Goal: Information Seeking & Learning: Learn about a topic

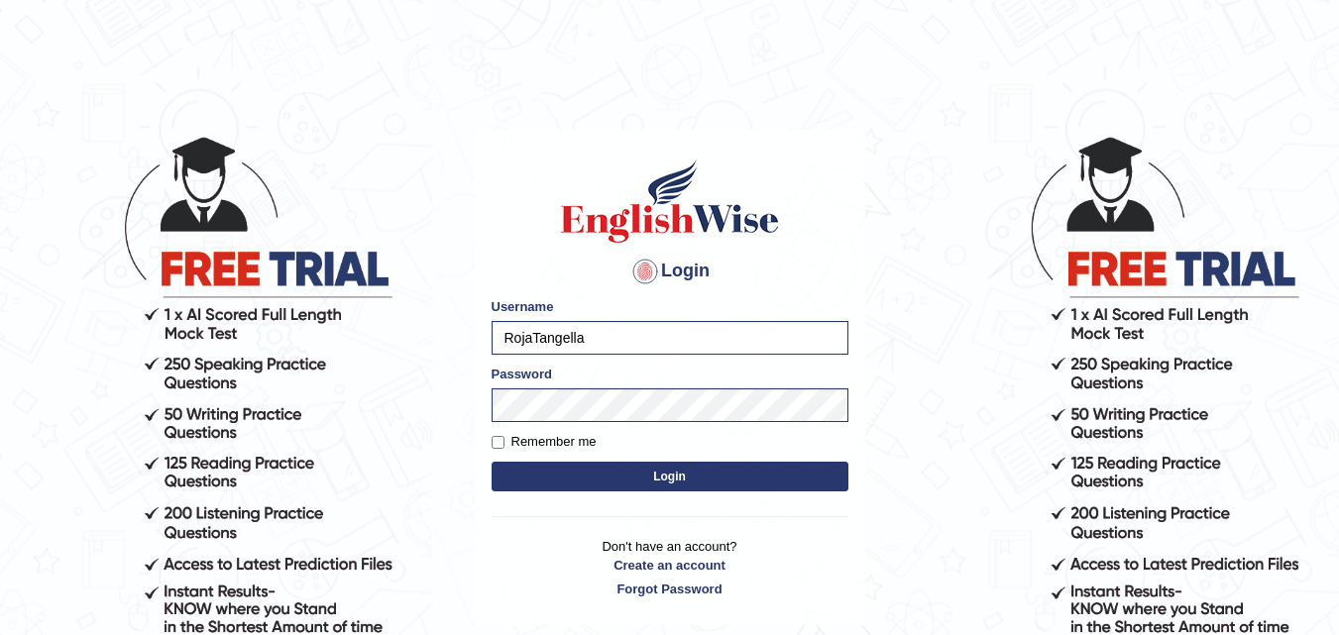
scroll to position [24, 0]
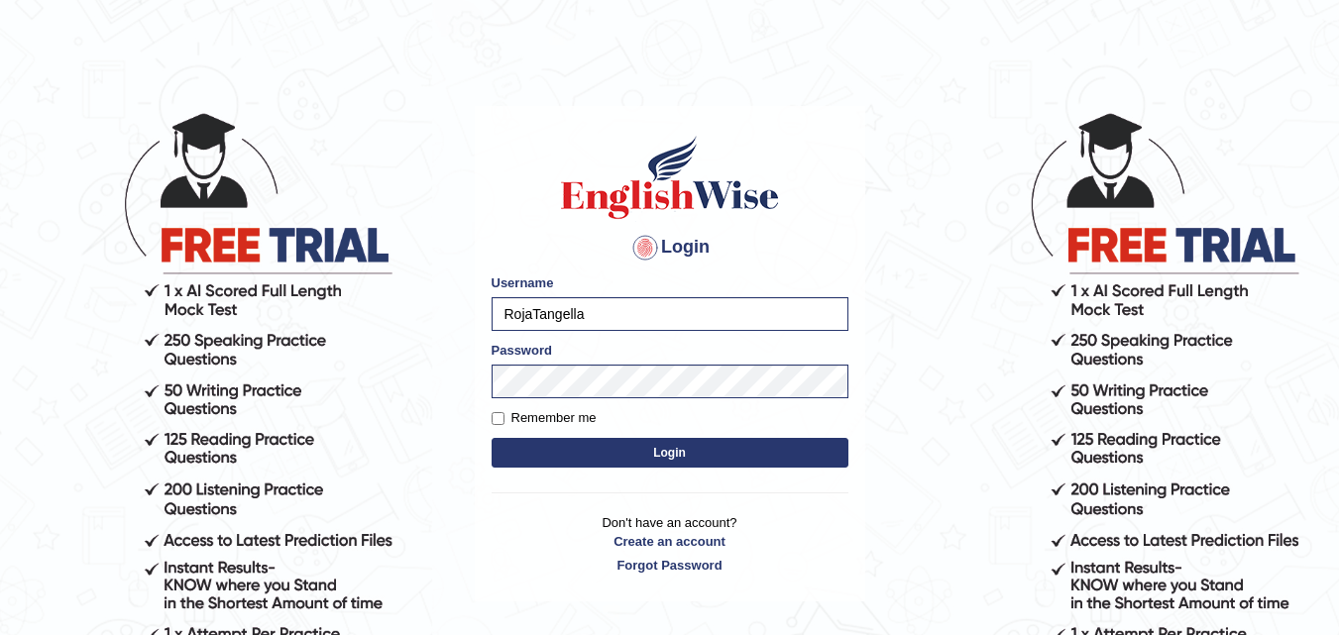
drag, startPoint x: 0, startPoint y: 0, endPoint x: 425, endPoint y: 343, distance: 546.3
click at [411, 343] on body "Login Please fix the following errors: Username RojaTangella Password Remember …" at bounding box center [669, 361] width 1339 height 635
click at [605, 452] on button "Login" at bounding box center [670, 453] width 357 height 30
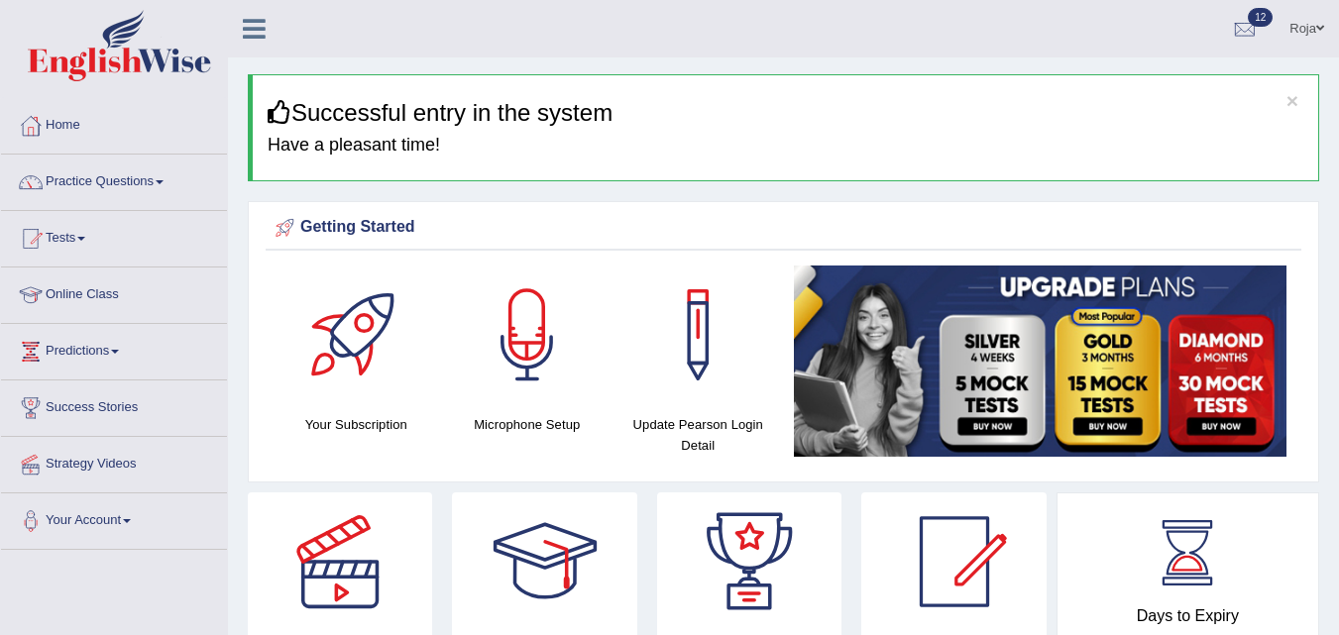
click at [1338, 79] on html "Toggle navigation Home Practice Questions Speaking Practice Read Aloud Repeat S…" at bounding box center [669, 317] width 1339 height 635
click at [1289, 100] on button "×" at bounding box center [1293, 100] width 12 height 21
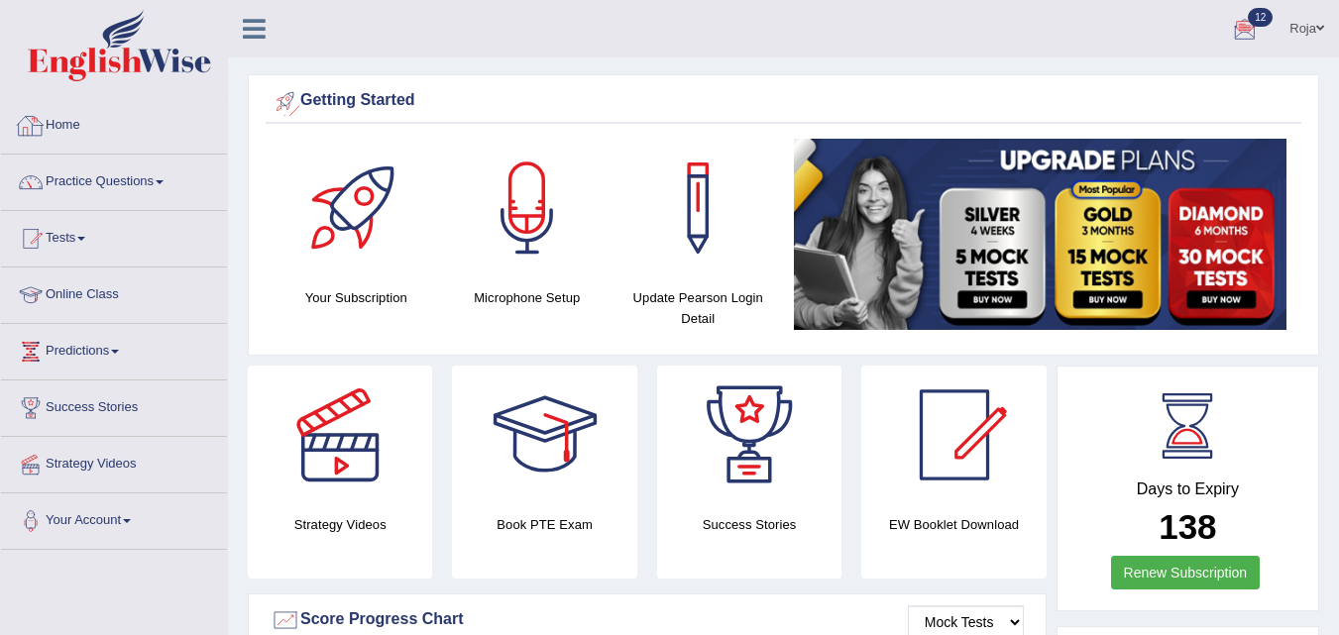
click at [177, 135] on link "Home" at bounding box center [114, 123] width 226 height 50
click at [75, 240] on link "Tests" at bounding box center [114, 236] width 226 height 50
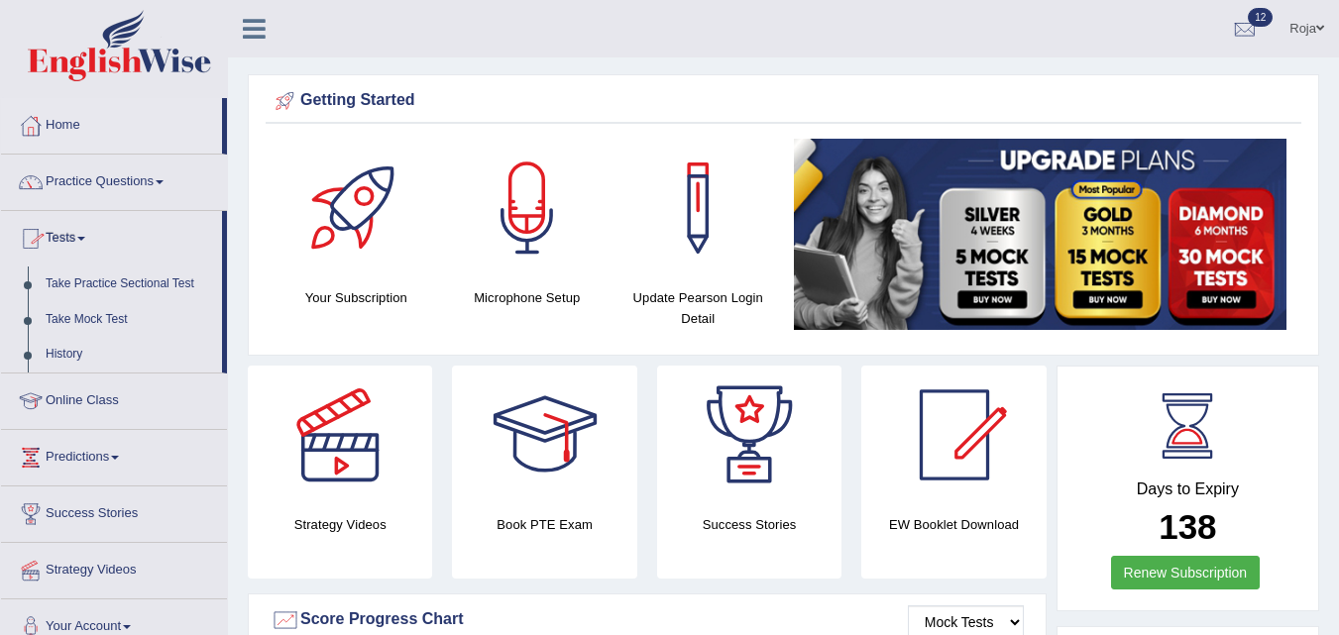
click at [75, 240] on link "Tests" at bounding box center [111, 236] width 221 height 50
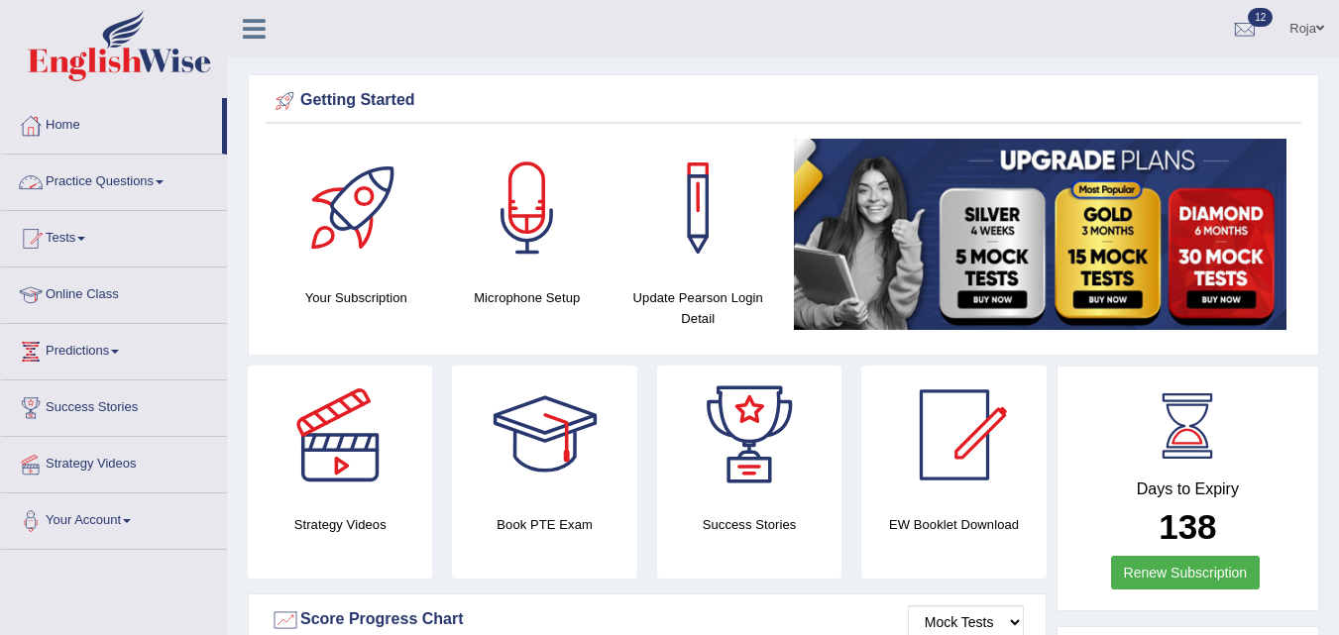
click at [126, 183] on link "Practice Questions" at bounding box center [114, 180] width 226 height 50
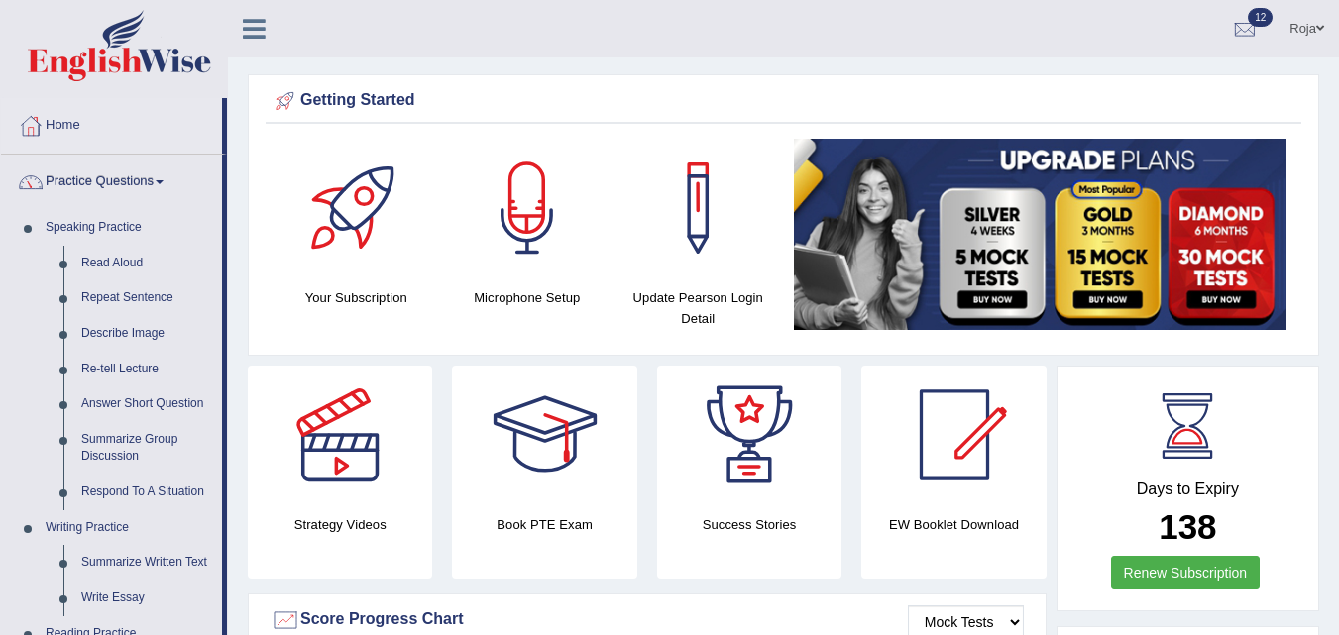
click at [126, 183] on link "Practice Questions" at bounding box center [111, 180] width 221 height 50
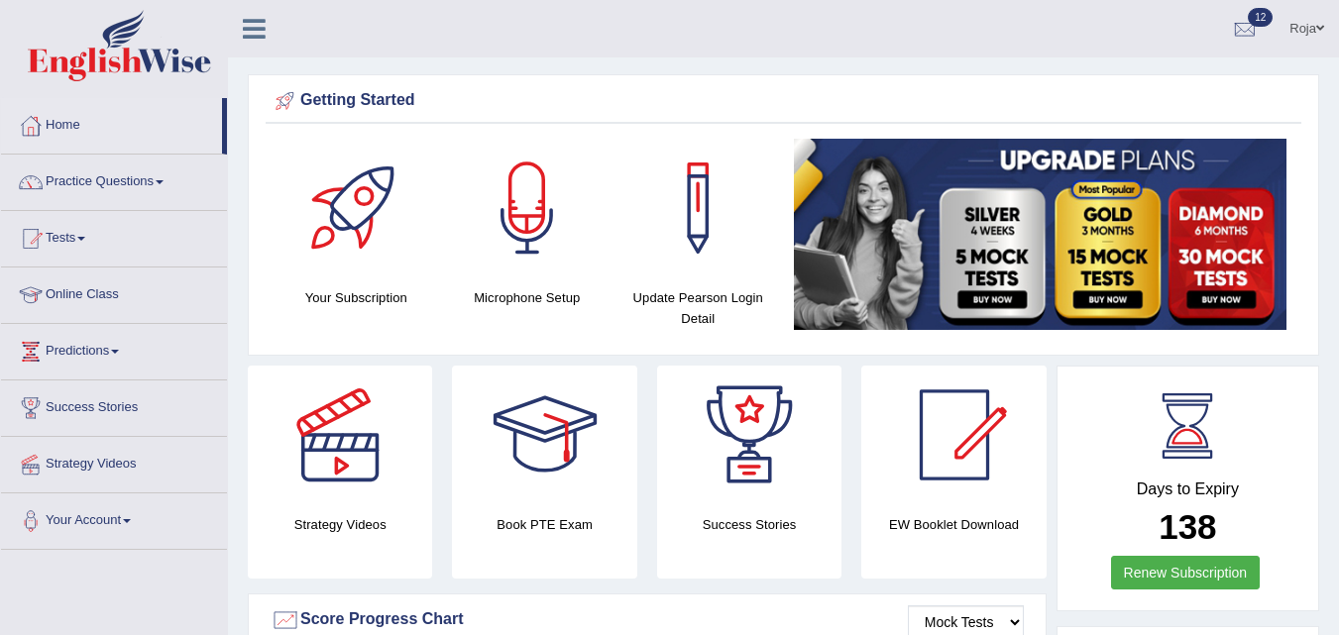
click at [126, 183] on link "Practice Questions" at bounding box center [114, 180] width 226 height 50
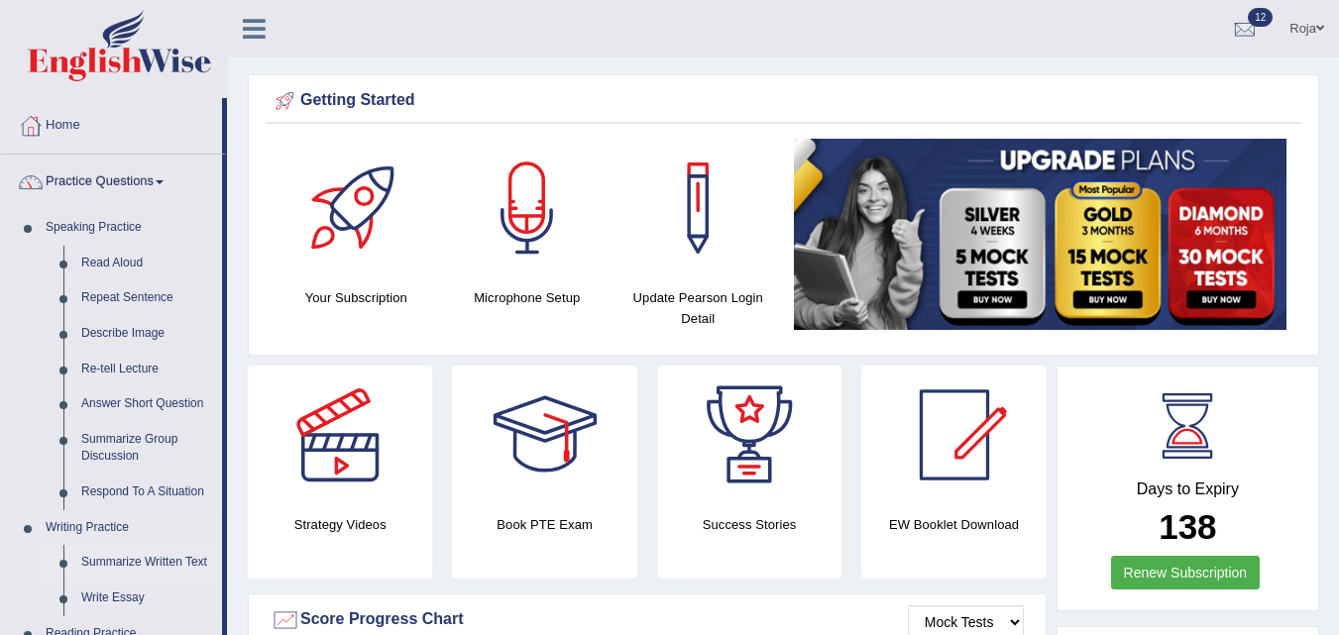
click at [120, 560] on link "Summarize Written Text" at bounding box center [147, 563] width 150 height 36
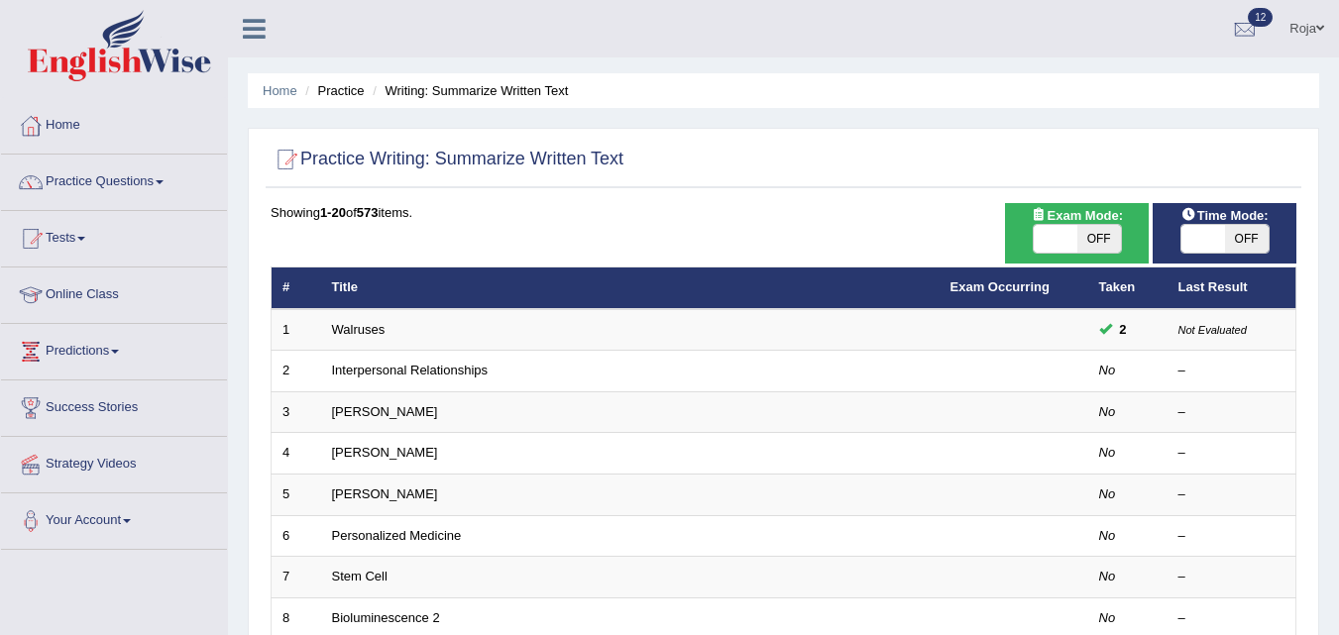
click at [1079, 232] on span "OFF" at bounding box center [1099, 239] width 44 height 28
checkbox input "true"
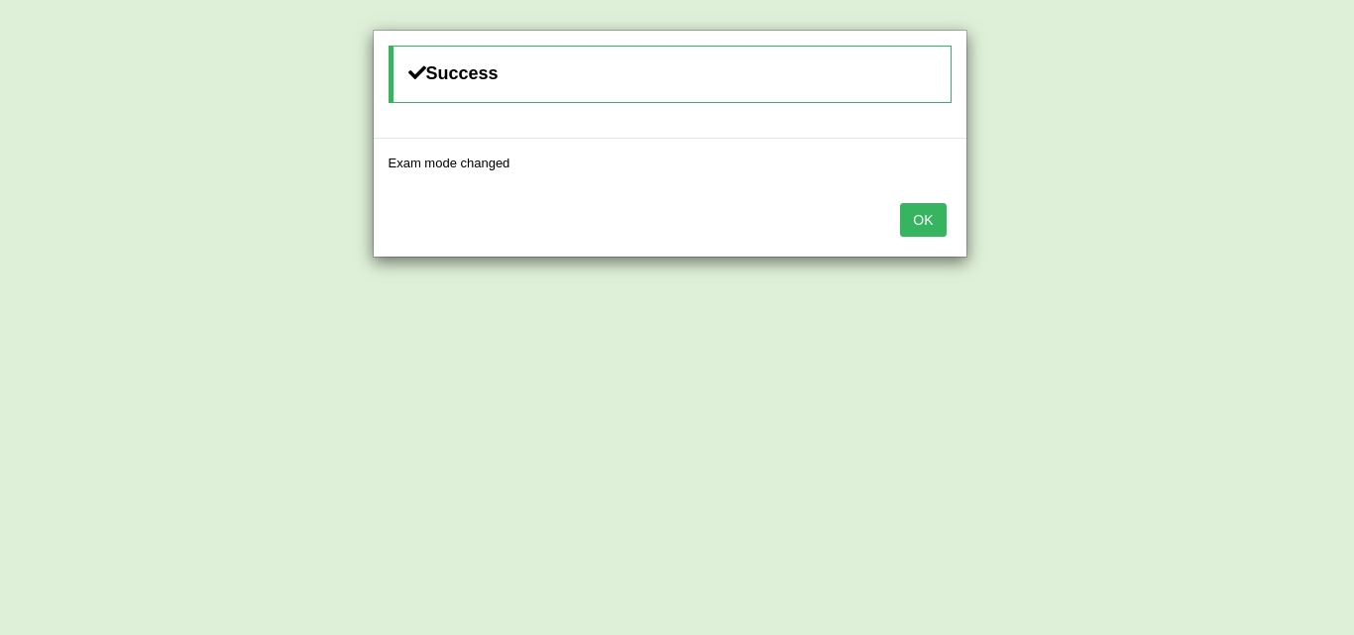
click at [939, 223] on button "OK" at bounding box center [923, 220] width 46 height 34
click at [927, 215] on button "OK" at bounding box center [923, 220] width 46 height 34
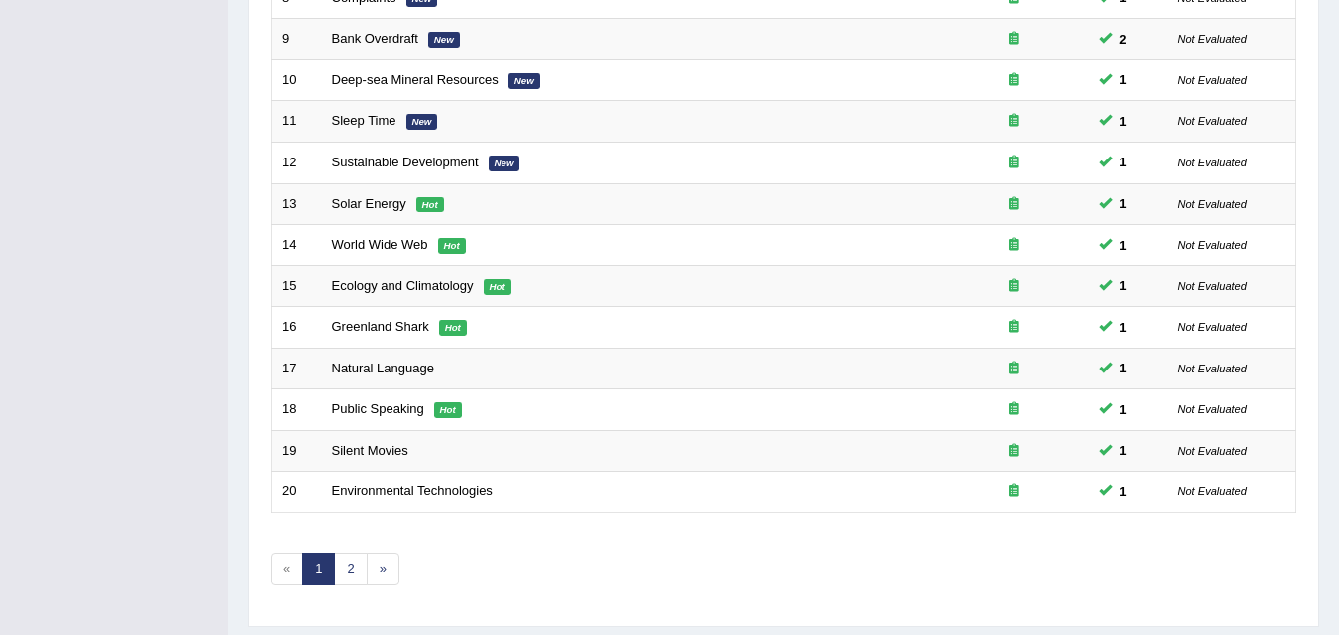
scroll to position [657, 0]
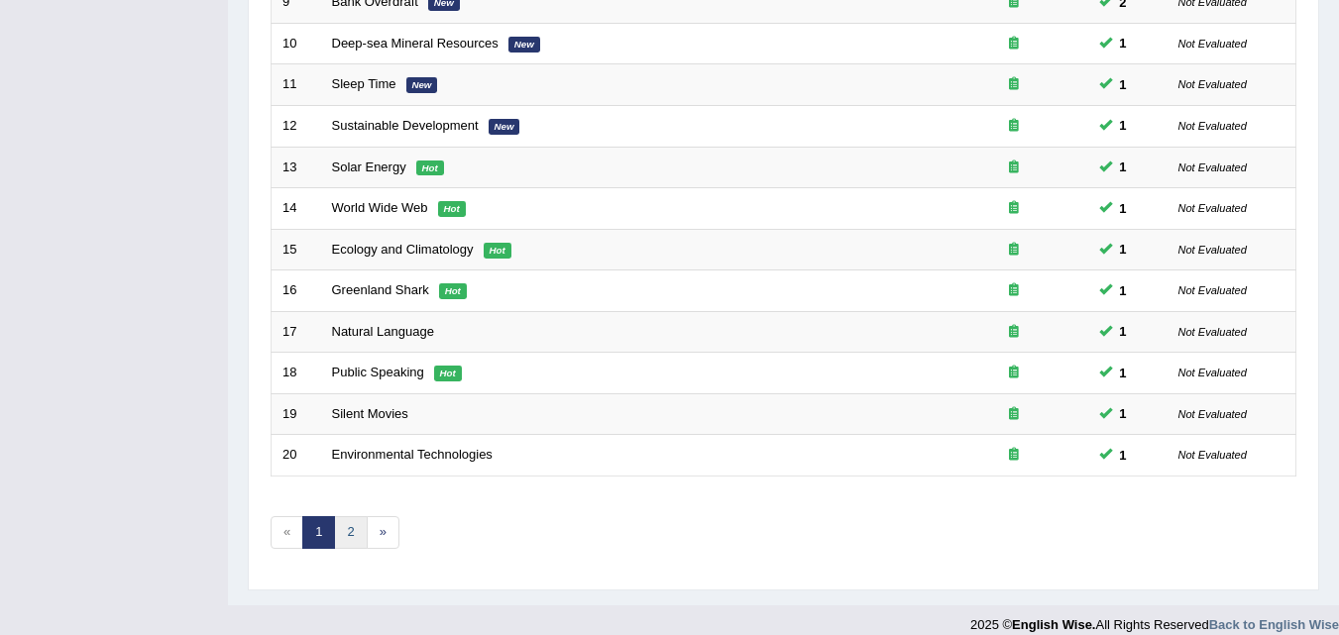
click at [344, 534] on link "2" at bounding box center [350, 532] width 33 height 33
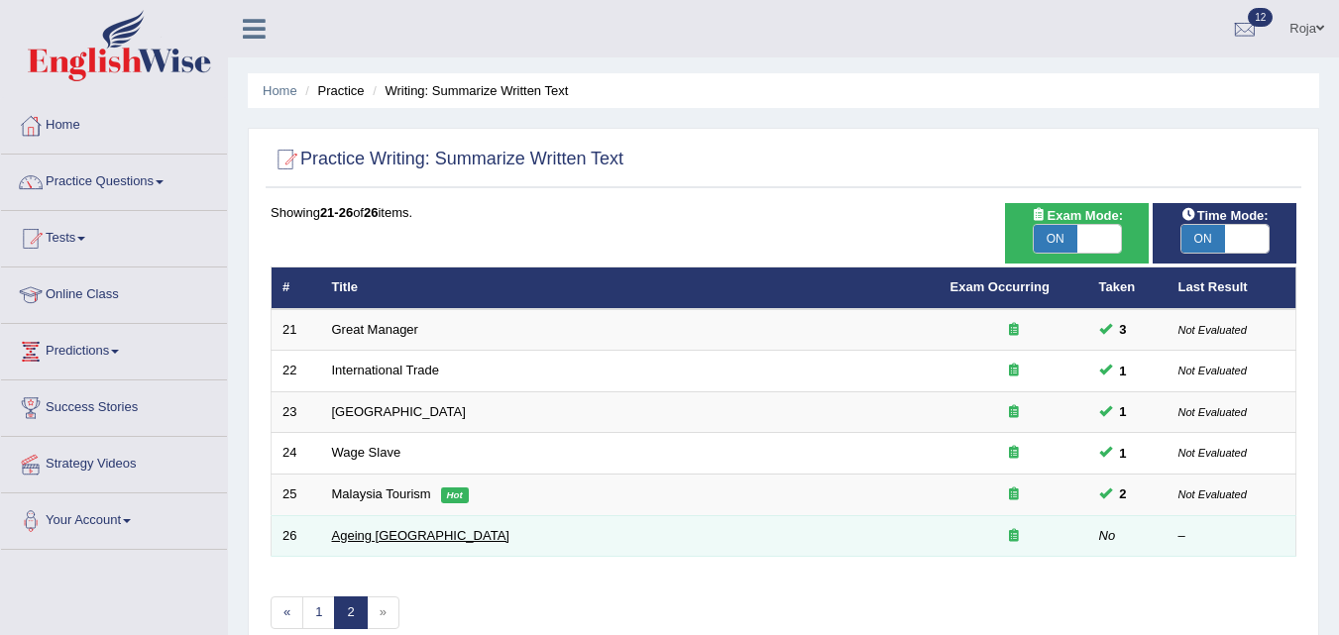
click at [369, 529] on link "Ageing [GEOGRAPHIC_DATA]" at bounding box center [420, 535] width 177 height 15
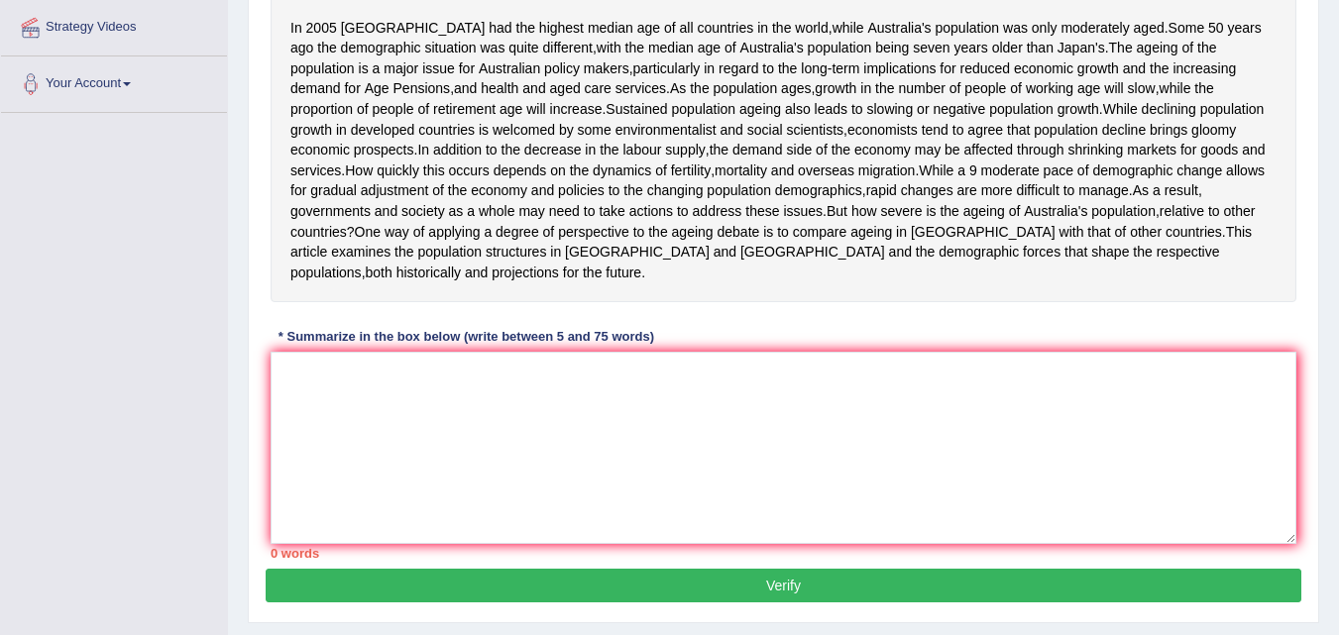
scroll to position [445, 0]
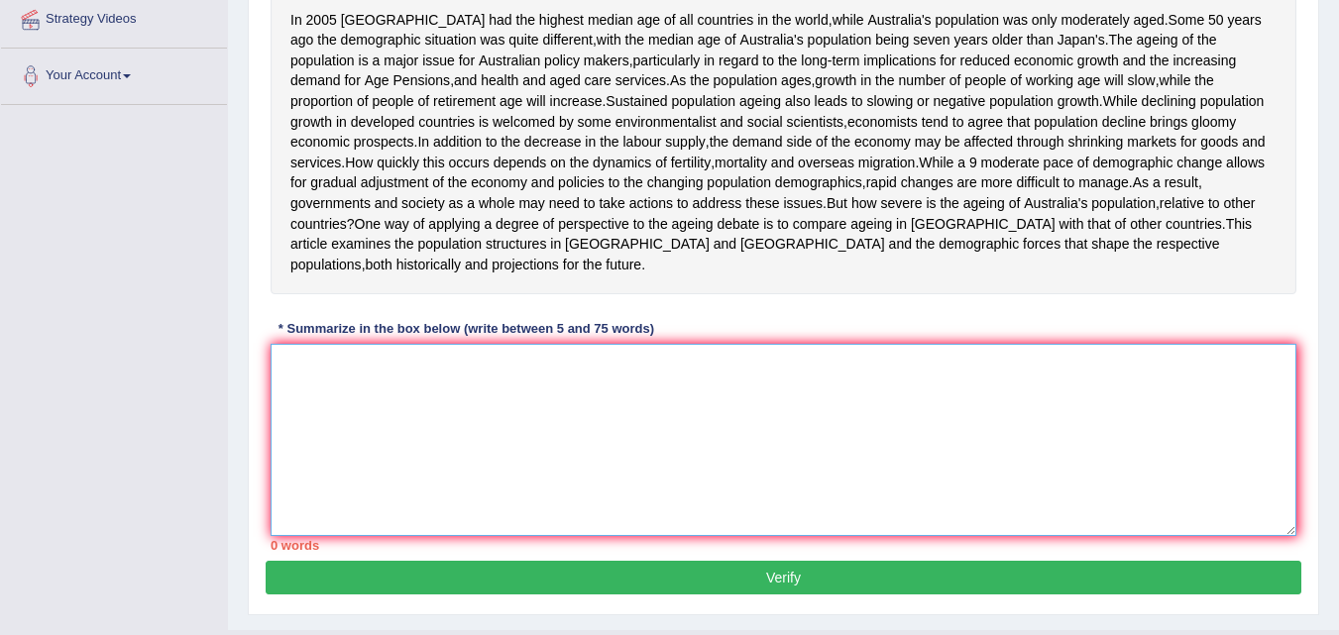
click at [432, 536] on textarea at bounding box center [784, 440] width 1026 height 192
click at [457, 536] on textarea at bounding box center [784, 440] width 1026 height 192
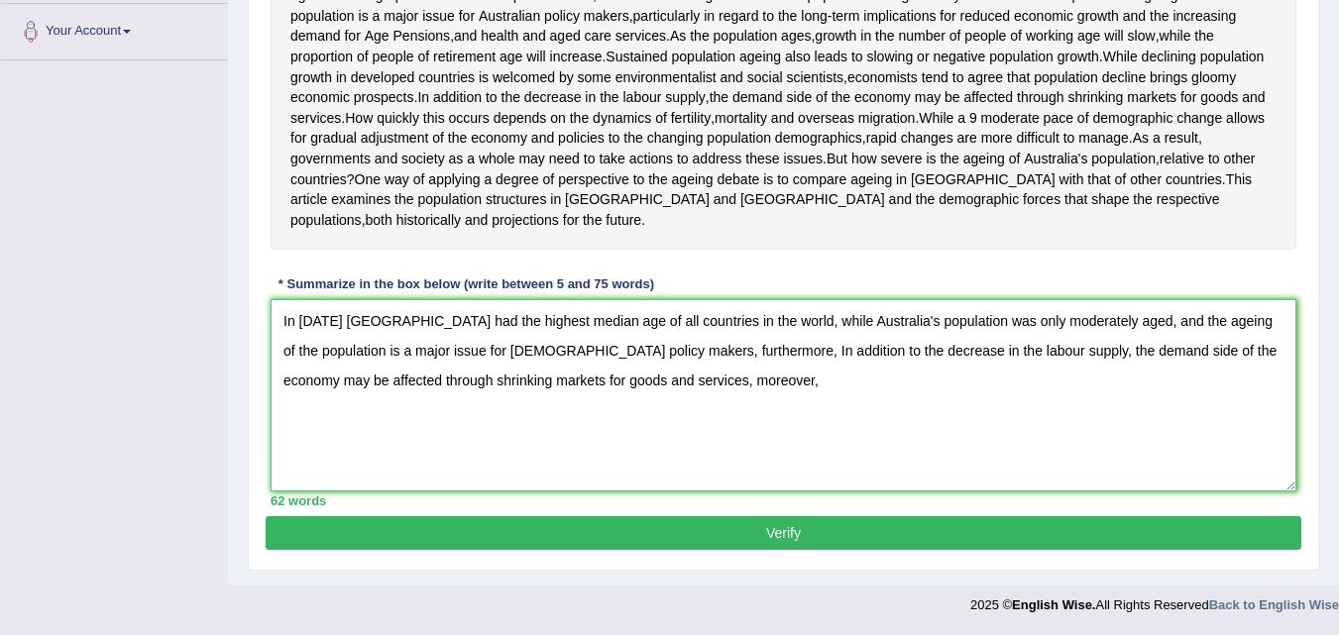
scroll to position [549, 0]
click at [658, 407] on textarea "In 2005 Japan had the highest median age of all countries in the world, while A…" at bounding box center [784, 395] width 1026 height 192
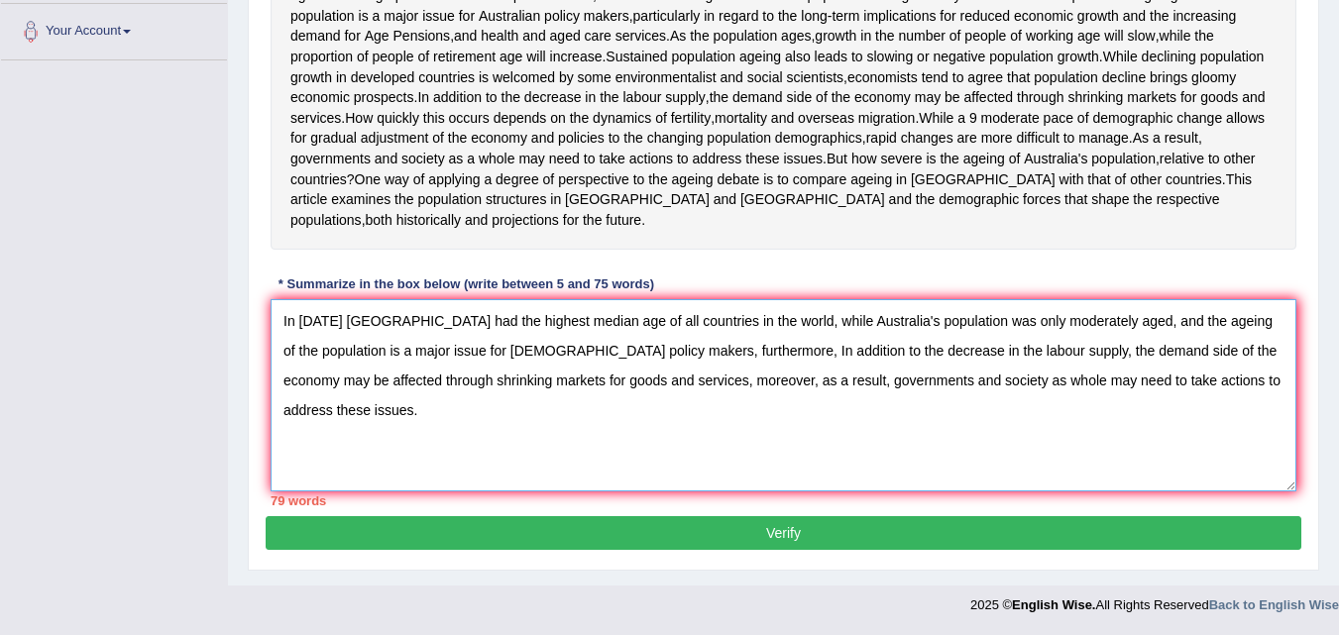
scroll to position [571, 0]
drag, startPoint x: 841, startPoint y: 381, endPoint x: 891, endPoint y: 381, distance: 50.6
click at [891, 381] on textarea "In 2005 Japan had the highest median age of all countries in the world, while A…" at bounding box center [784, 395] width 1026 height 192
drag, startPoint x: 996, startPoint y: 420, endPoint x: 1141, endPoint y: 420, distance: 144.7
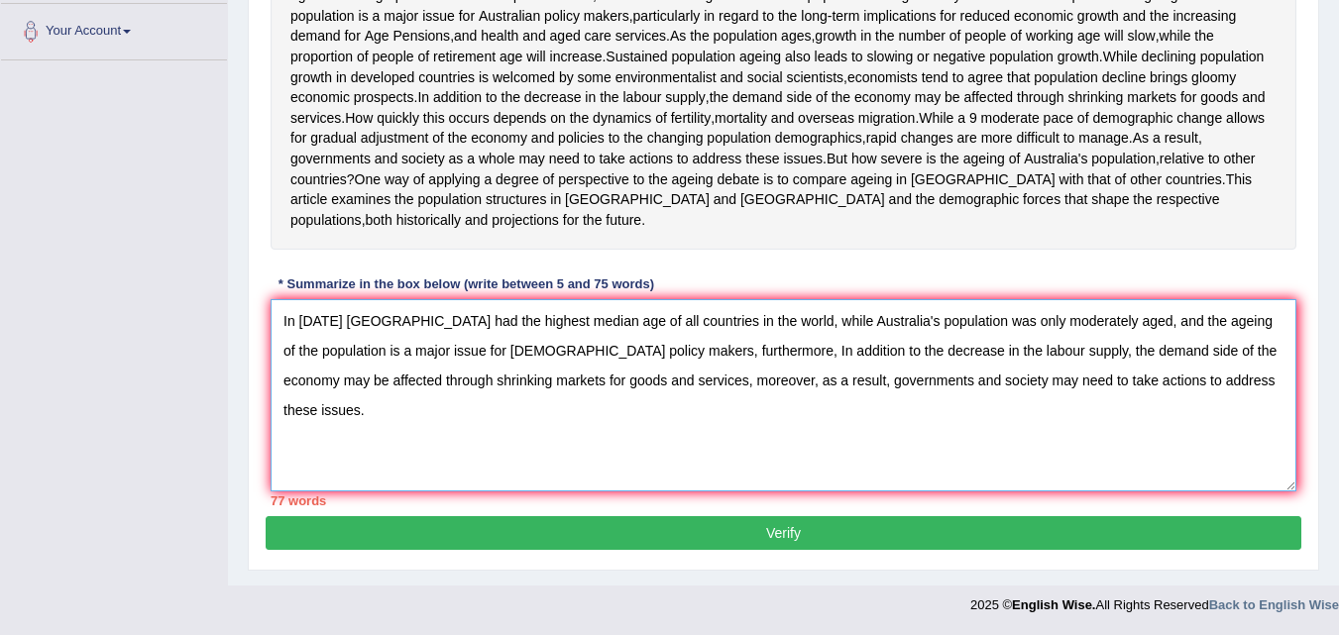
click at [1141, 420] on textarea "In 2005 Japan had the highest median age of all countries in the world, while A…" at bounding box center [784, 395] width 1026 height 192
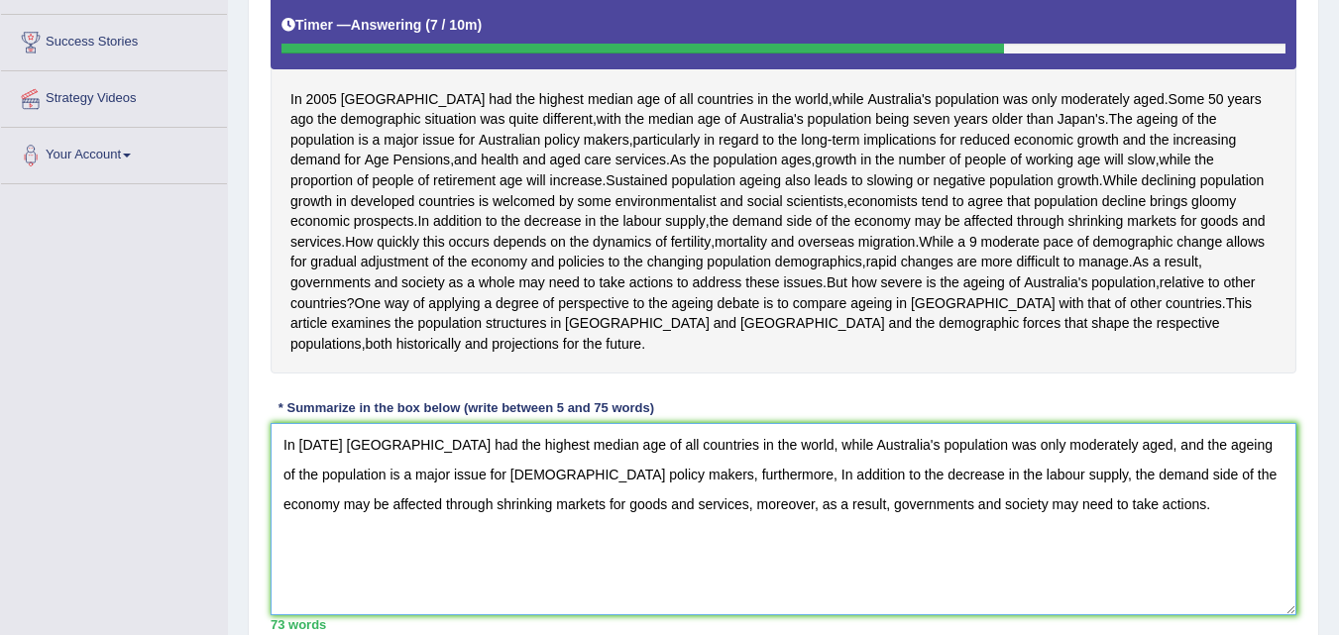
scroll to position [390, 0]
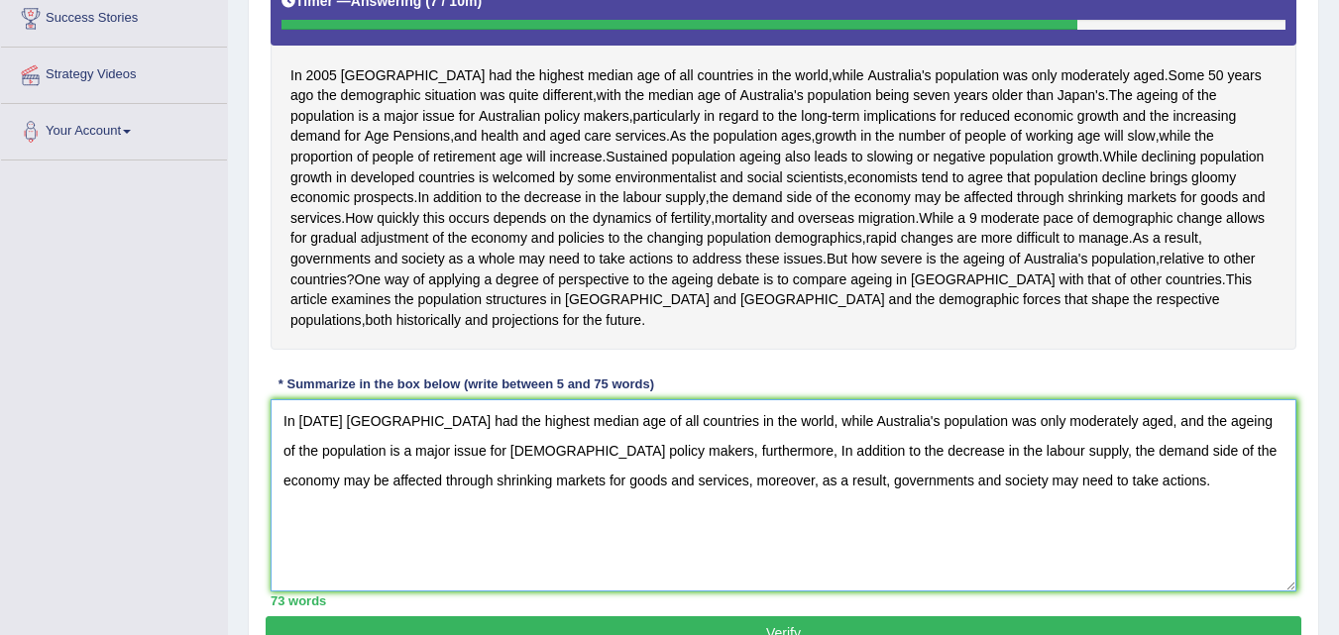
drag, startPoint x: 612, startPoint y: 567, endPoint x: 682, endPoint y: 565, distance: 70.4
click at [682, 565] on textarea "In 2005 Japan had the highest median age of all countries in the world, while A…" at bounding box center [784, 495] width 1026 height 192
click at [926, 562] on textarea "In 2005 Japan had the highest median age of all countries in the world, while A…" at bounding box center [784, 495] width 1026 height 192
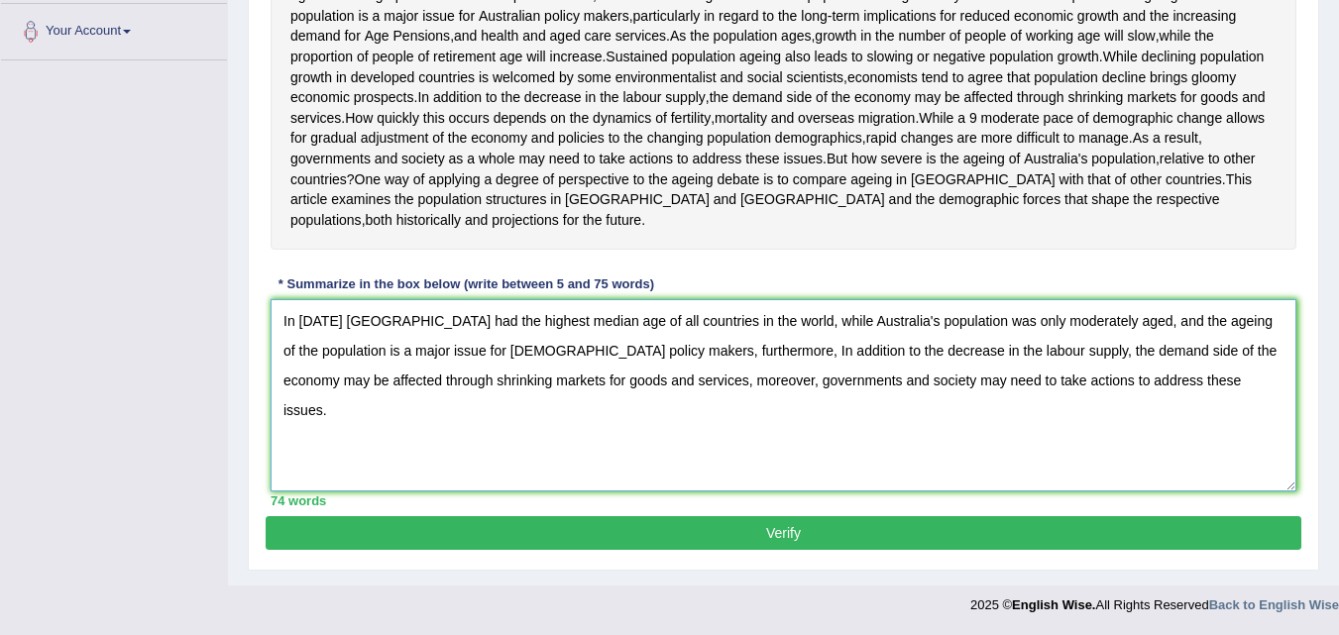
scroll to position [553, 0]
type textarea "In 2005 Japan had the highest median age of all countries in the world, while A…"
click at [1110, 548] on button "Verify" at bounding box center [784, 533] width 1036 height 34
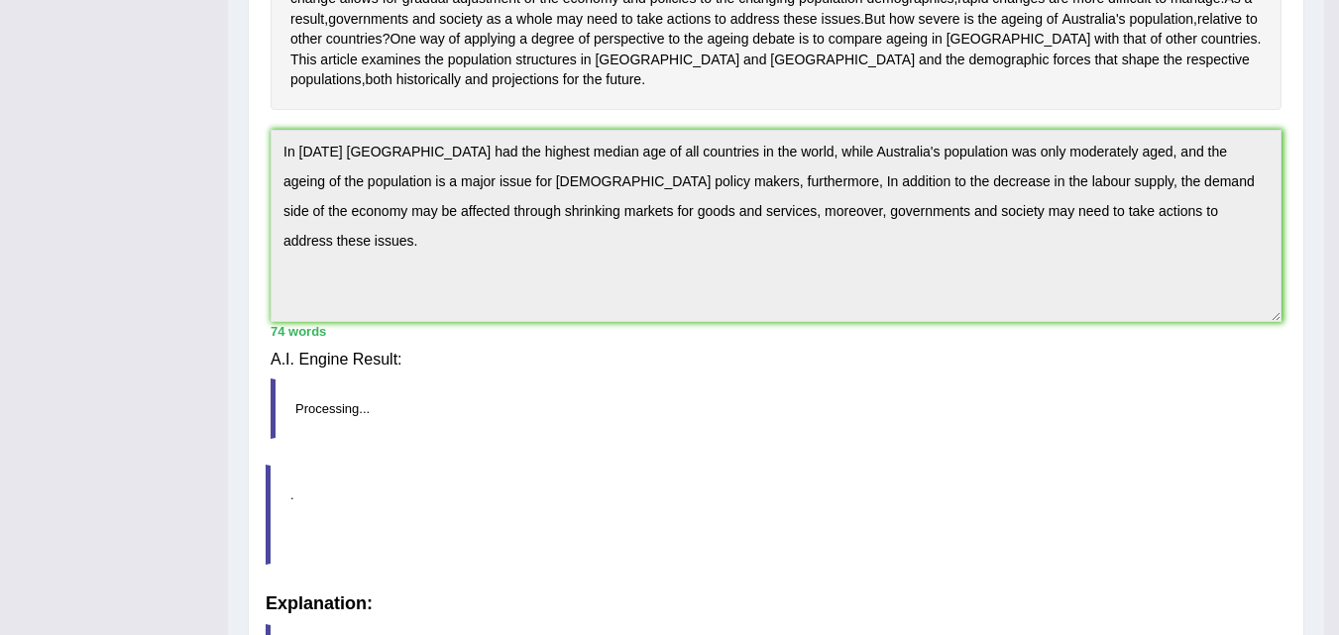
scroll to position [477, 0]
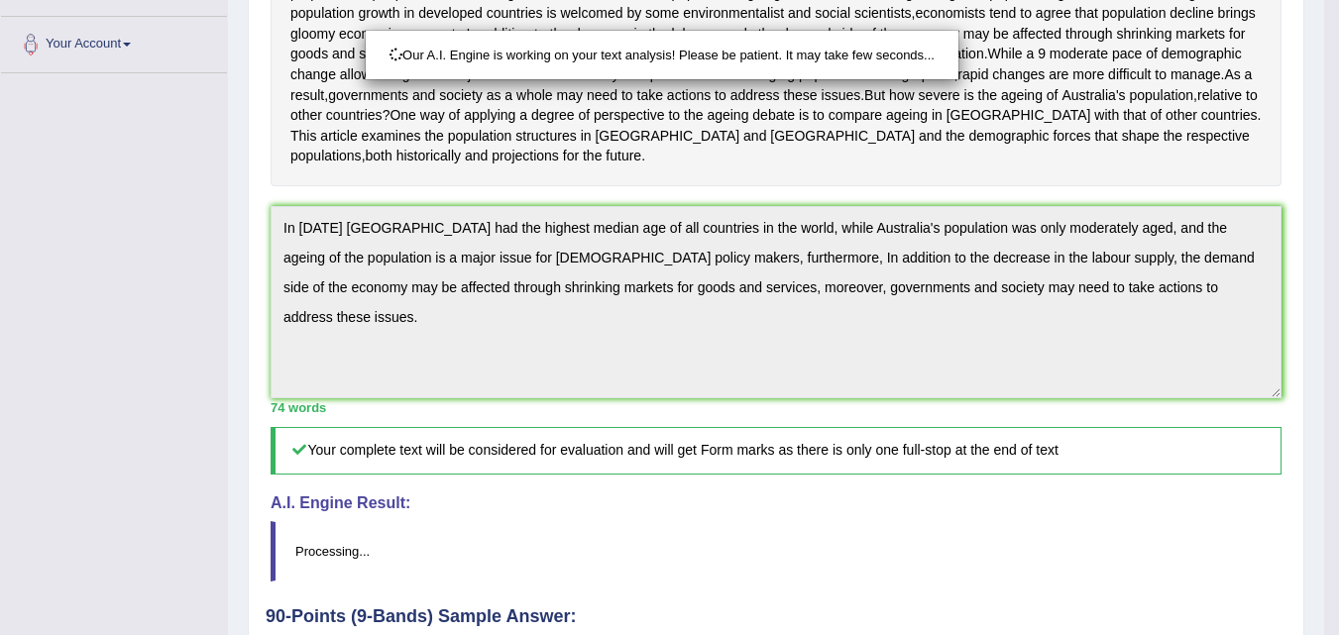
drag, startPoint x: 1346, startPoint y: 329, endPoint x: 1353, endPoint y: 437, distance: 108.3
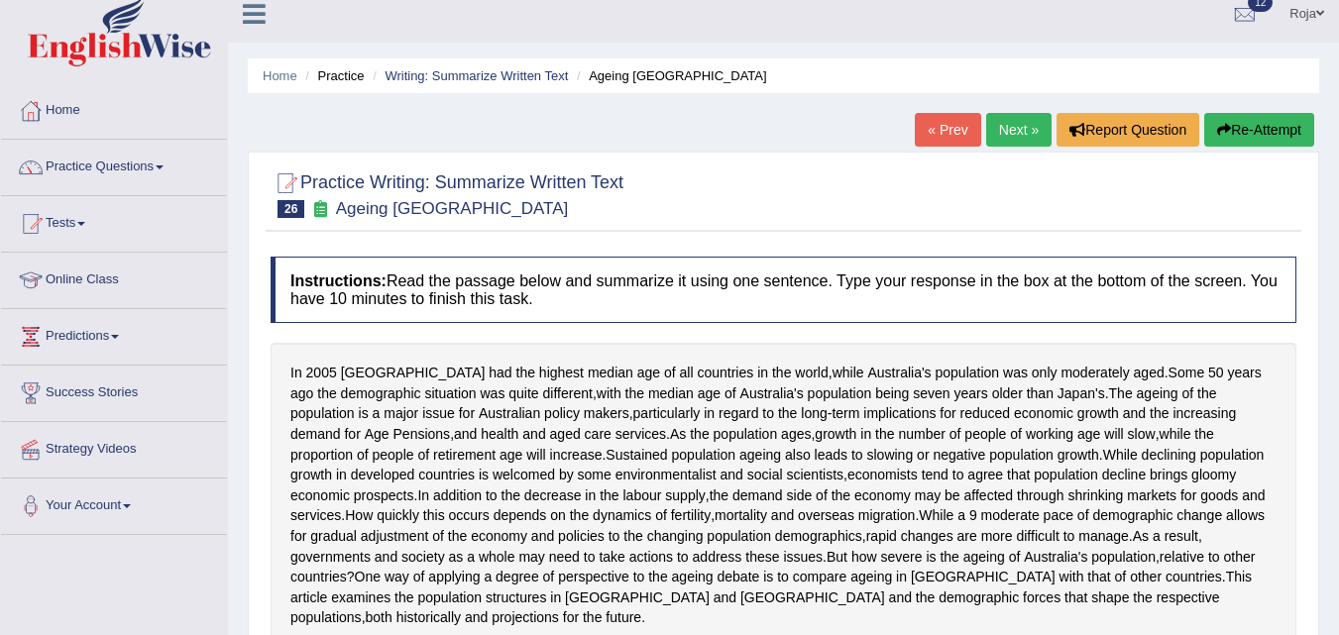
scroll to position [13, 0]
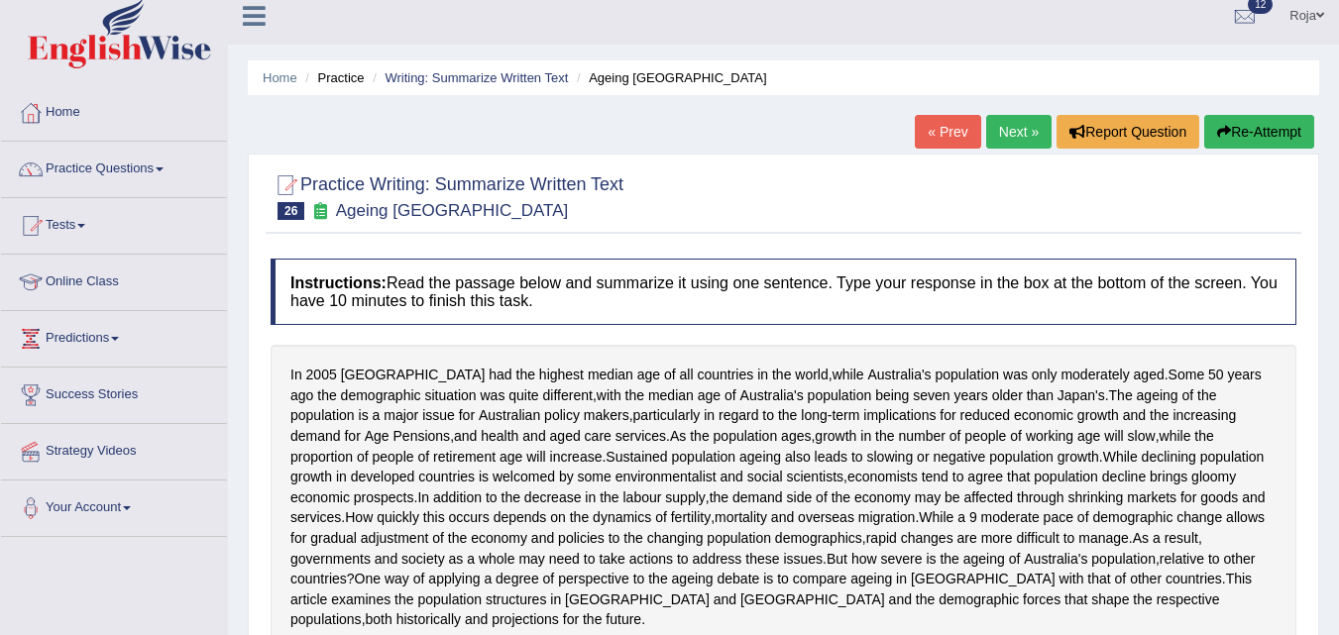
drag, startPoint x: 1353, startPoint y: 437, endPoint x: 1353, endPoint y: 288, distance: 148.7
click at [1338, 288] on html "Toggle navigation Home Practice Questions Speaking Practice Read Aloud Repeat S…" at bounding box center [669, 304] width 1339 height 635
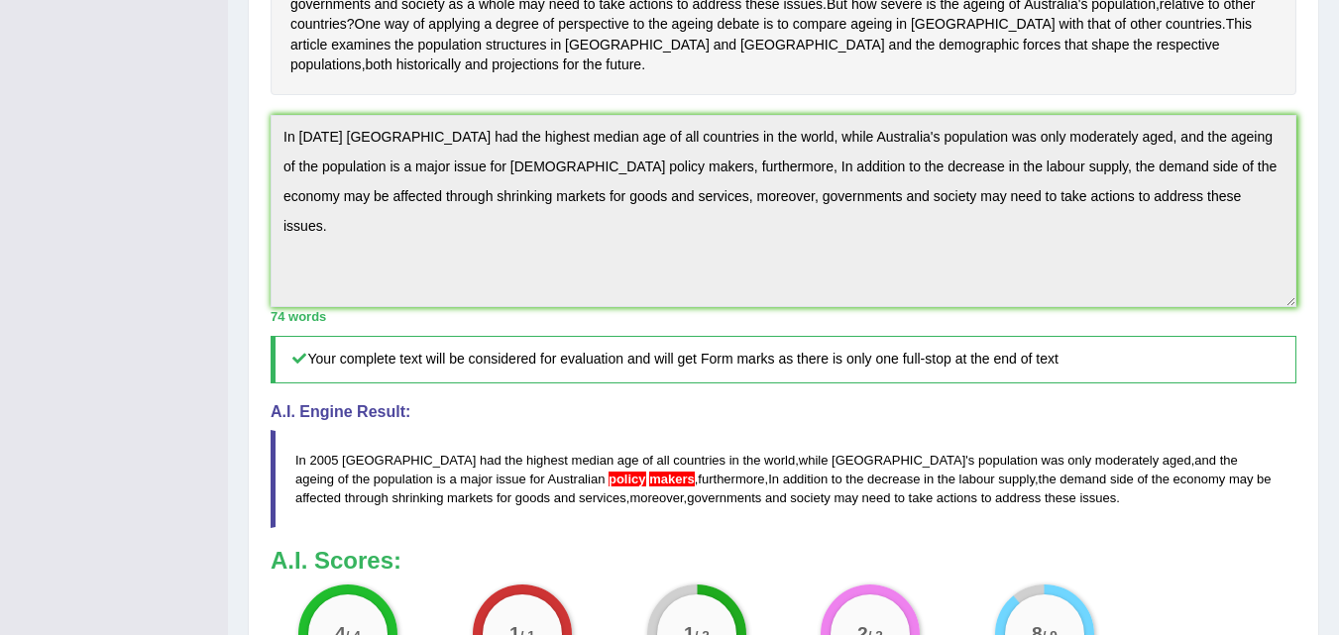
scroll to position [0, 0]
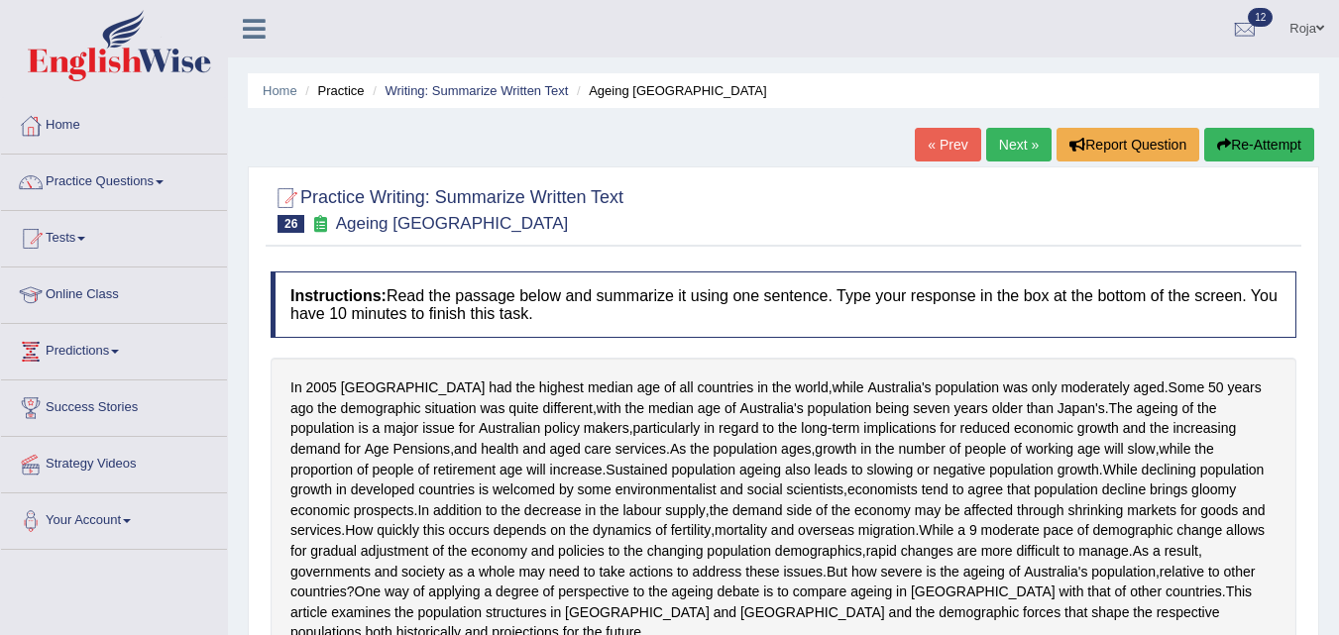
click at [1223, 155] on button "Re-Attempt" at bounding box center [1259, 145] width 110 height 34
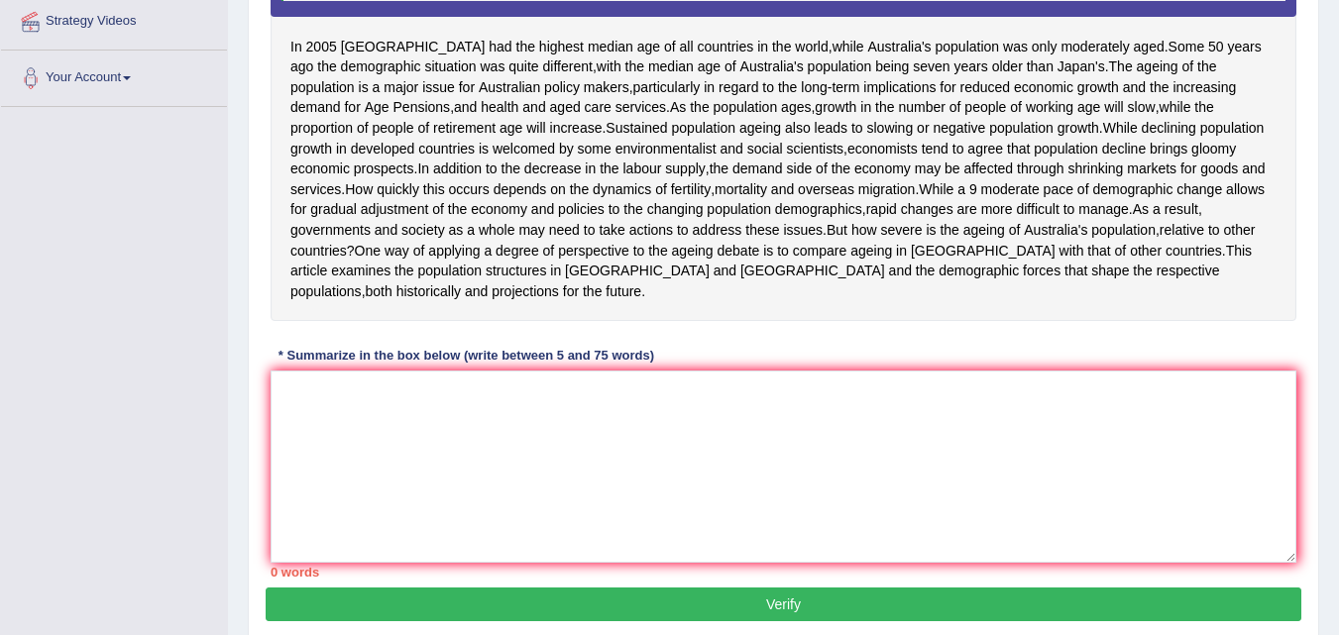
scroll to position [499, 0]
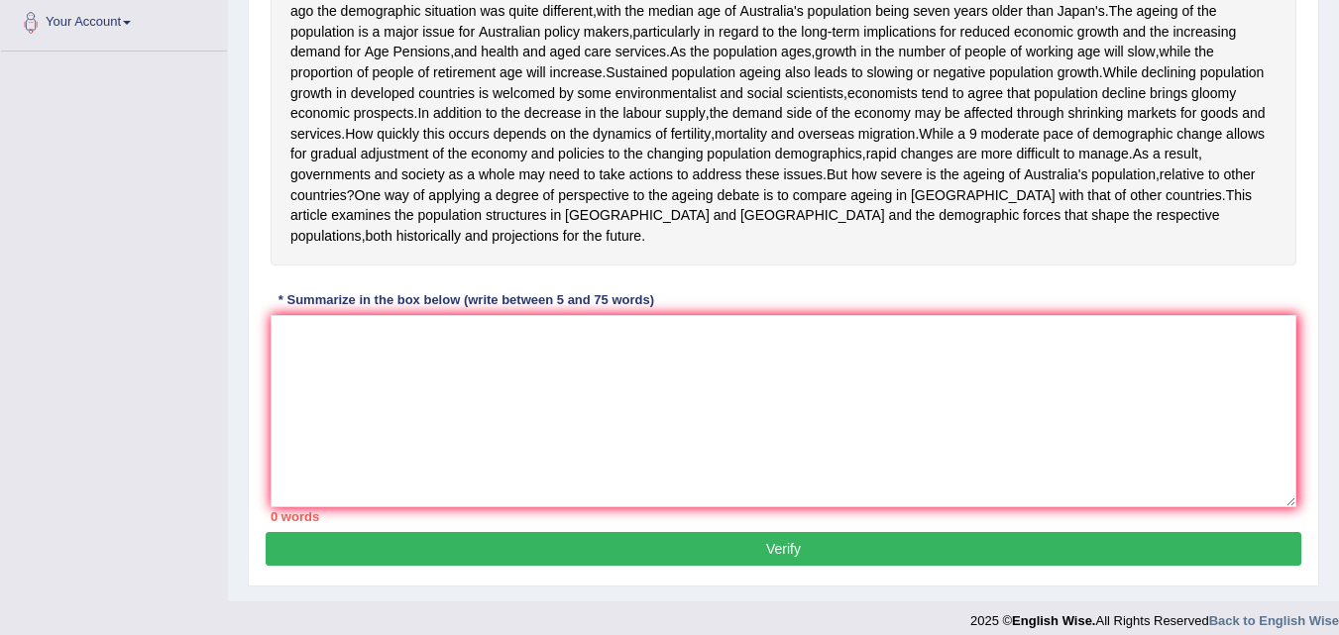
drag, startPoint x: 1320, startPoint y: 438, endPoint x: 1353, endPoint y: 406, distance: 45.6
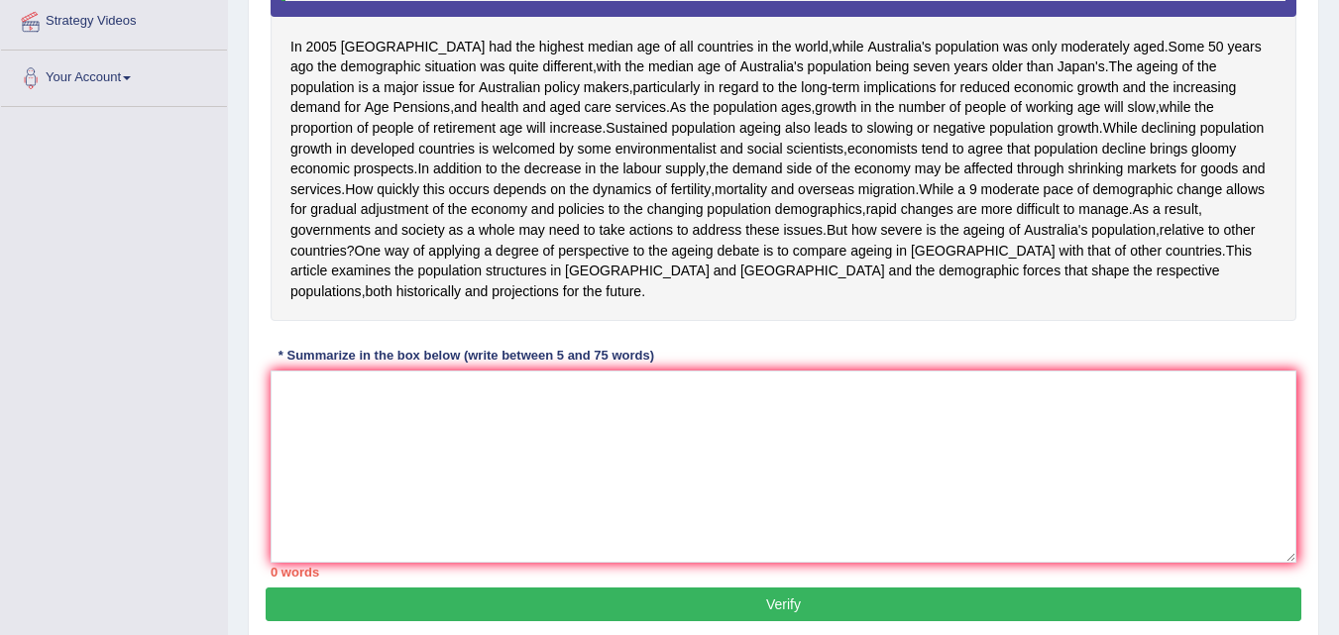
scroll to position [437, 0]
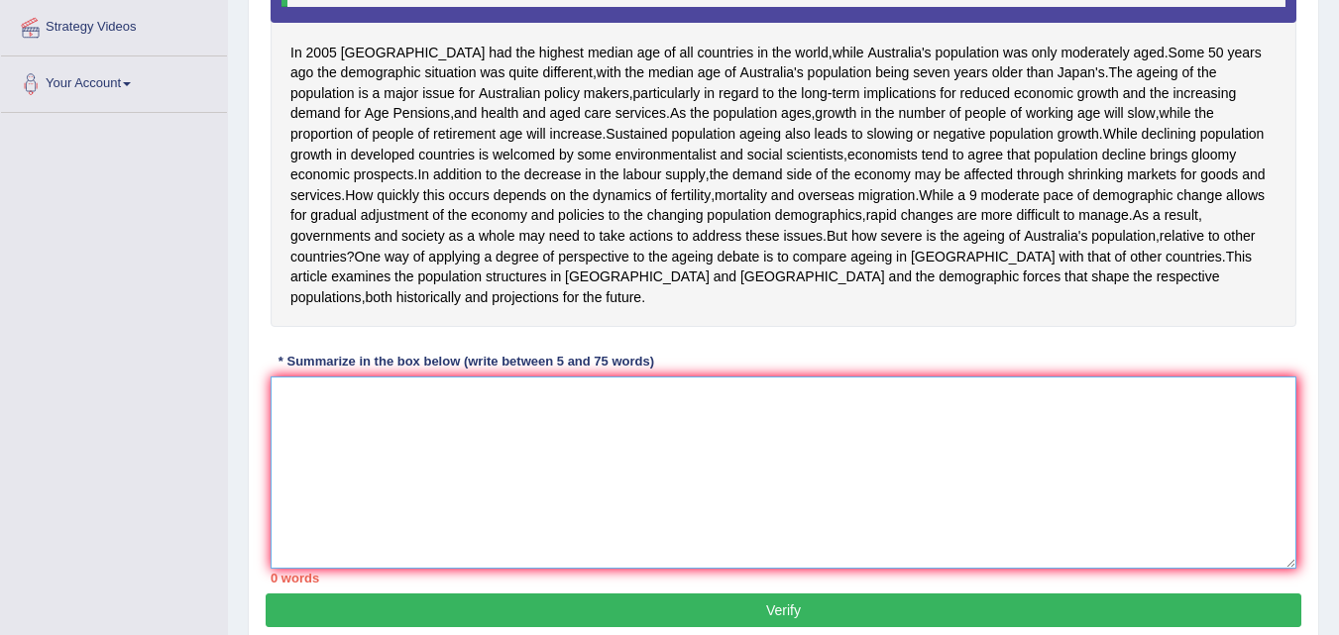
click at [832, 554] on textarea at bounding box center [784, 473] width 1026 height 192
paste textarea "In 2005 Japan had the highest median age of all countries in the world, while A…"
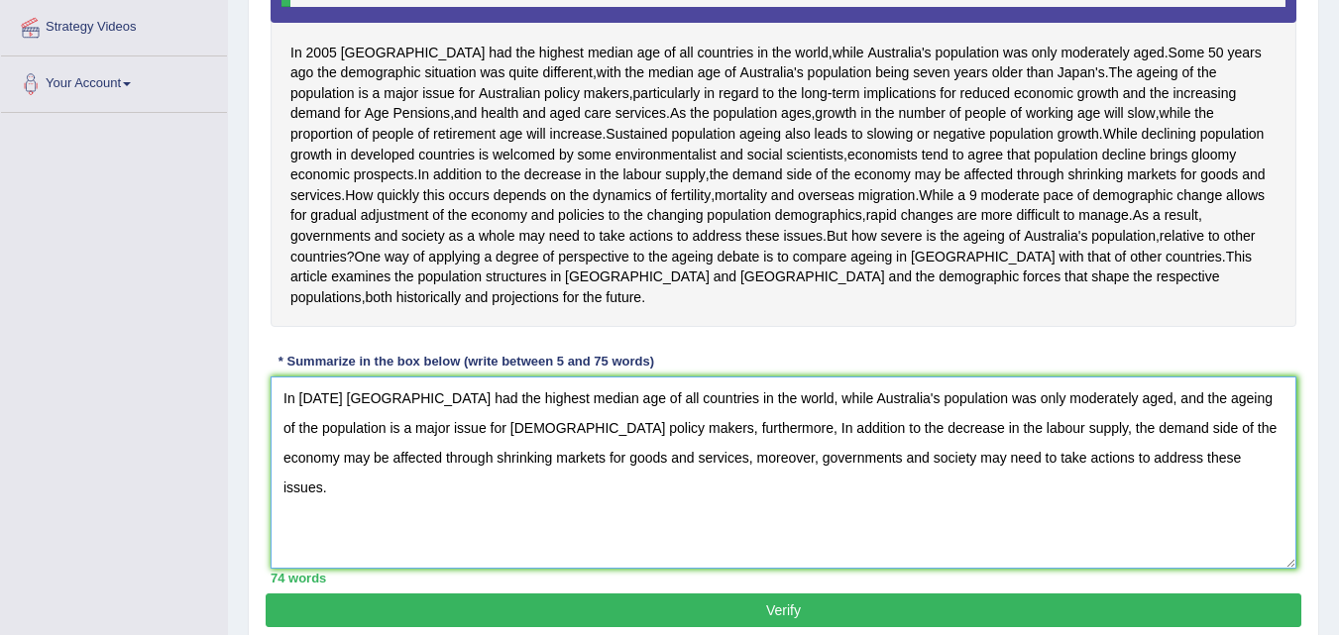
drag, startPoint x: 832, startPoint y: 554, endPoint x: 772, endPoint y: 554, distance: 59.5
click at [772, 554] on textarea "In 2005 Japan had the highest median age of all countries in the world, while A…" at bounding box center [784, 473] width 1026 height 192
click at [1088, 484] on textarea "In 2005 Japan had the highest median age of all countries in the world, while A…" at bounding box center [784, 473] width 1026 height 192
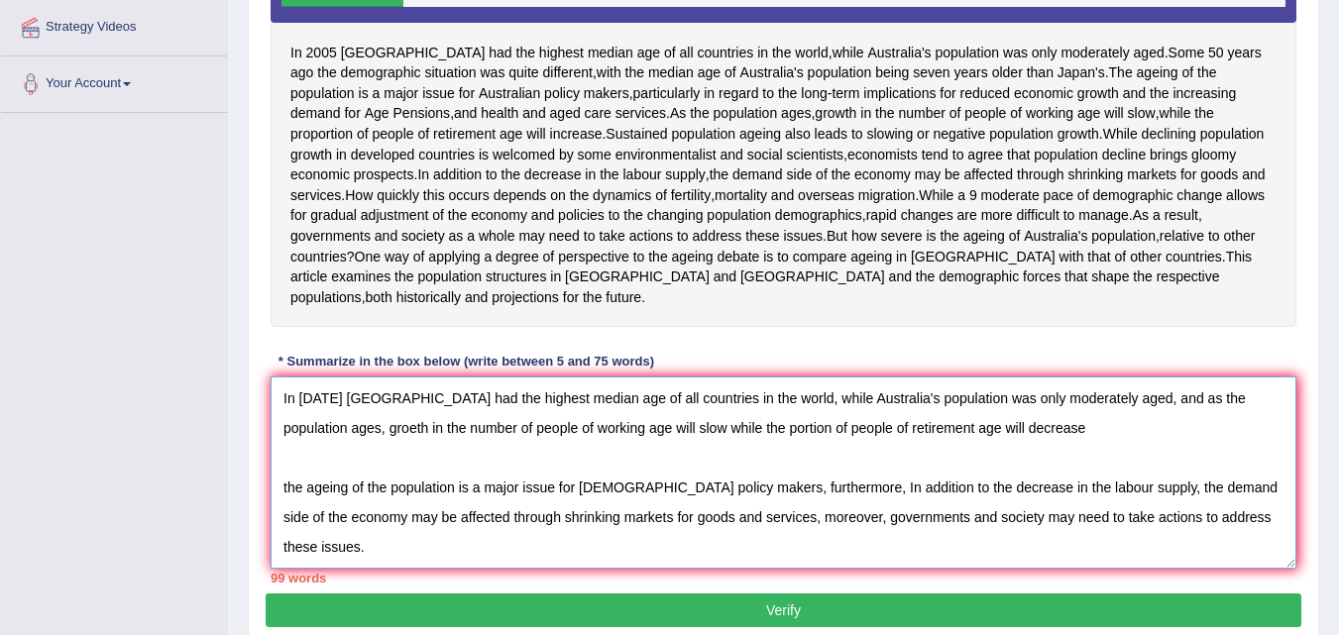
click at [944, 513] on textarea "In 2005 Japan had the highest median age of all countries in the world, while A…" at bounding box center [784, 473] width 1026 height 192
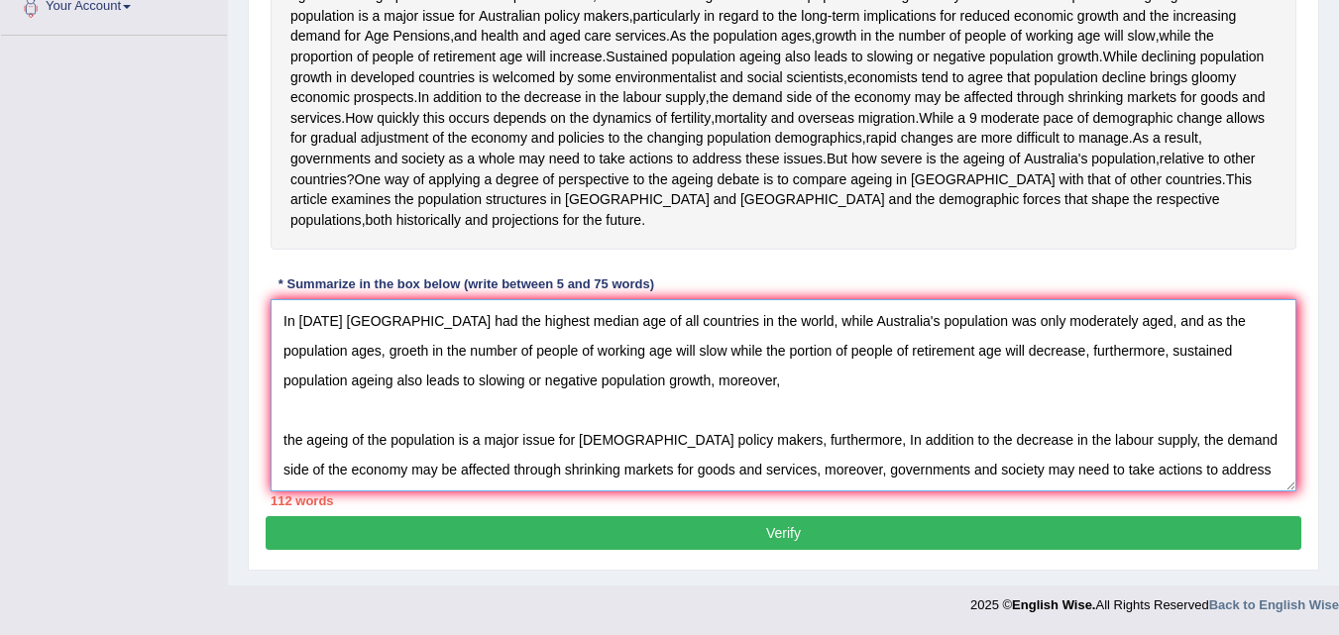
scroll to position [30, 0]
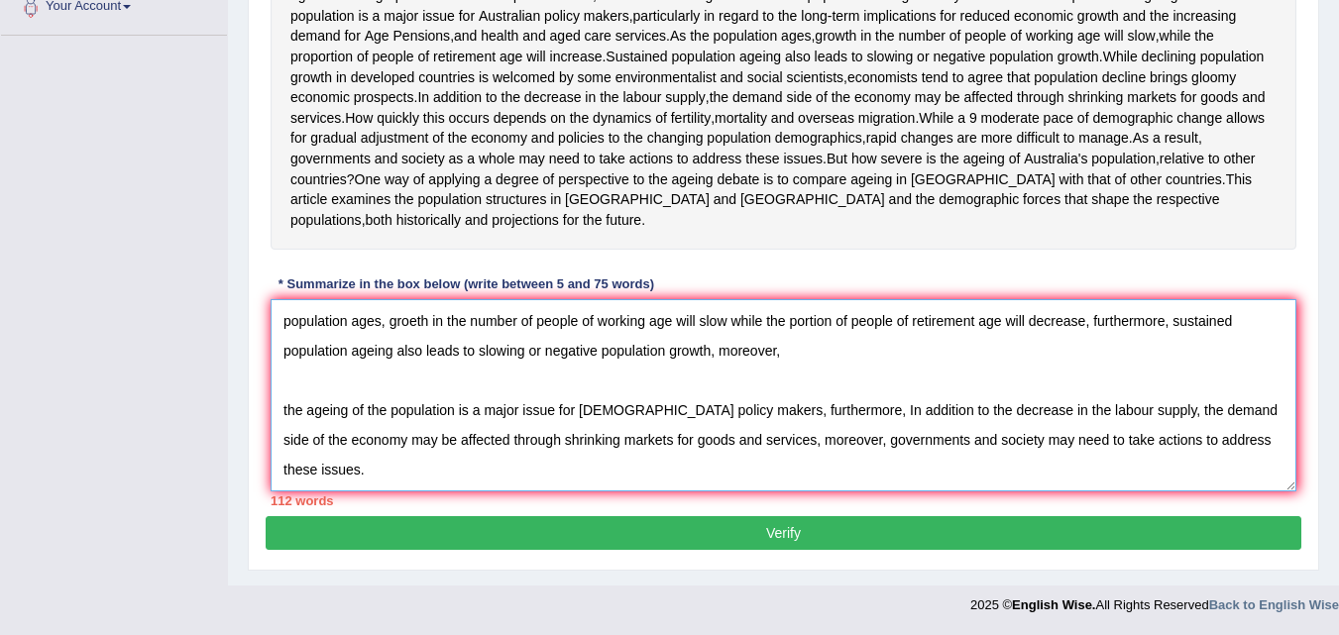
drag, startPoint x: 289, startPoint y: 407, endPoint x: 944, endPoint y: 525, distance: 664.7
click at [944, 525] on div "Practice Writing: Summarize Written Text 26 Ageing Australia Instructions: Read…" at bounding box center [783, 124] width 1071 height 894
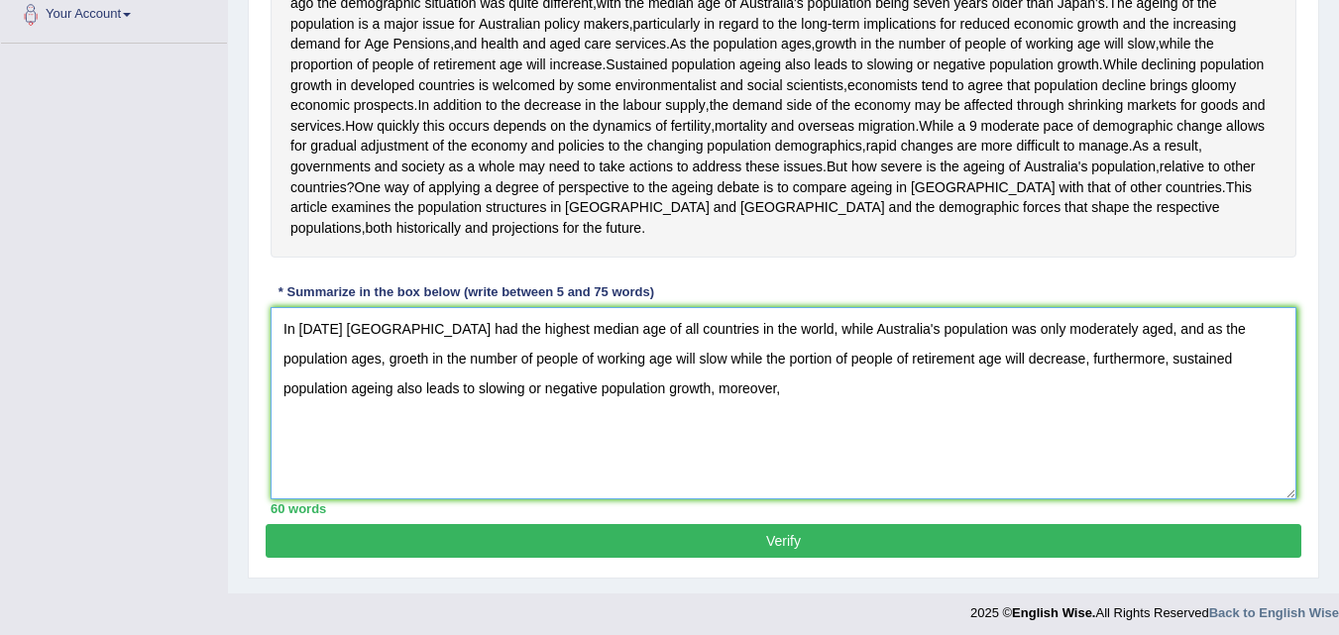
scroll to position [532, 0]
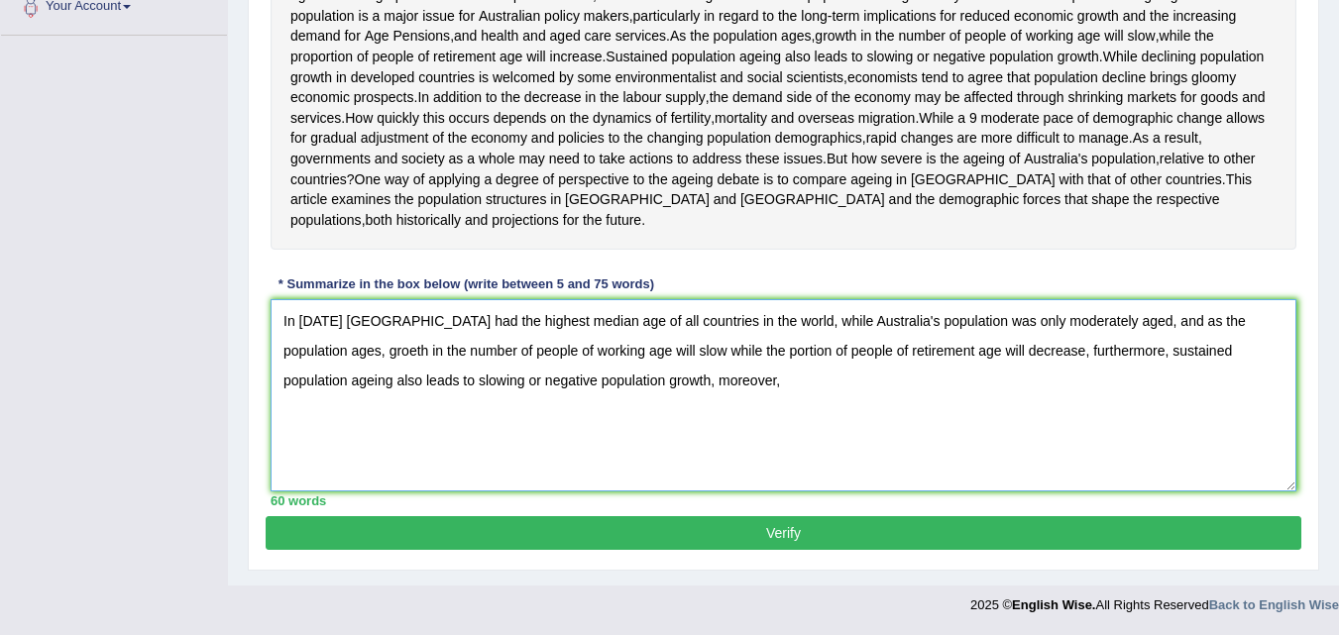
click at [621, 451] on textarea "In 2005 Japan had the highest median age of all countries in the world, while A…" at bounding box center [784, 395] width 1026 height 192
drag, startPoint x: 1331, startPoint y: 429, endPoint x: 1351, endPoint y: 441, distance: 23.1
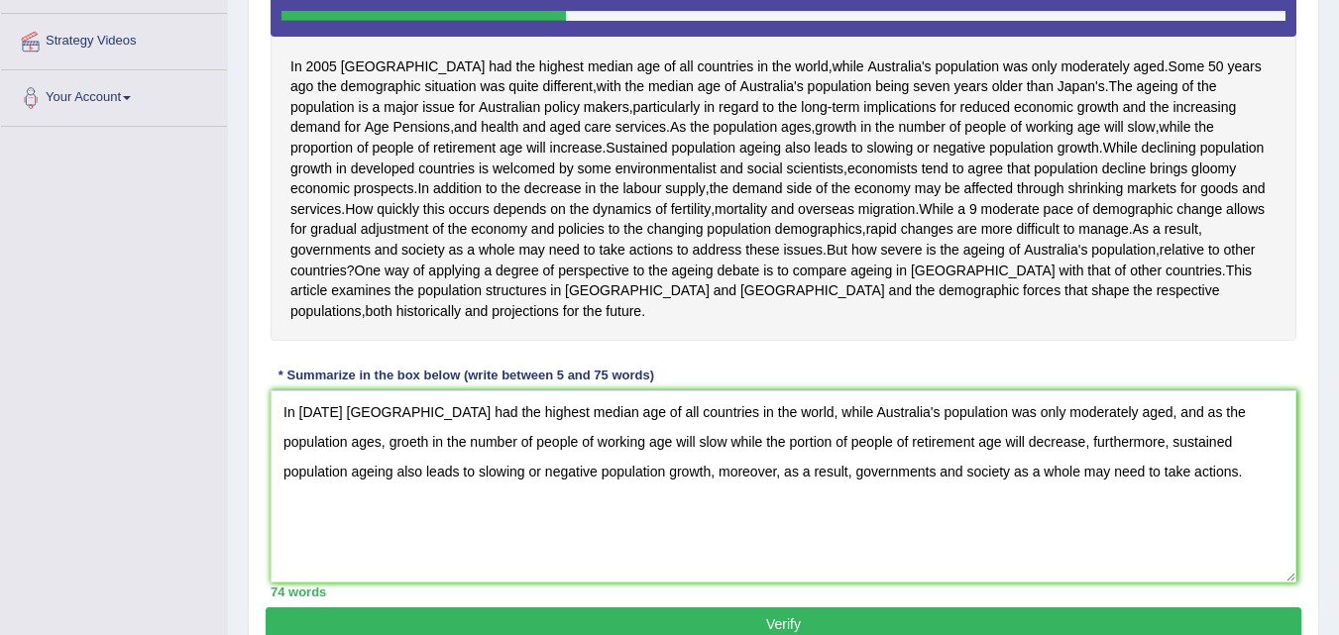
scroll to position [421, 0]
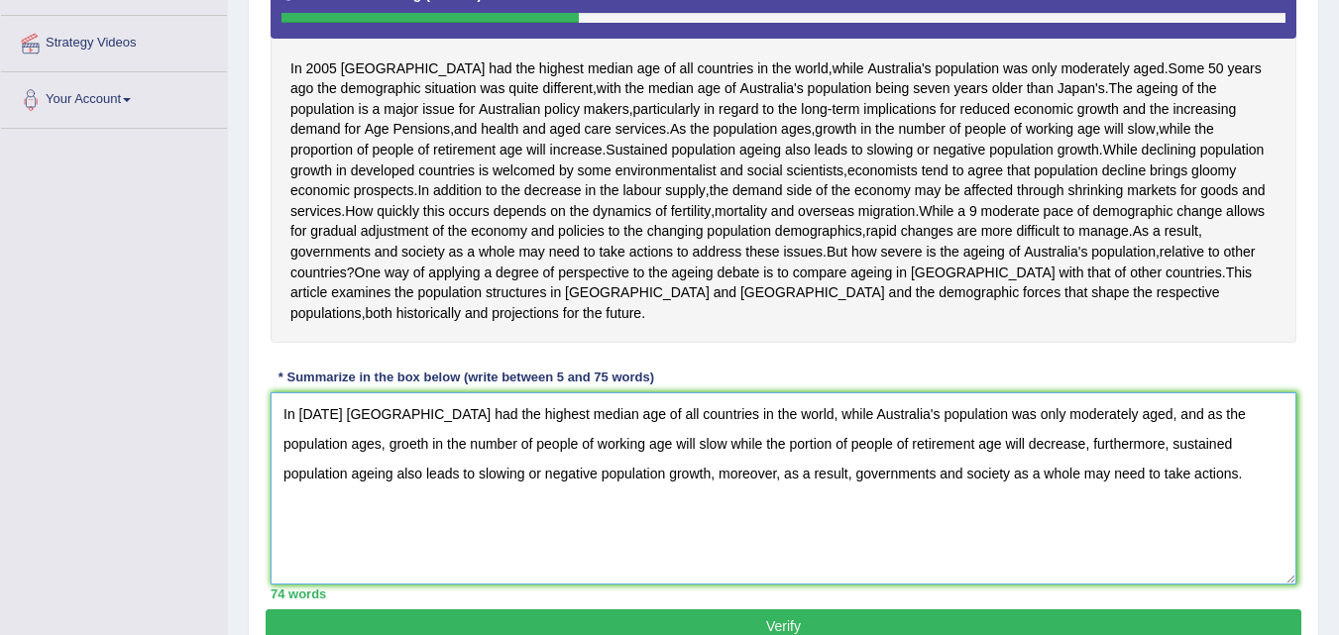
click at [1262, 503] on textarea "In 2005 Japan had the highest median age of all countries in the world, while A…" at bounding box center [784, 489] width 1026 height 192
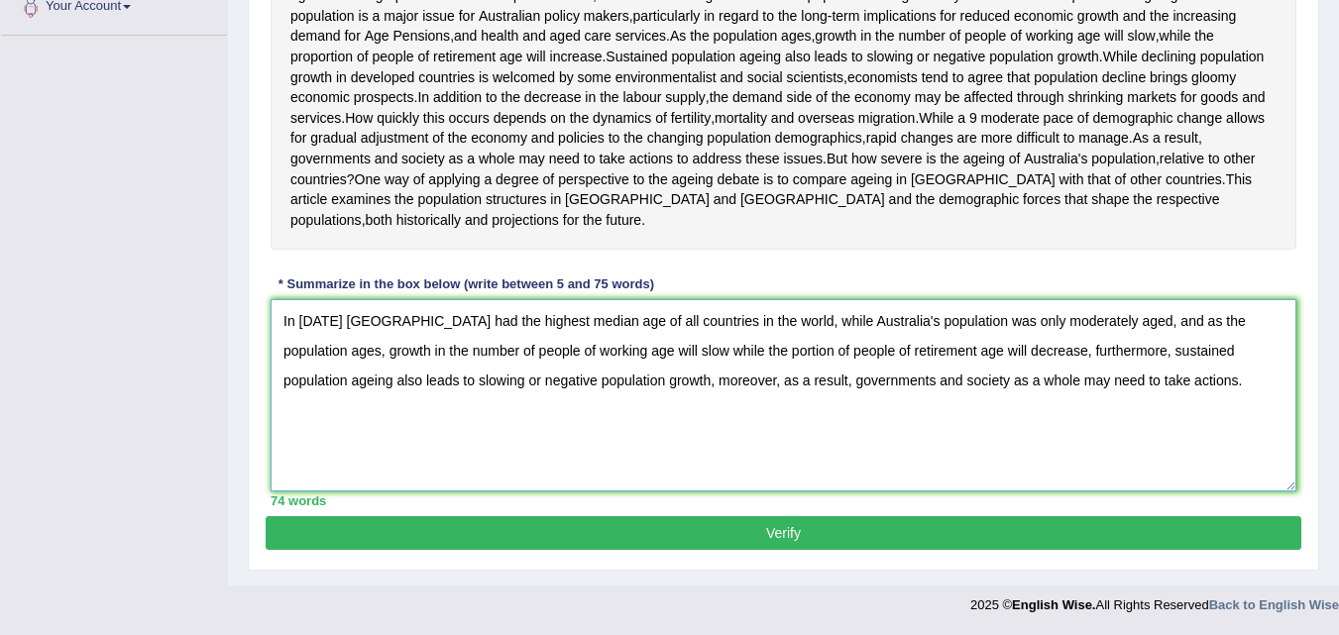
scroll to position [549, 0]
drag, startPoint x: 590, startPoint y: 428, endPoint x: 1072, endPoint y: 440, distance: 482.9
click at [1072, 440] on textarea "In 2005 Japan had the highest median age of all countries in the world, while A…" at bounding box center [784, 395] width 1026 height 192
drag, startPoint x: 1010, startPoint y: 429, endPoint x: 1196, endPoint y: 424, distance: 186.4
click at [1196, 424] on textarea "In 2005 Japan had the highest median age of all countries in the world, while A…" at bounding box center [784, 395] width 1026 height 192
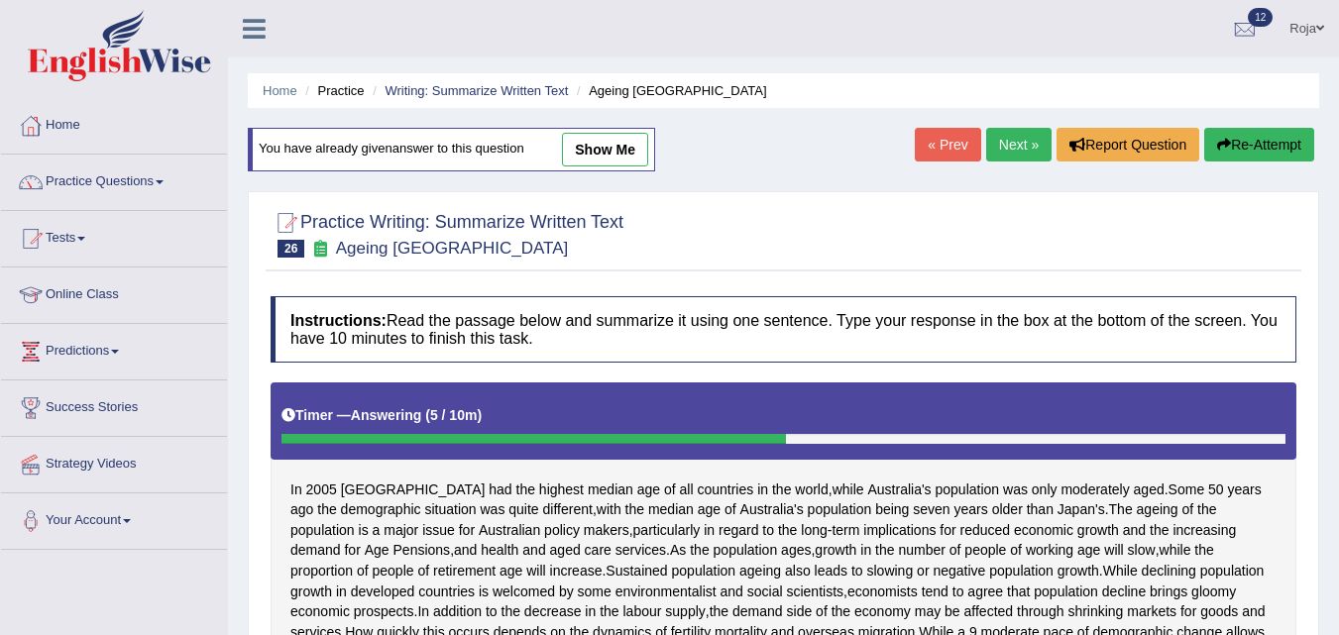
scroll to position [596, 0]
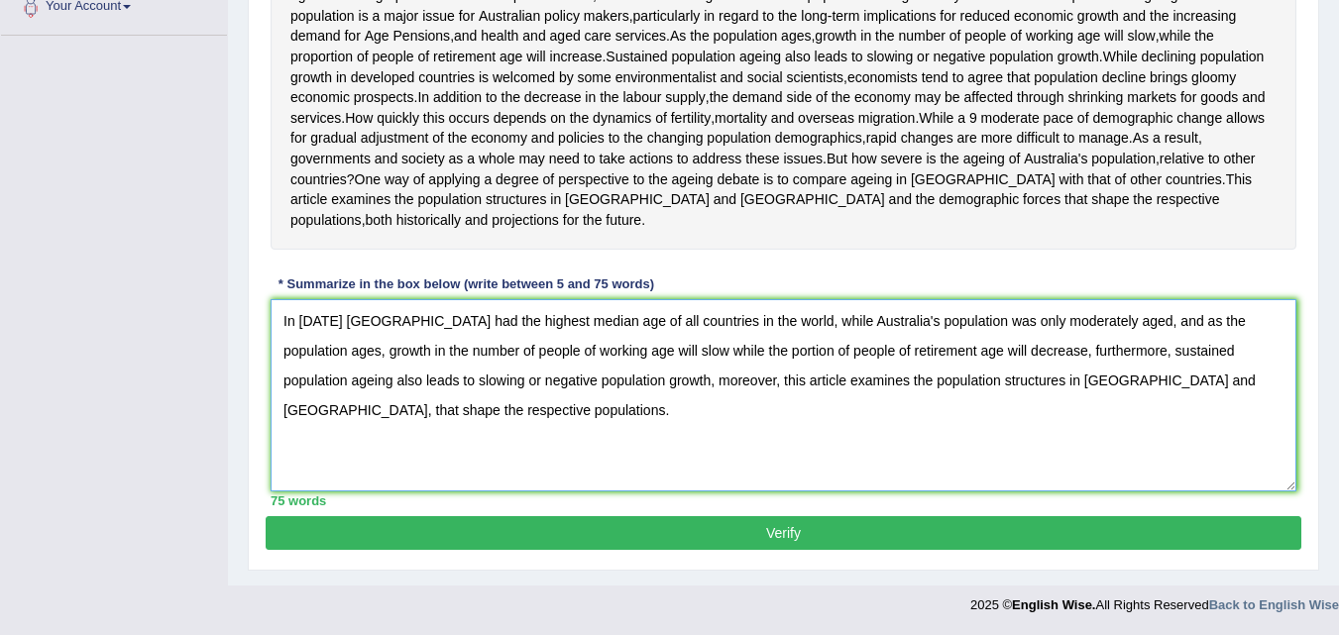
click at [1018, 394] on textarea "In 2005 Japan had the highest median age of all countries in the world, while A…" at bounding box center [784, 395] width 1026 height 192
type textarea "In 2005 Japan had the highest median age of all countries in the world, while A…"
click at [1156, 520] on button "Verify" at bounding box center [784, 533] width 1036 height 34
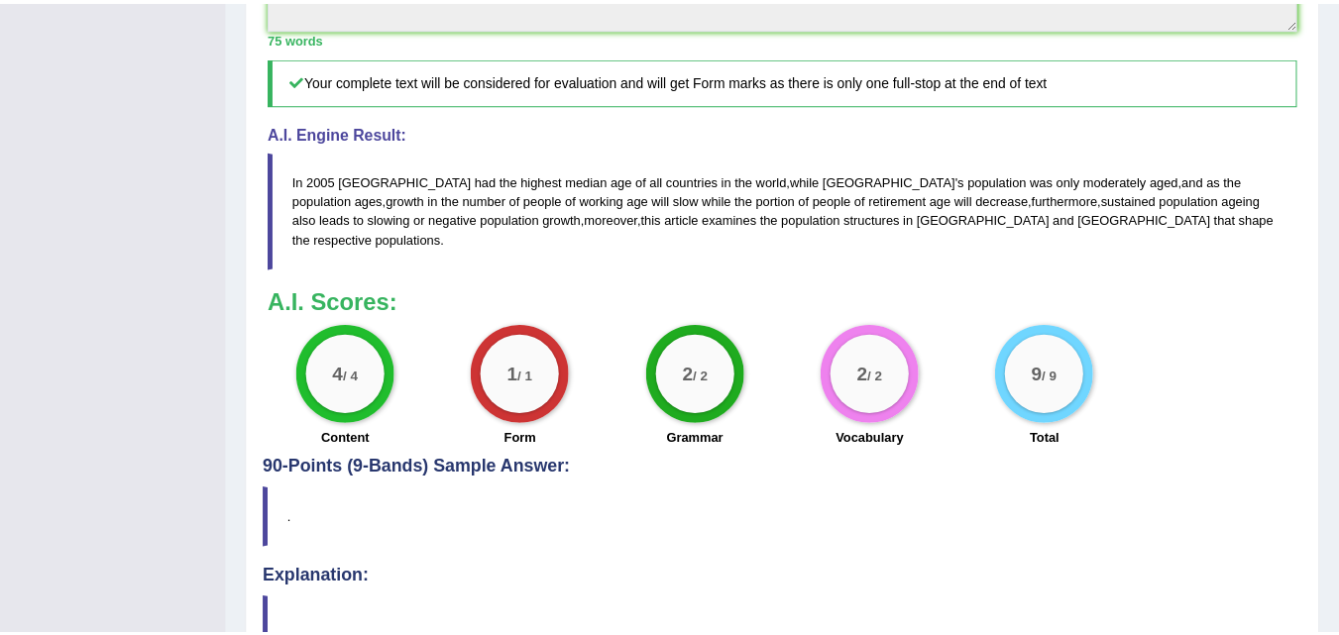
scroll to position [876, 0]
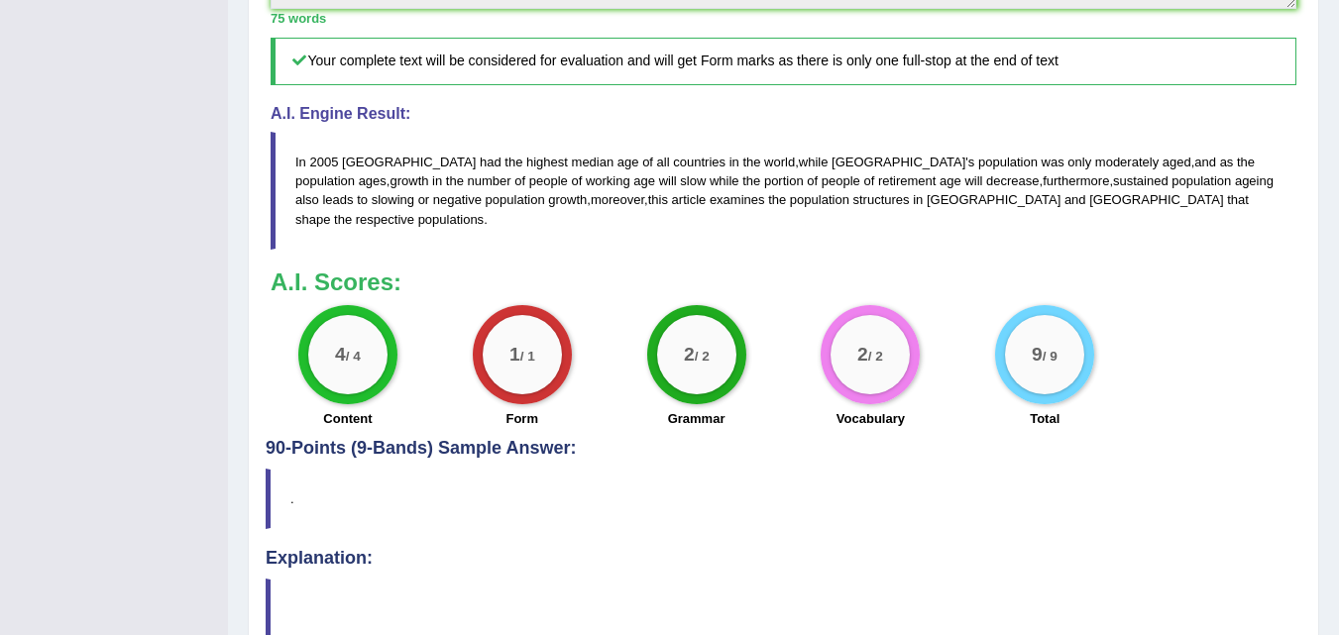
drag, startPoint x: 1346, startPoint y: 311, endPoint x: 1353, endPoint y: 542, distance: 231.1
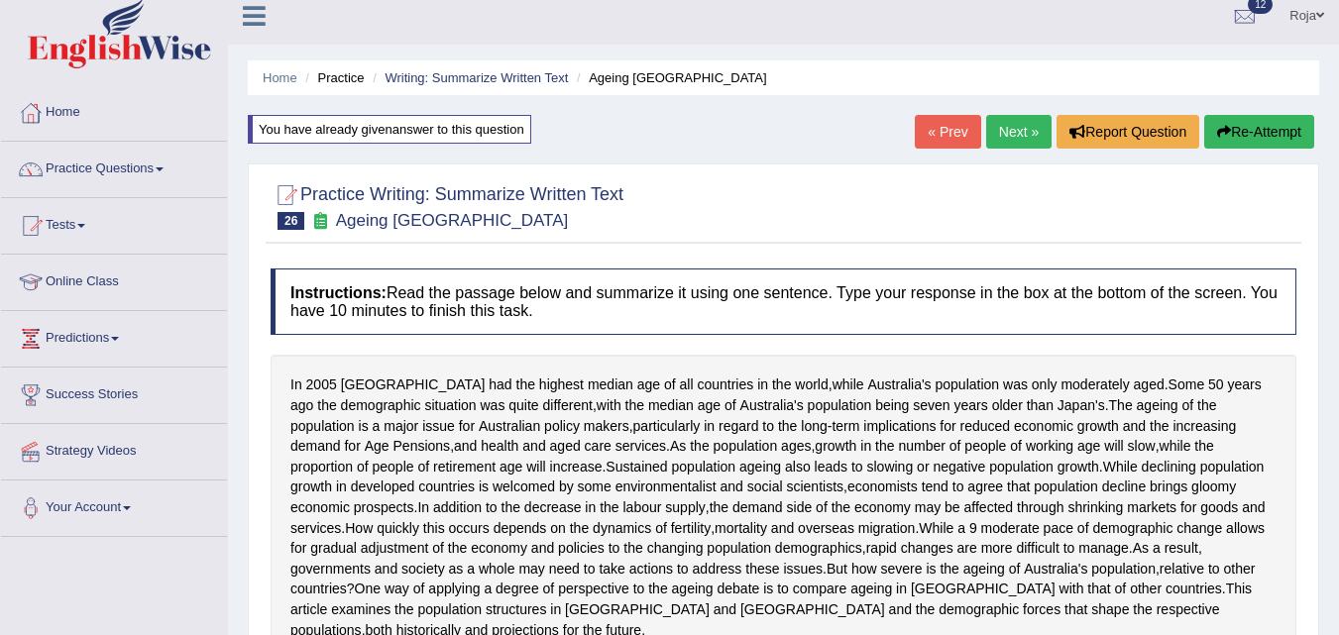
scroll to position [10, 0]
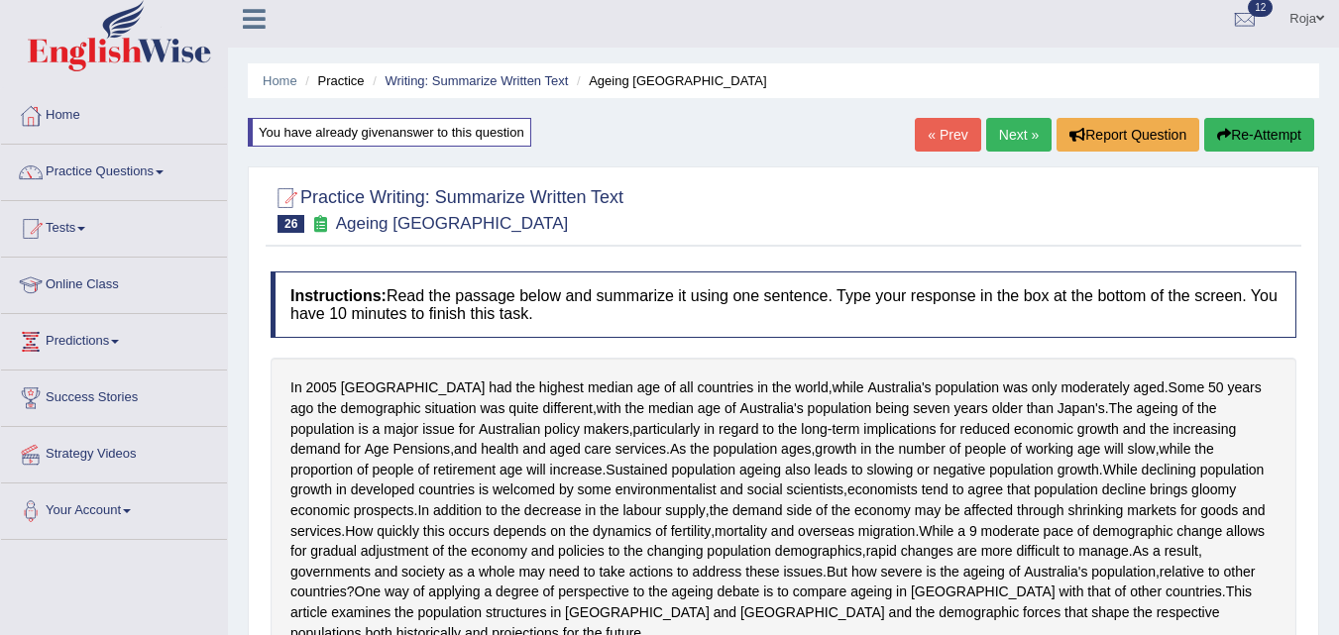
click at [1022, 138] on link "Next »" at bounding box center [1018, 135] width 65 height 34
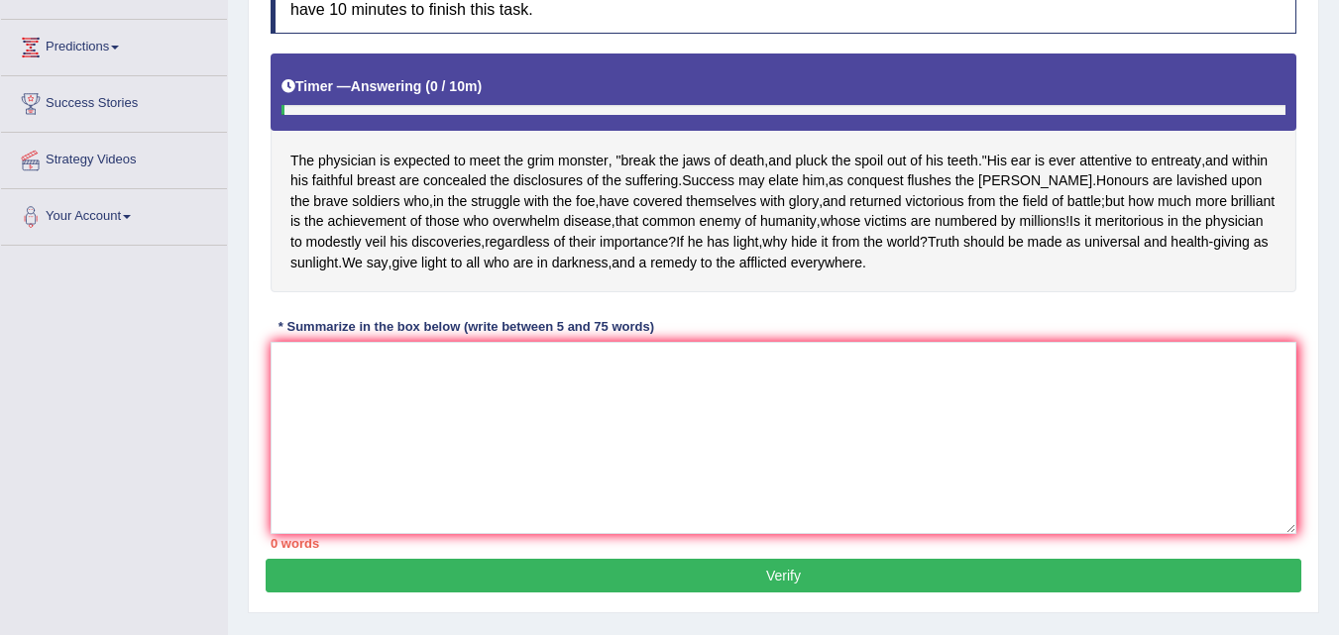
scroll to position [272, 0]
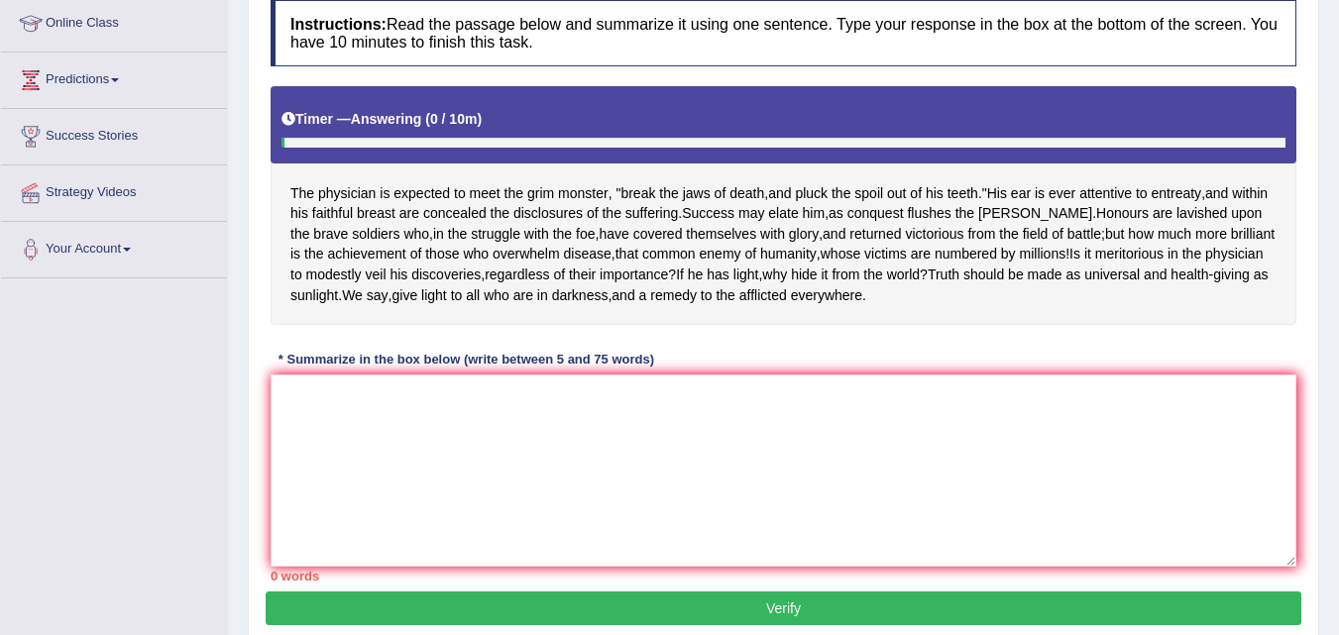
click at [1338, 286] on html "Toggle navigation Home Practice Questions Speaking Practice Read Aloud Repeat S…" at bounding box center [669, 45] width 1339 height 635
click at [564, 461] on textarea at bounding box center [784, 471] width 1026 height 192
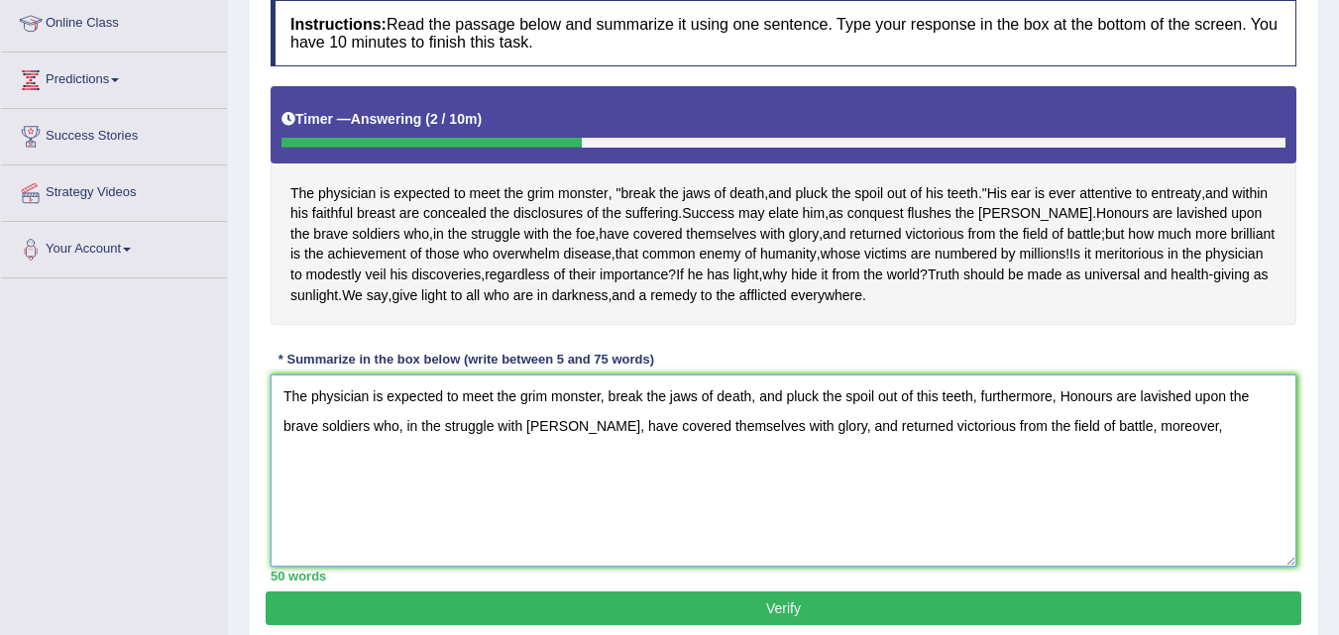
click at [603, 458] on textarea "The physician is expected to meet the grim monster, break the jaws of death, an…" at bounding box center [784, 471] width 1026 height 192
click at [736, 325] on div "The physician is expected to meet the grim monster , " break the jaws of death …" at bounding box center [784, 205] width 1026 height 239
click at [1142, 477] on textarea "The physician is expected to meet the grim monster, break the jaws of death, an…" at bounding box center [784, 471] width 1026 height 192
click at [1147, 464] on textarea "The physician is expected to meet the grim monster, break the jaws of death, an…" at bounding box center [784, 471] width 1026 height 192
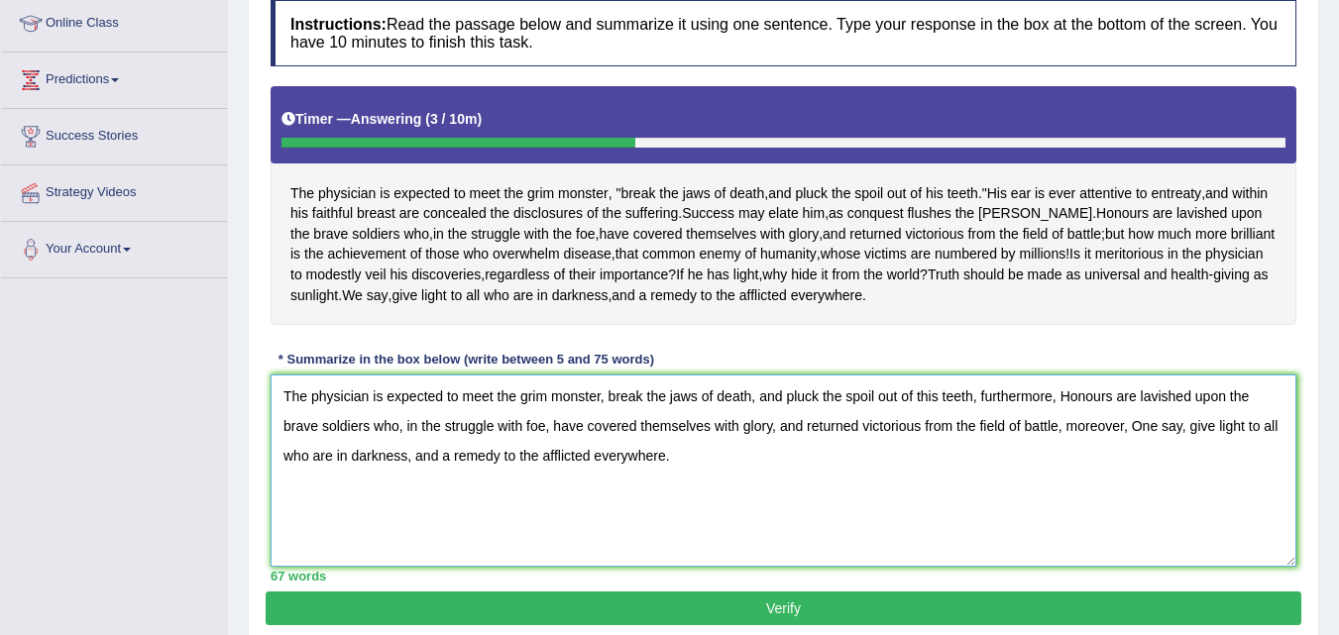
scroll to position [405, 0]
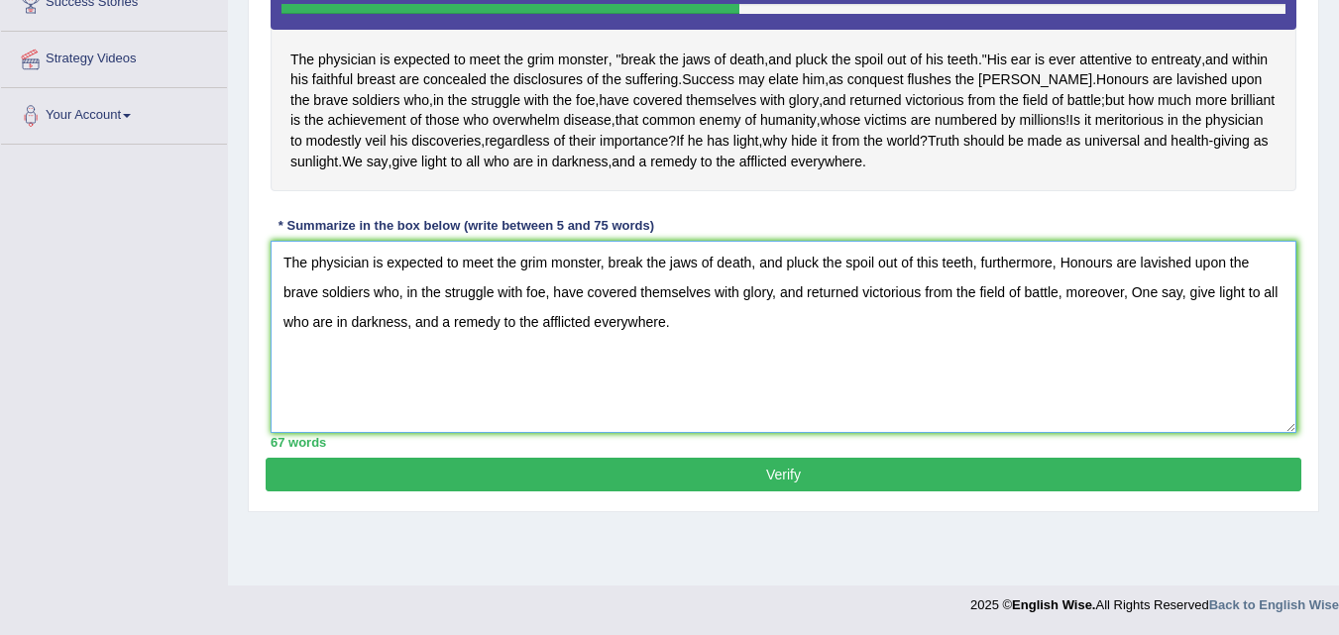
type textarea "The physician is expected to meet the grim monster, break the jaws of death, an…"
click at [663, 492] on button "Verify" at bounding box center [784, 475] width 1036 height 34
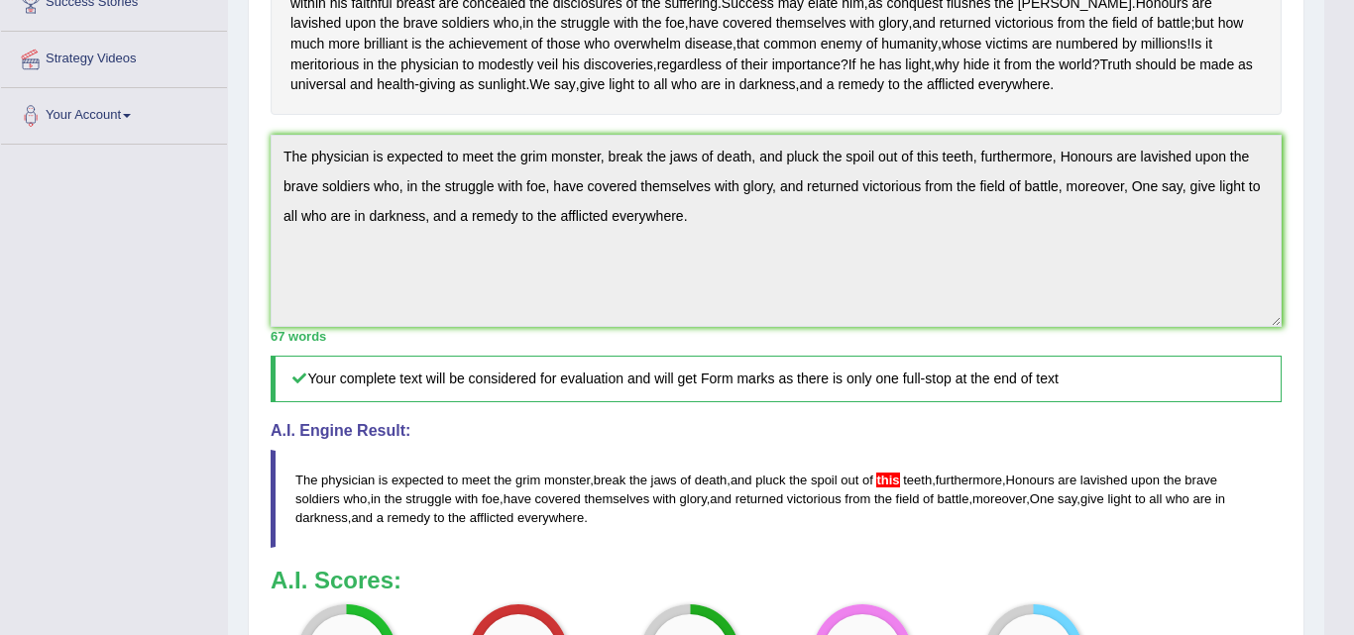
drag, startPoint x: 1353, startPoint y: 411, endPoint x: 1353, endPoint y: 456, distance: 44.6
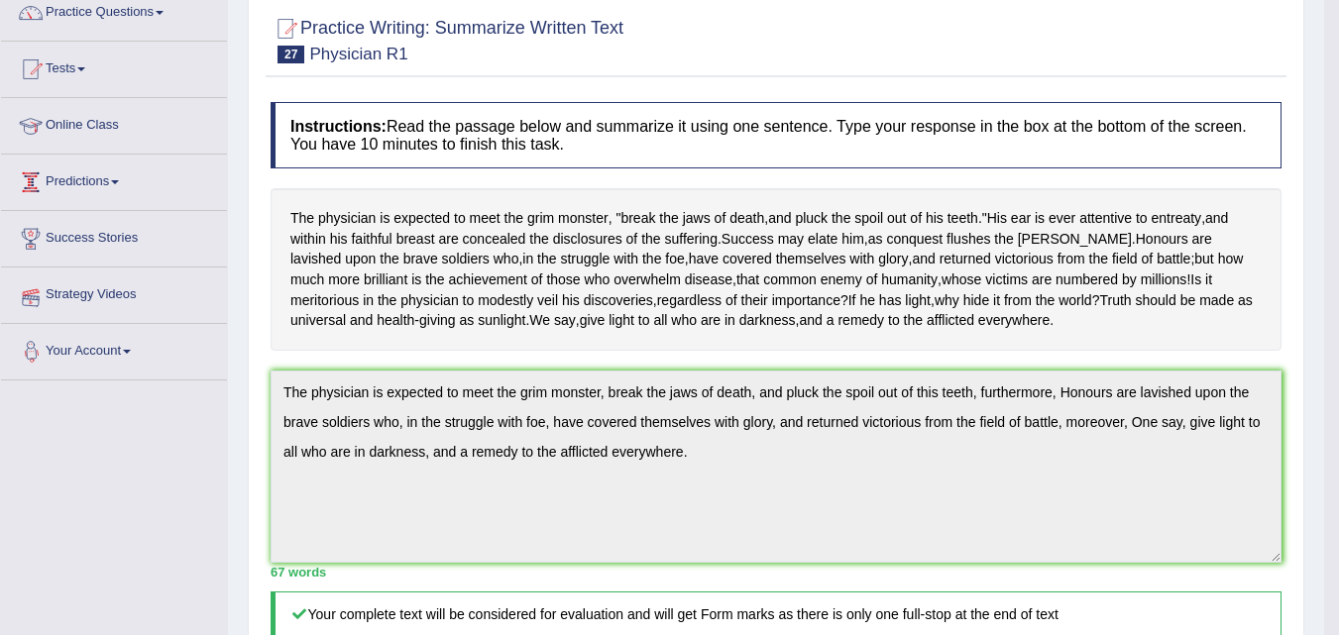
scroll to position [136, 0]
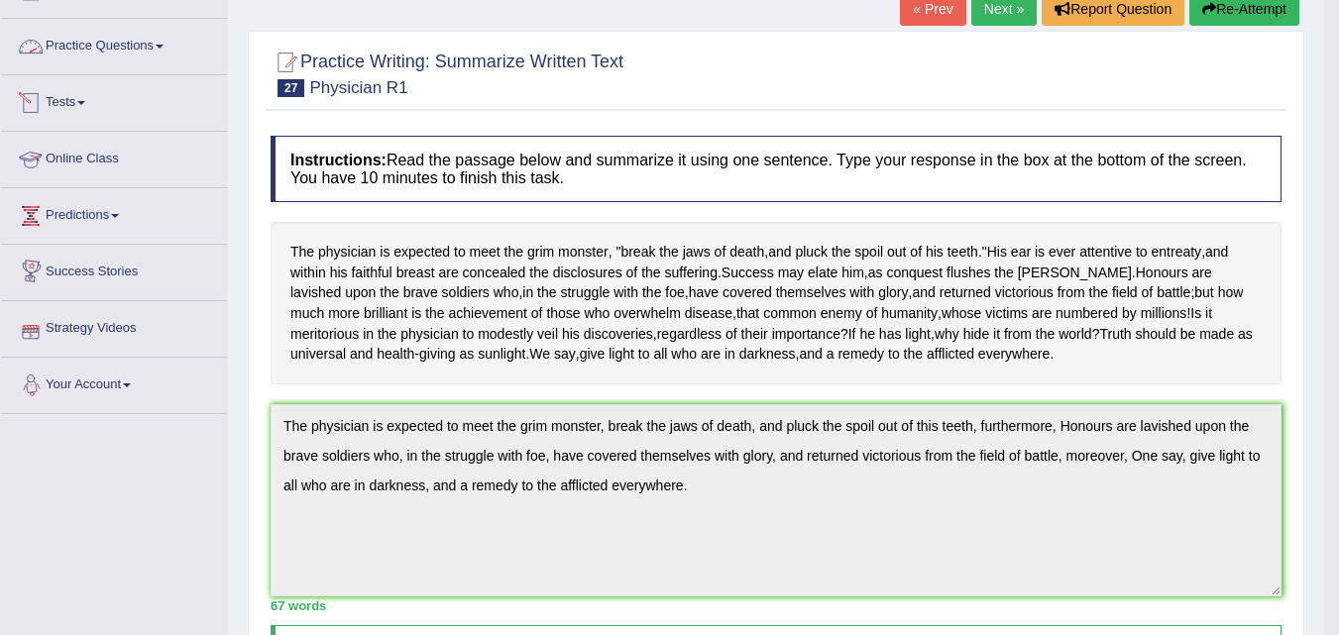
click at [224, 444] on div "Toggle navigation Home Practice Questions Speaking Practice Read Aloud Repeat S…" at bounding box center [662, 578] width 1324 height 1429
click at [1224, 14] on button "Re-Attempt" at bounding box center [1244, 9] width 110 height 34
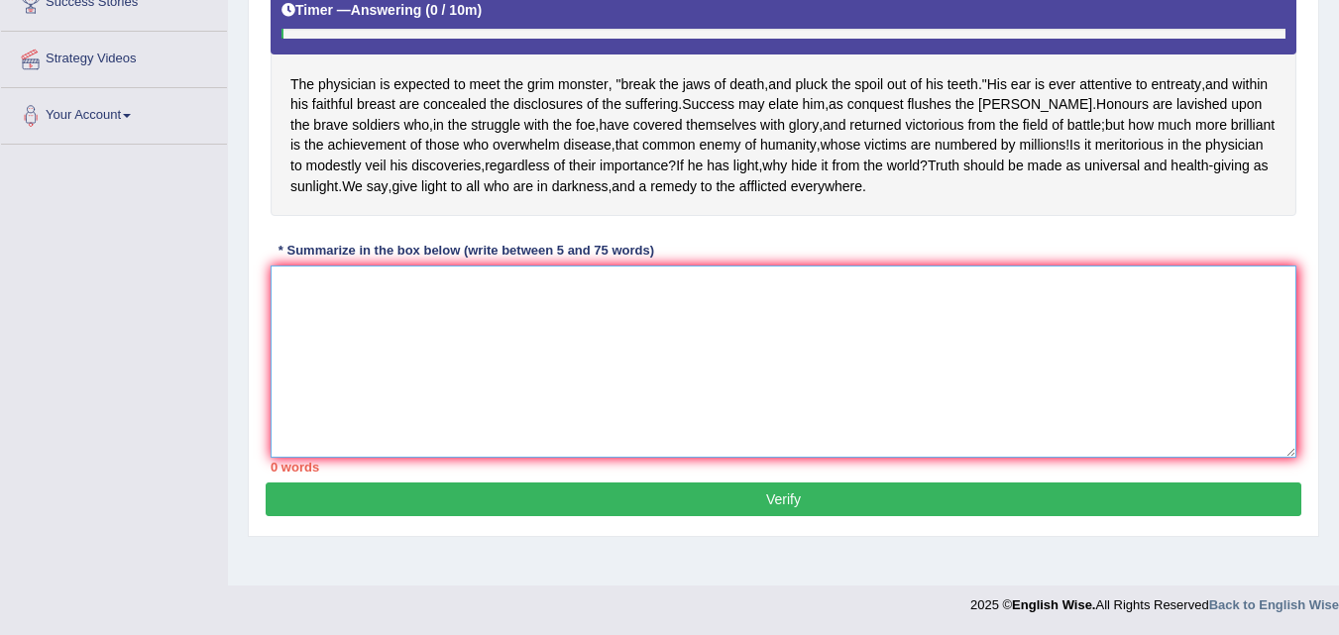
paste textarea "The physician is expected to meet the grim monster, break the jaws of death, an…"
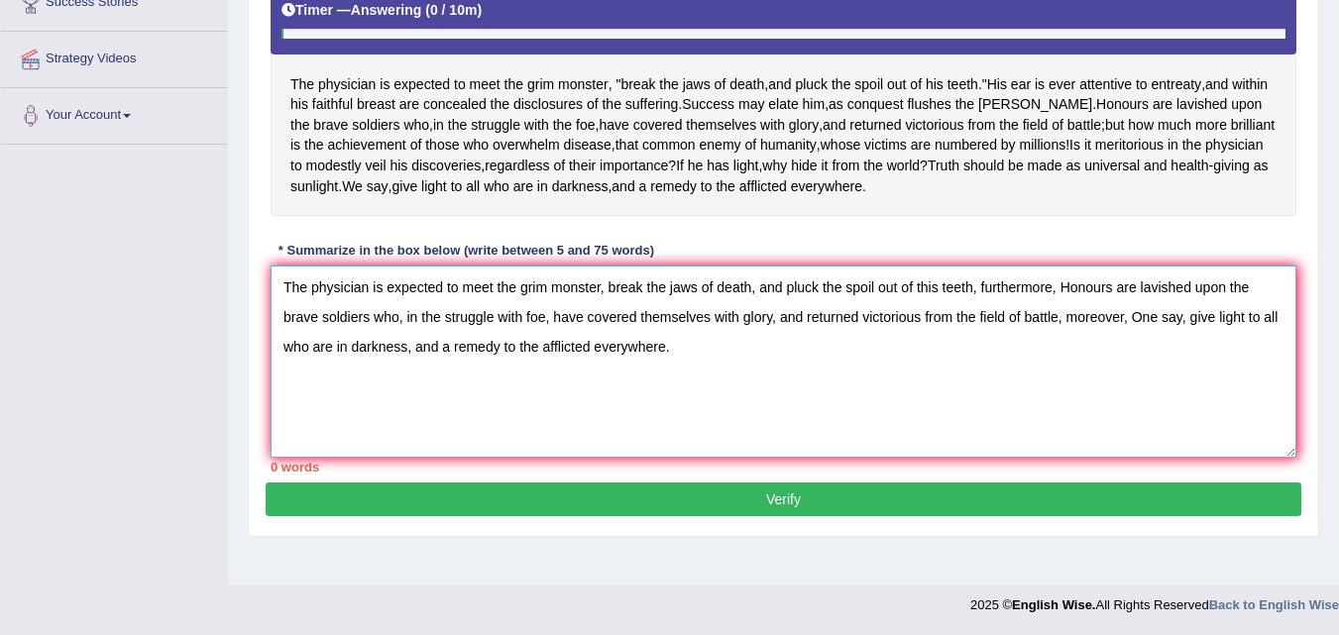
click at [1051, 398] on textarea "The physician is expected to meet the grim monster, break the jaws of death, an…" at bounding box center [784, 362] width 1026 height 192
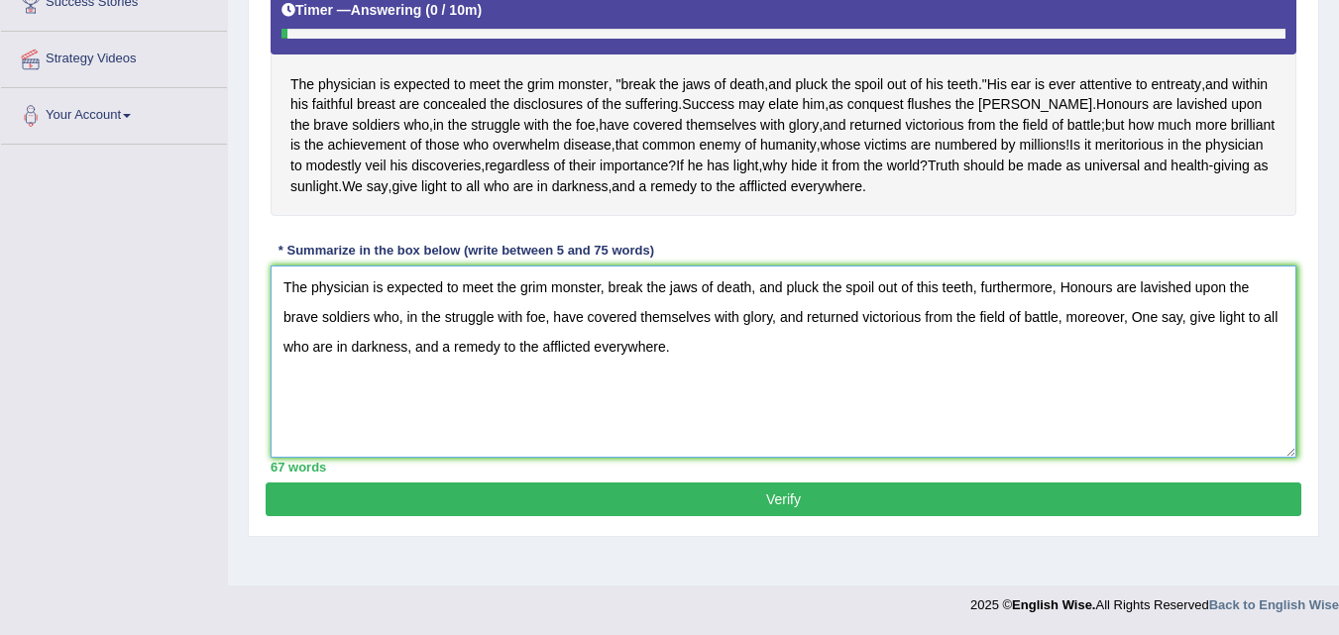
click at [923, 326] on textarea "The physician is expected to meet the grim monster, break the jaws of death, an…" at bounding box center [784, 362] width 1026 height 192
type textarea "The physician is expected to meet the grim monster, break the jaws of death, an…"
click at [1048, 516] on button "Verify" at bounding box center [784, 500] width 1036 height 34
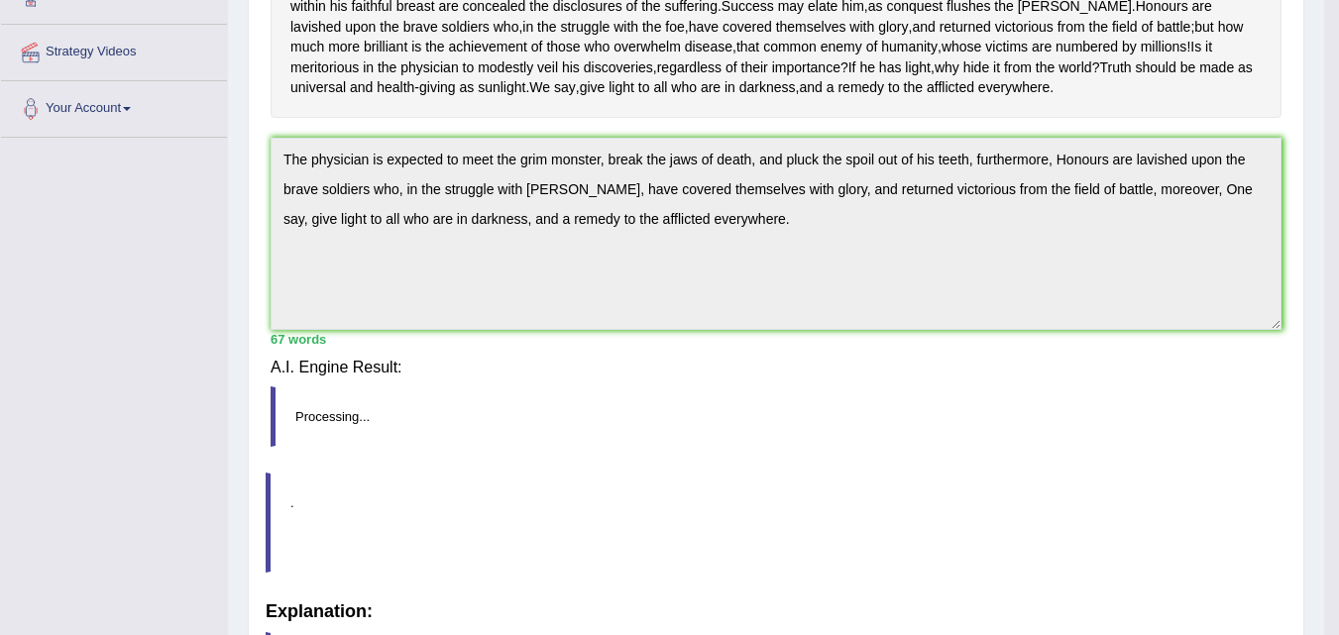
scroll to position [405, 0]
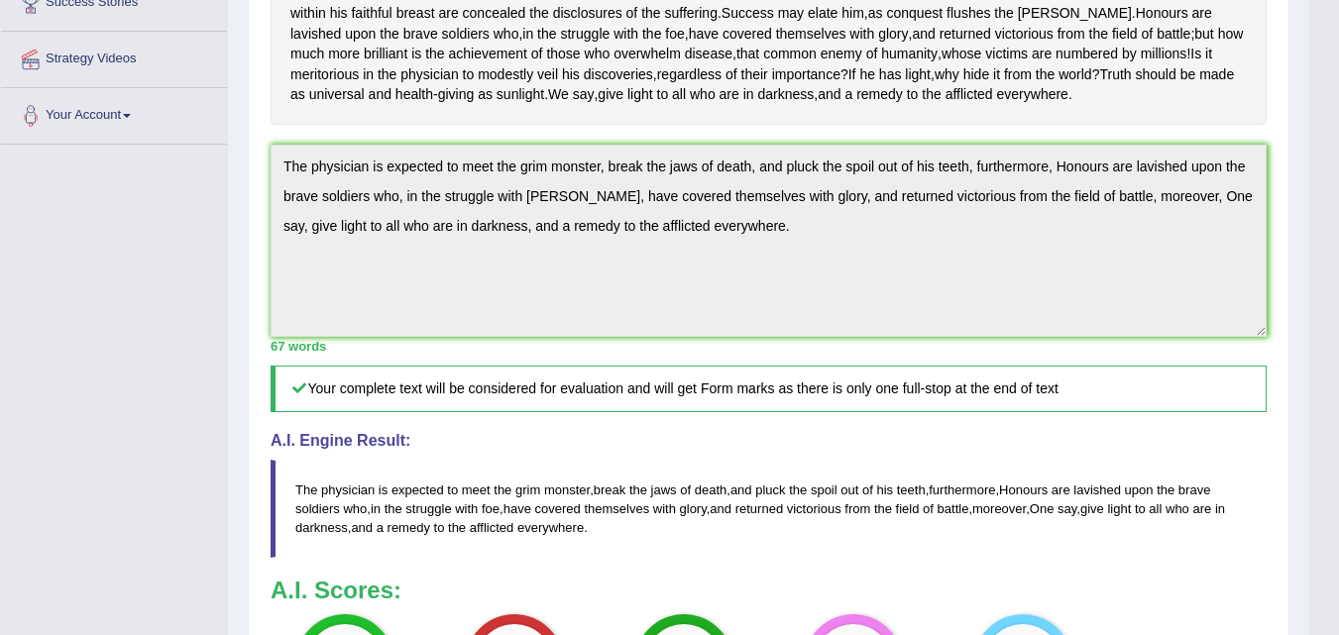
drag, startPoint x: 1353, startPoint y: 356, endPoint x: 1353, endPoint y: 611, distance: 254.7
drag, startPoint x: 1338, startPoint y: 488, endPoint x: 1342, endPoint y: 506, distance: 18.3
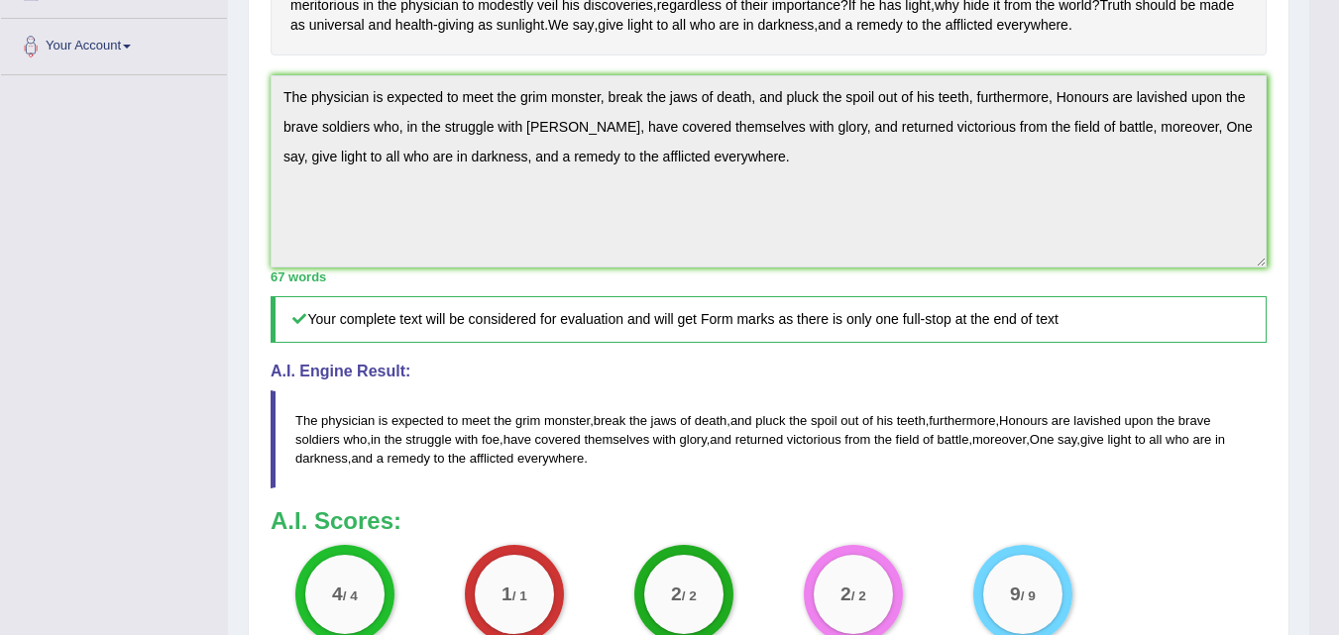
scroll to position [0, 0]
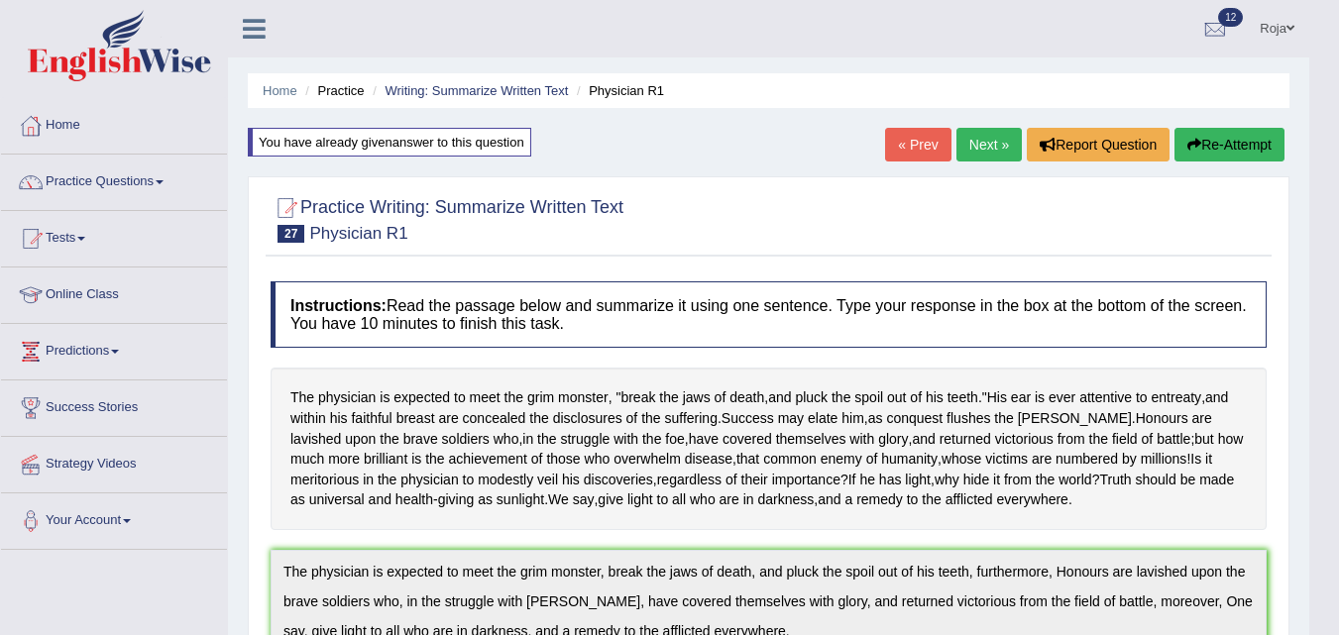
click at [986, 156] on link "Next »" at bounding box center [989, 145] width 65 height 34
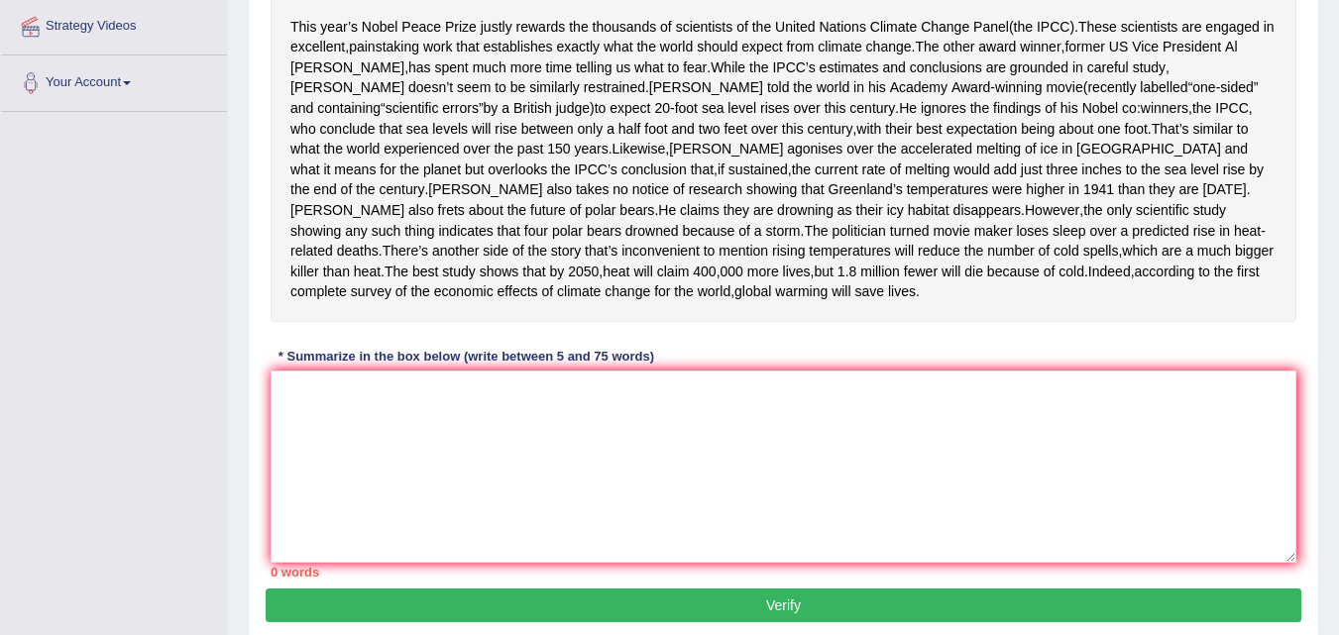
scroll to position [436, 0]
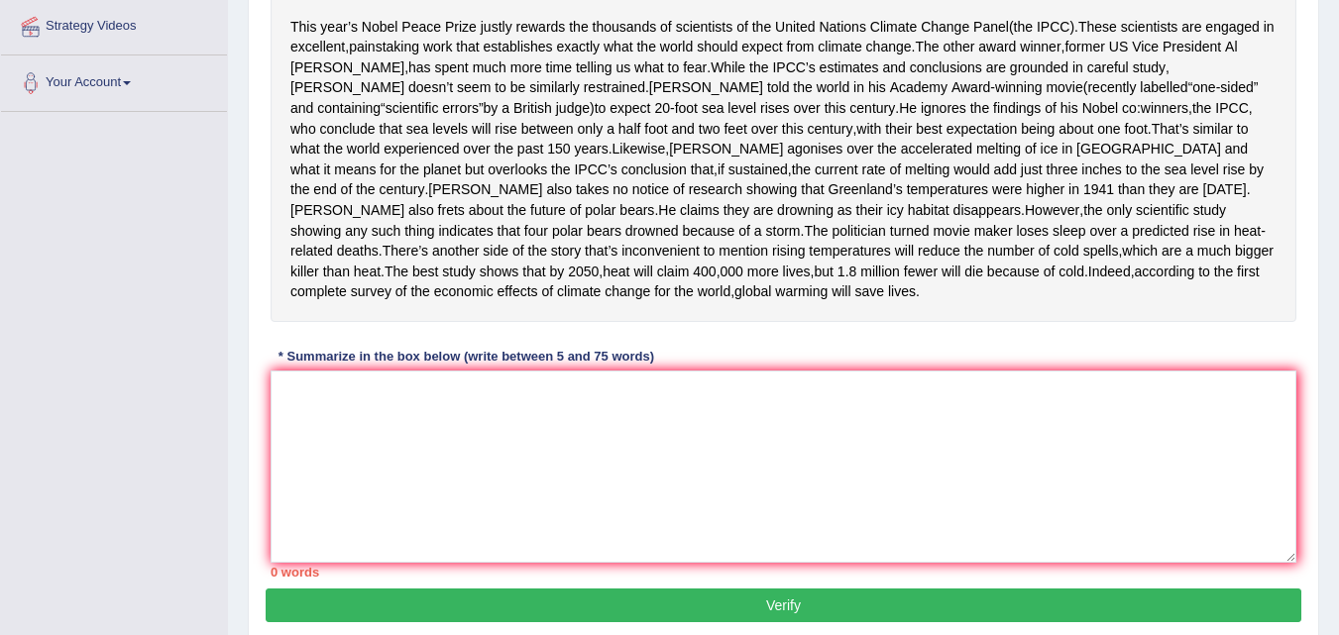
scroll to position [432, 0]
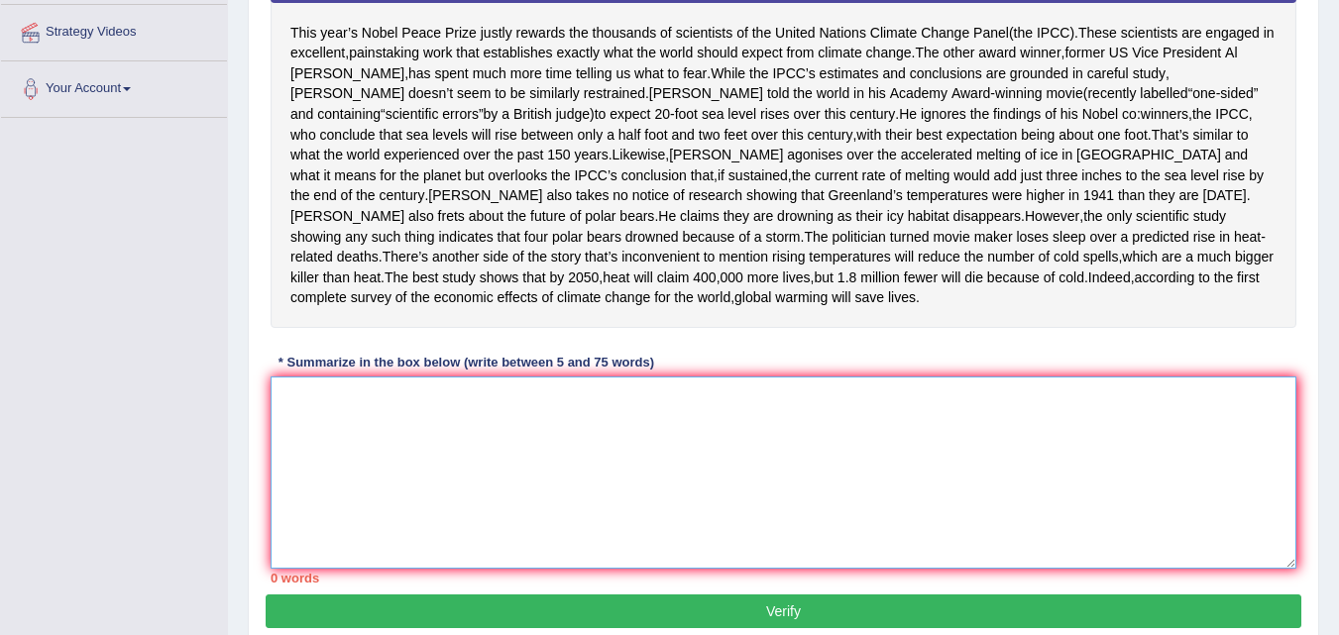
click at [492, 560] on textarea at bounding box center [784, 473] width 1026 height 192
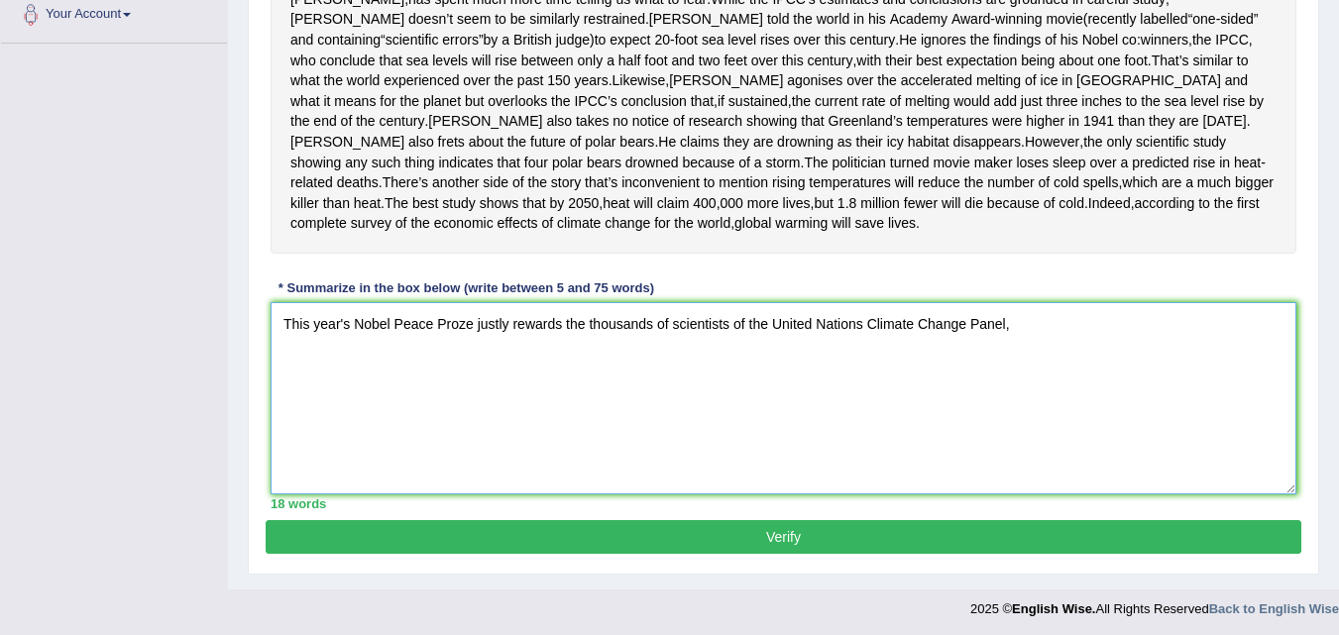
scroll to position [505, 0]
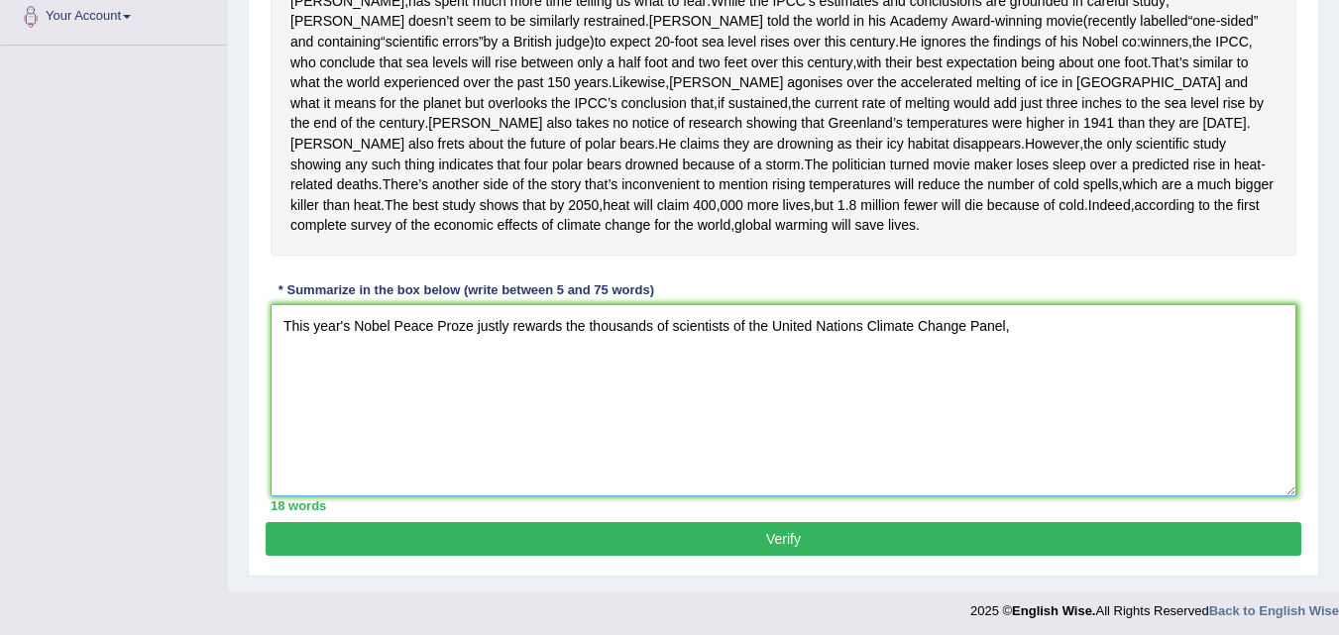
click at [1037, 478] on textarea "This year's Nobel Peace Proze justly rewards the thousands of scientists of the…" at bounding box center [784, 400] width 1026 height 192
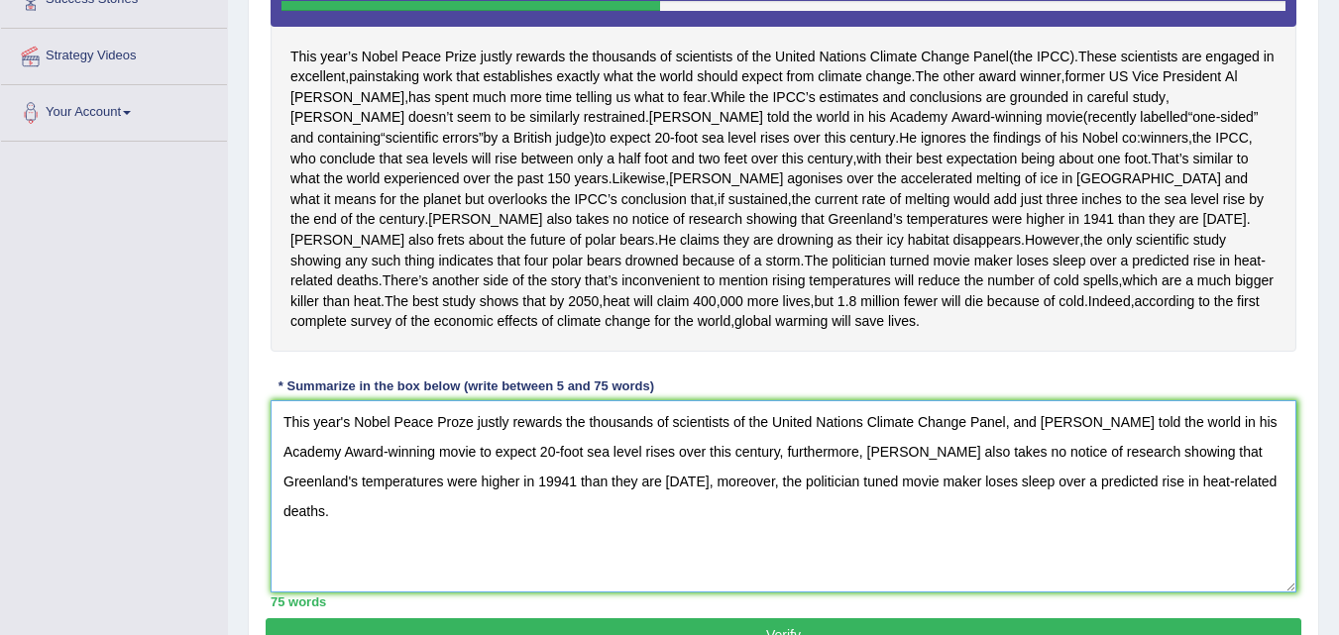
scroll to position [415, 0]
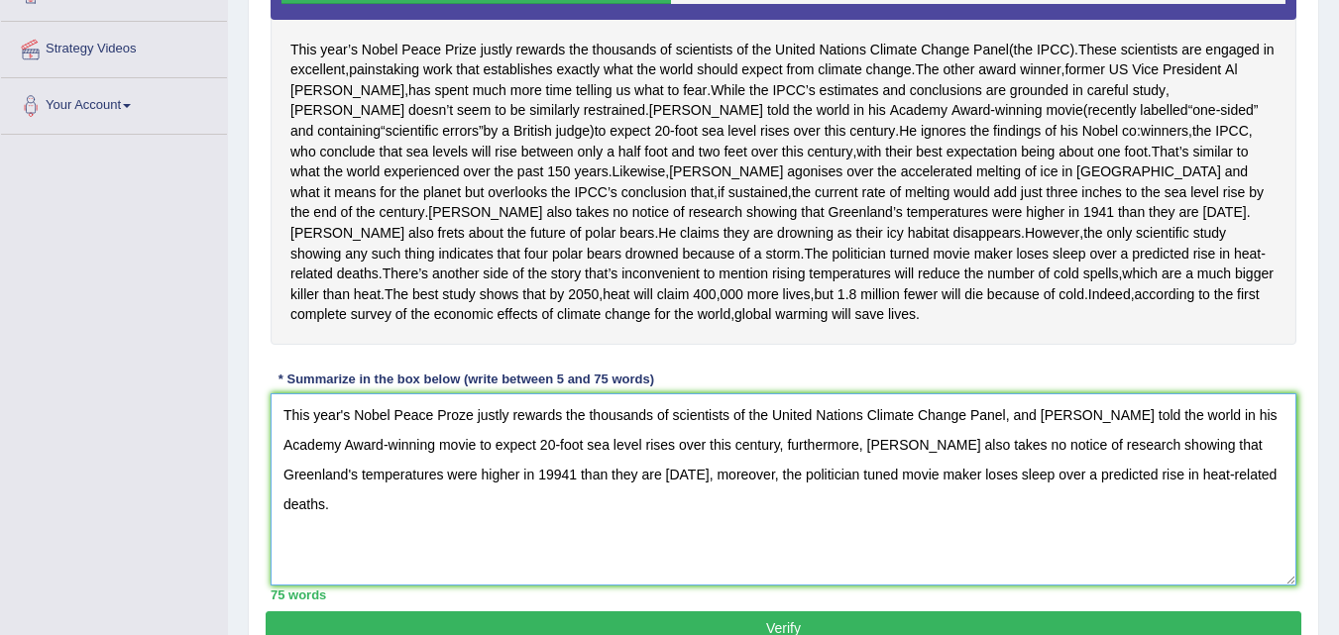
click at [462, 561] on textarea "This year's Nobel Peace Proze justly rewards the thousands of scientists of the…" at bounding box center [784, 490] width 1026 height 192
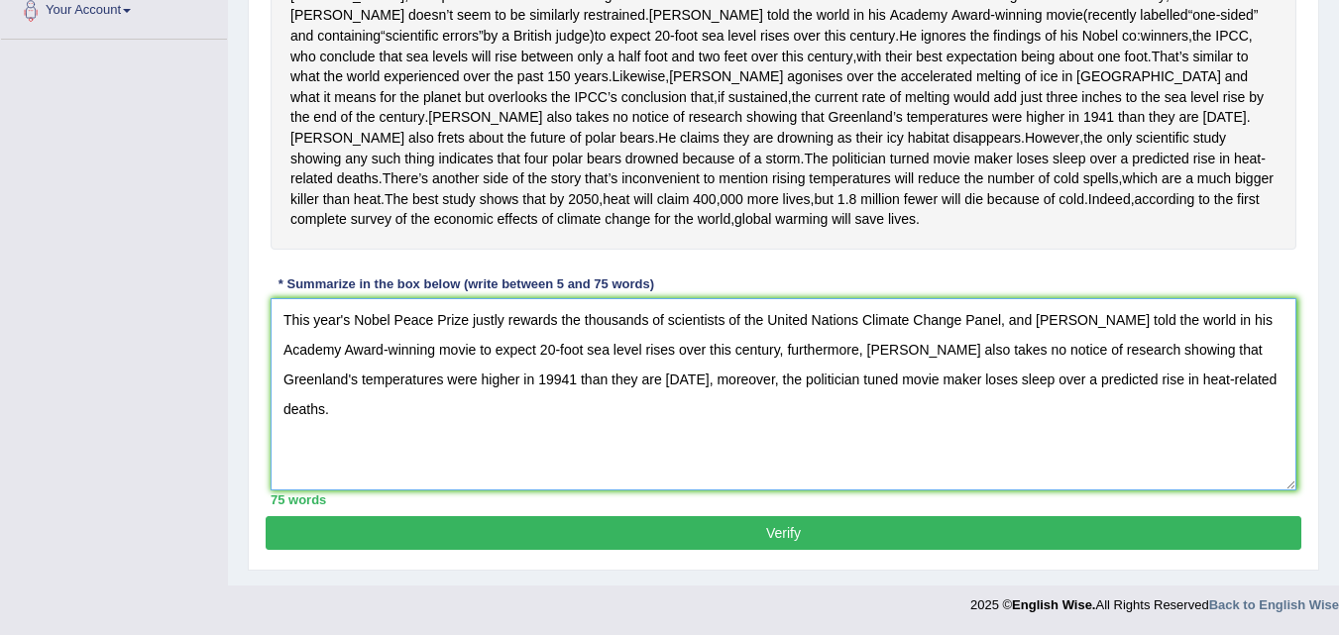
scroll to position [538, 0]
click at [394, 491] on textarea "This year's Nobel Peace Prize justly rewards the thousands of scientists of the…" at bounding box center [784, 394] width 1026 height 192
click at [692, 491] on textarea "This year's Nobel Peace Prize justly rewards the thousands of scientists of the…" at bounding box center [784, 394] width 1026 height 192
type textarea "This year's Nobel Peace Prize justly rewards the thousands of scientists of the…"
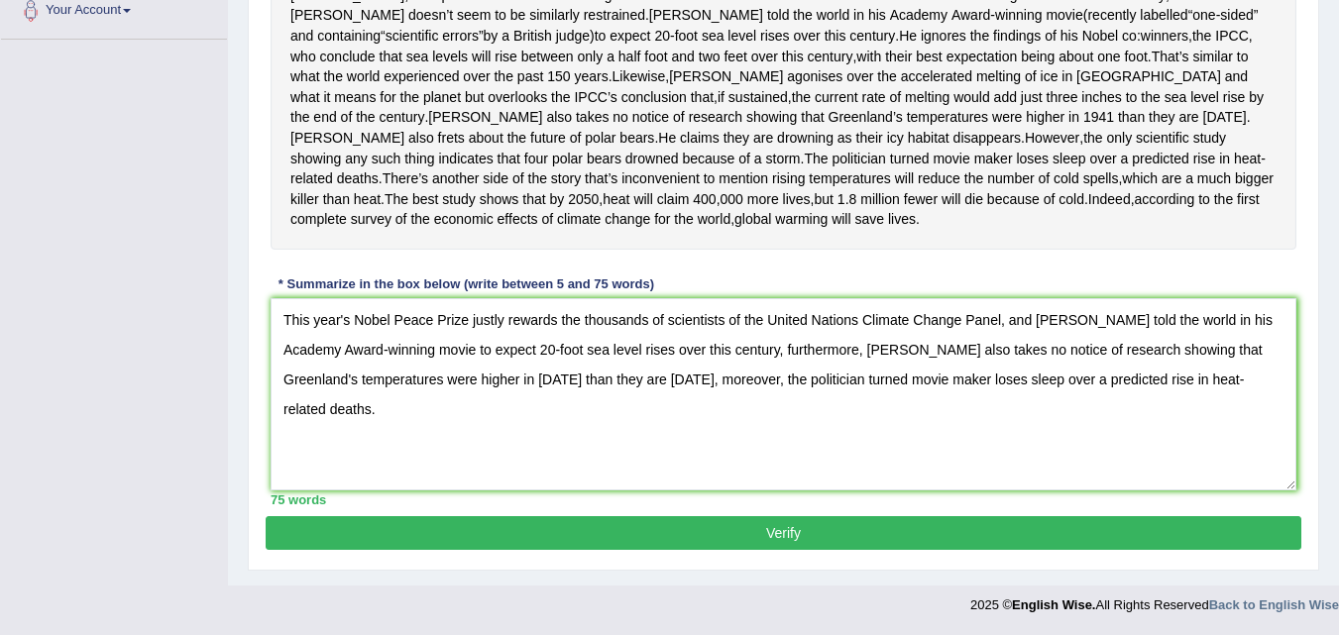
click at [880, 542] on button "Verify" at bounding box center [784, 533] width 1036 height 34
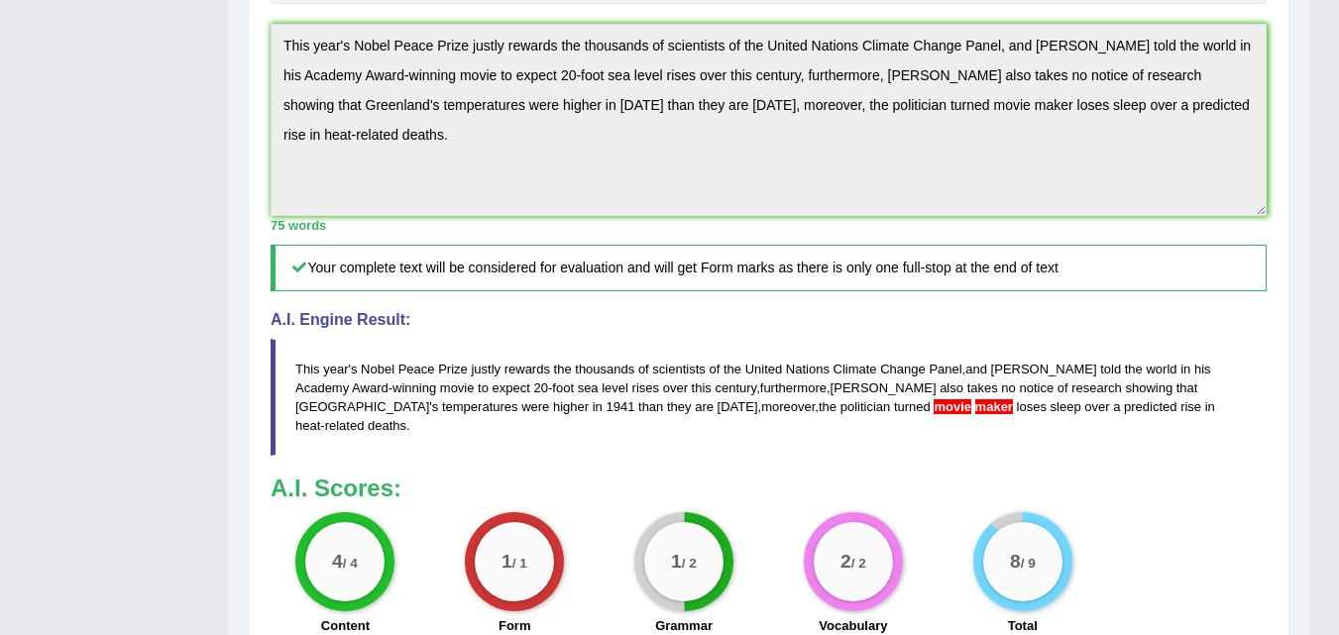
scroll to position [712, 0]
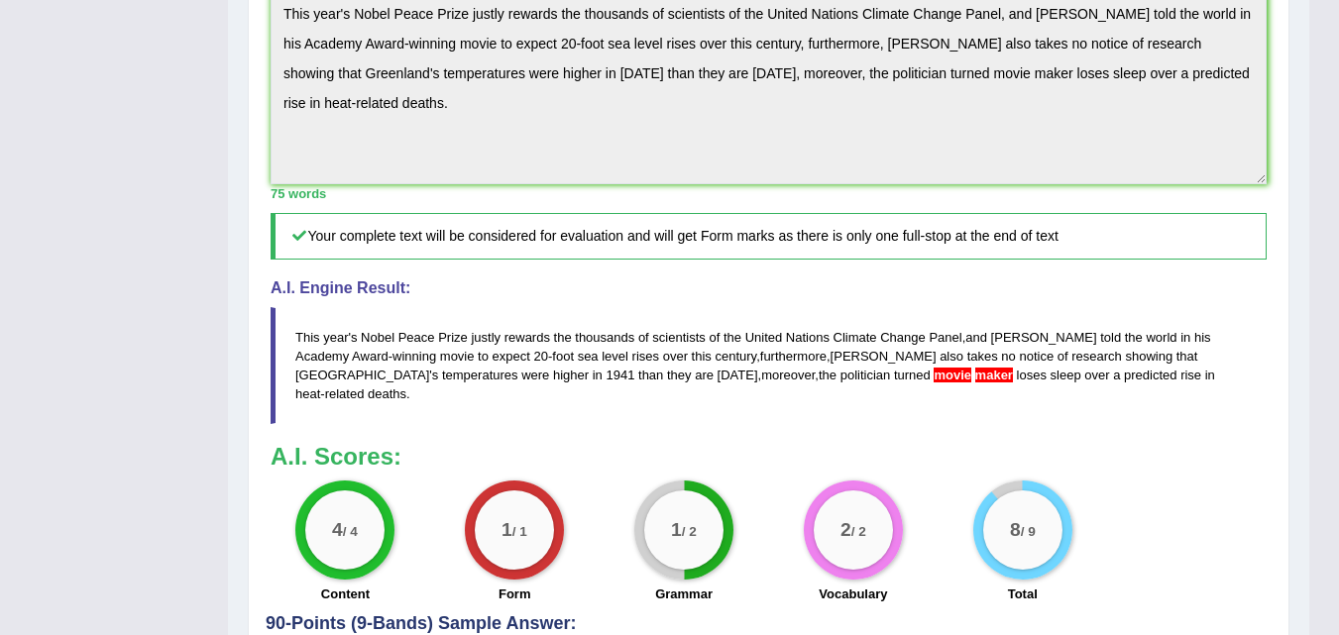
drag, startPoint x: 1350, startPoint y: 260, endPoint x: 1333, endPoint y: 380, distance: 121.1
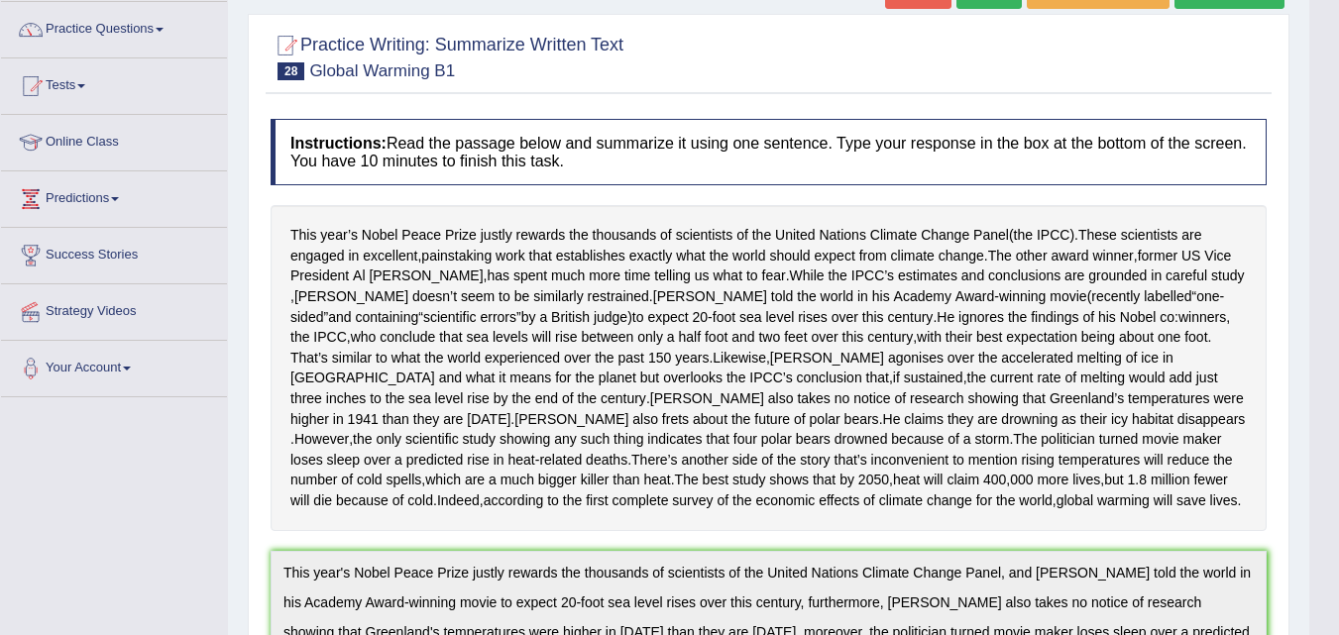
scroll to position [144, 0]
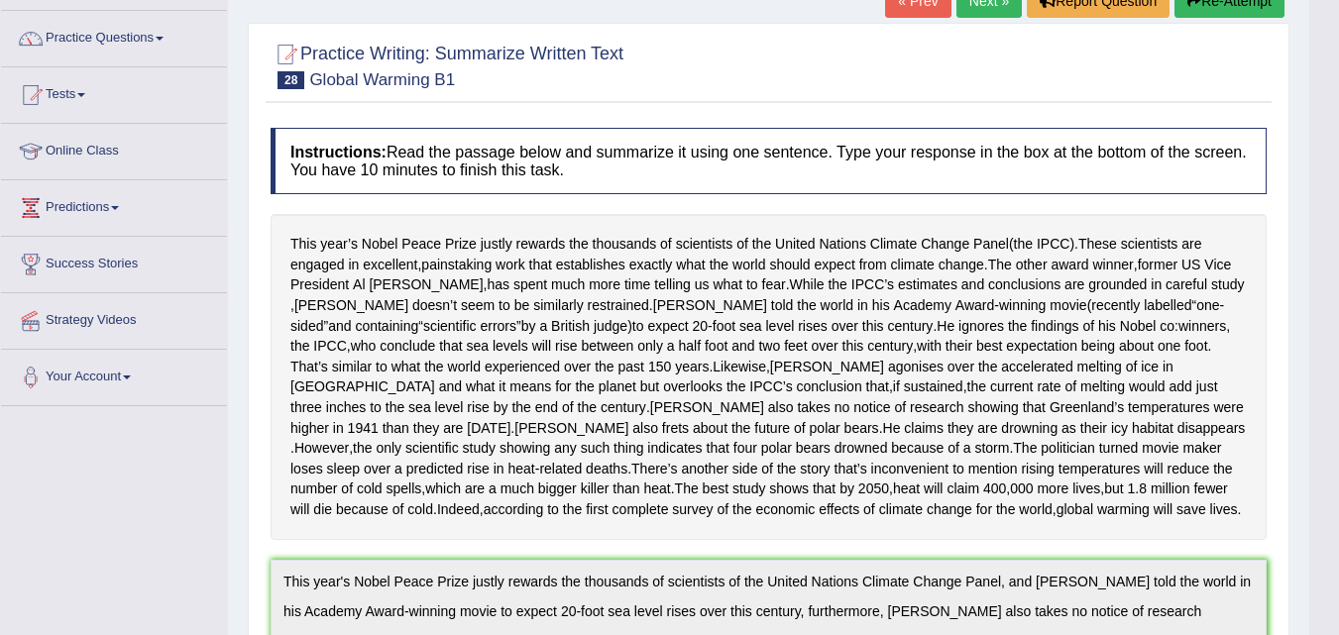
click at [976, 9] on link "Next »" at bounding box center [989, 1] width 65 height 34
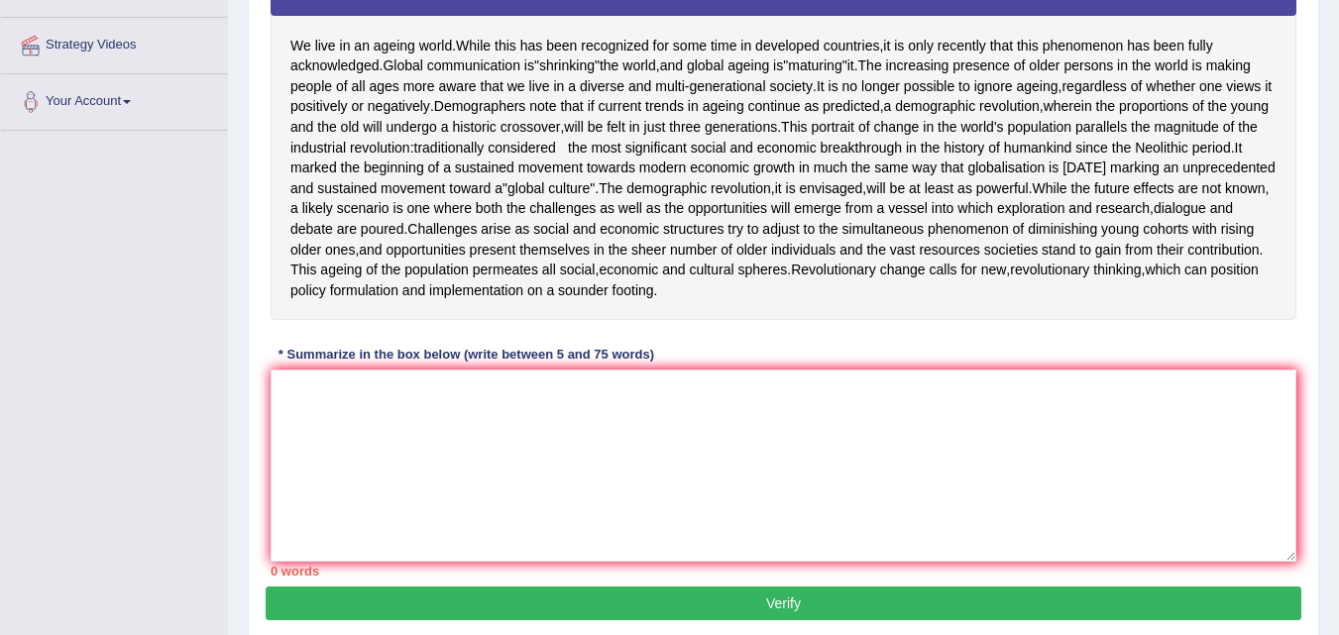
scroll to position [417, 0]
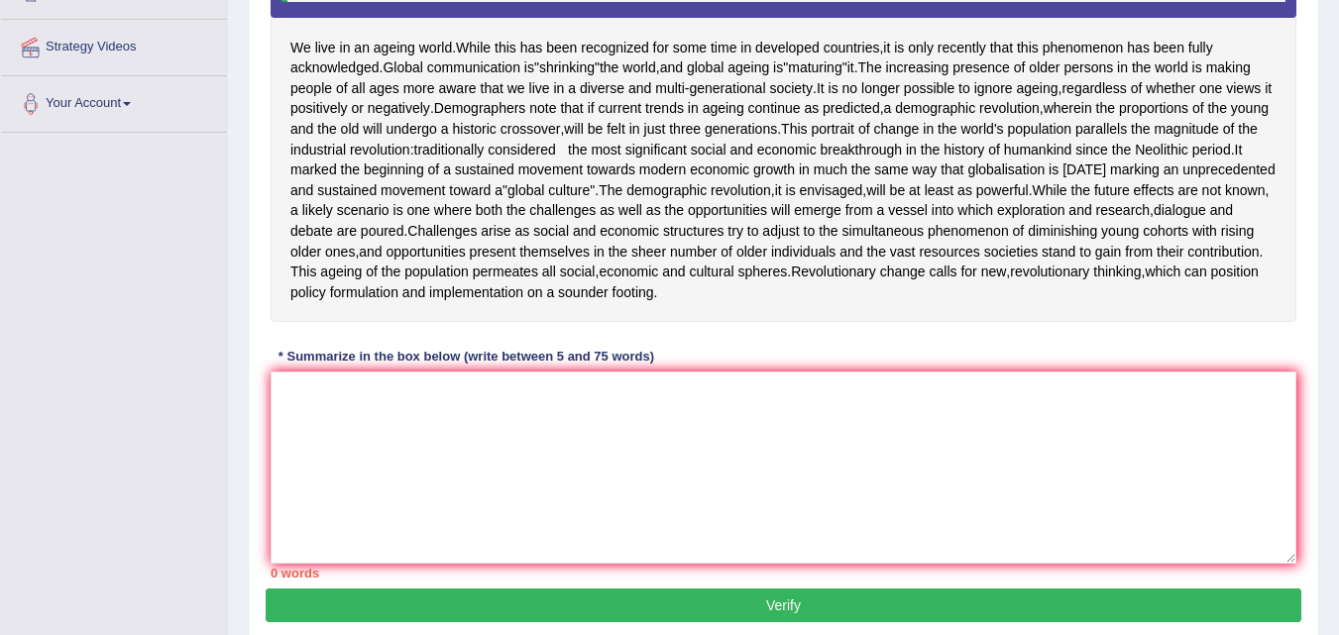
click at [499, 514] on textarea at bounding box center [784, 468] width 1026 height 192
type textarea "W"
type textarea "O"
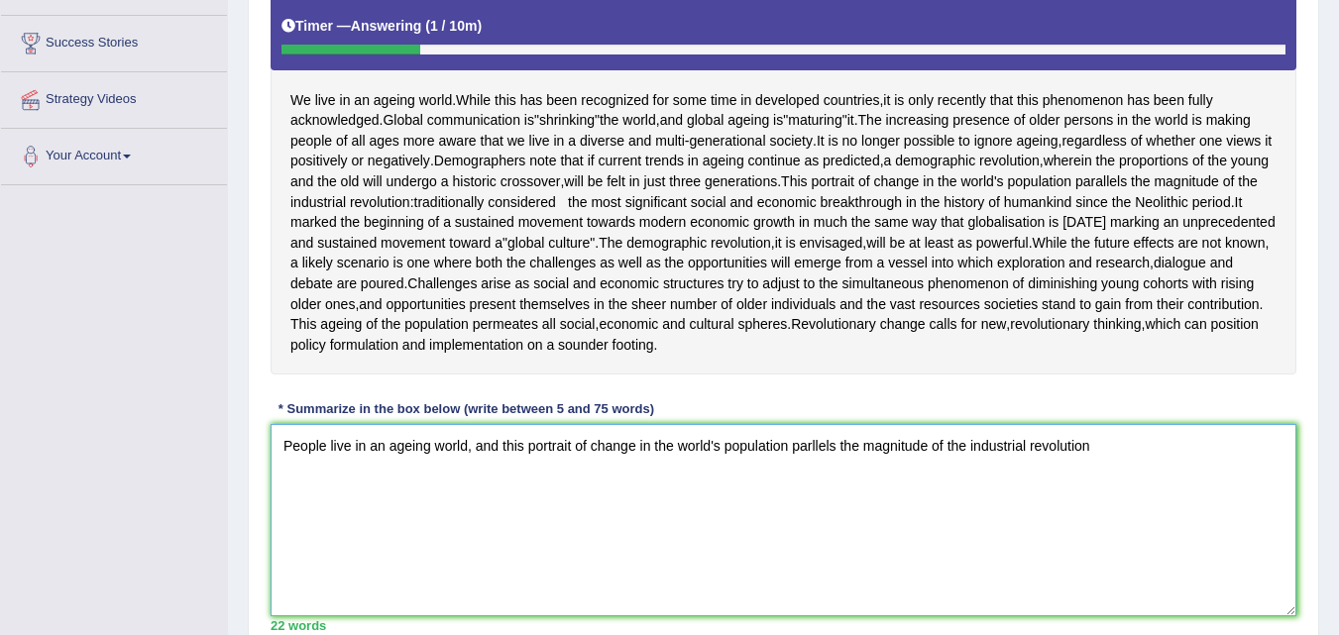
scroll to position [359, 0]
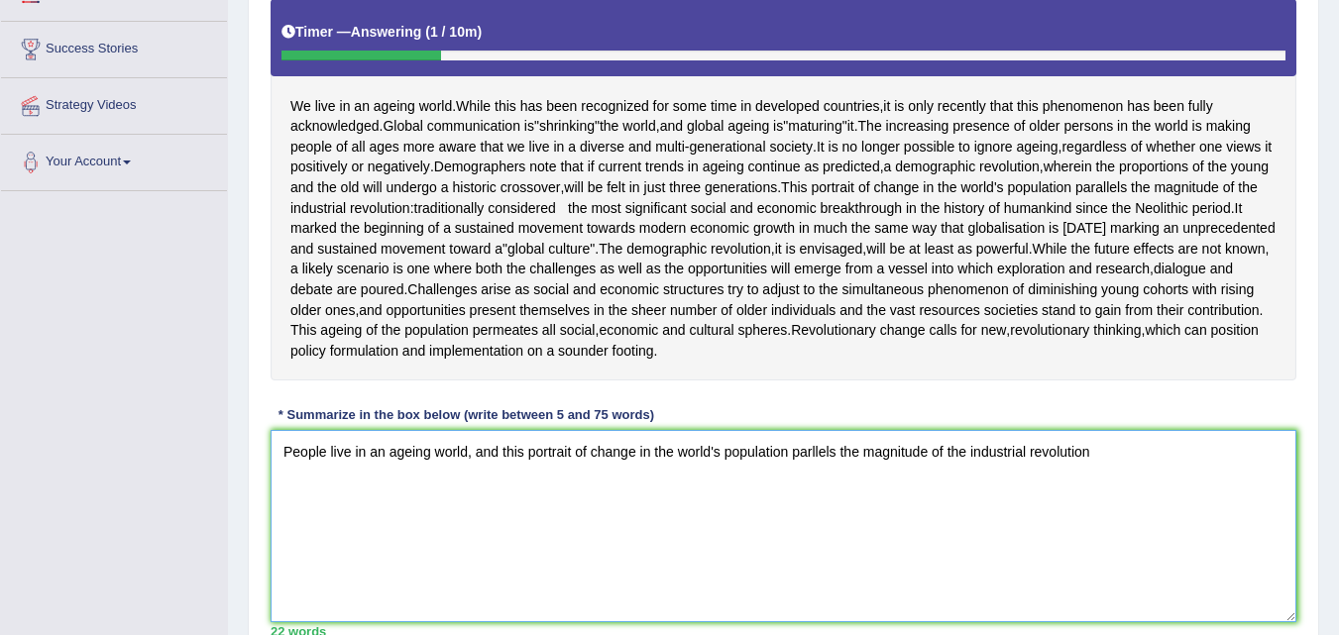
click at [1101, 562] on textarea "People live in an ageing world, and this portrait of change in the world's popu…" at bounding box center [784, 526] width 1026 height 192
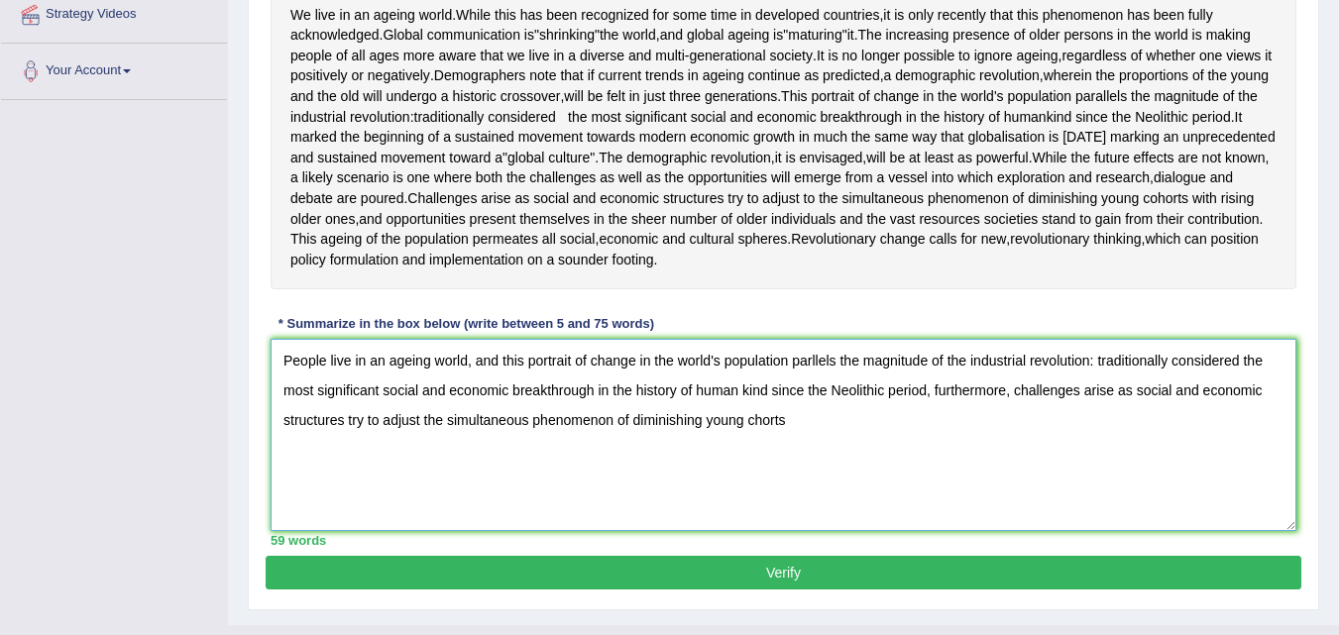
scroll to position [452, 0]
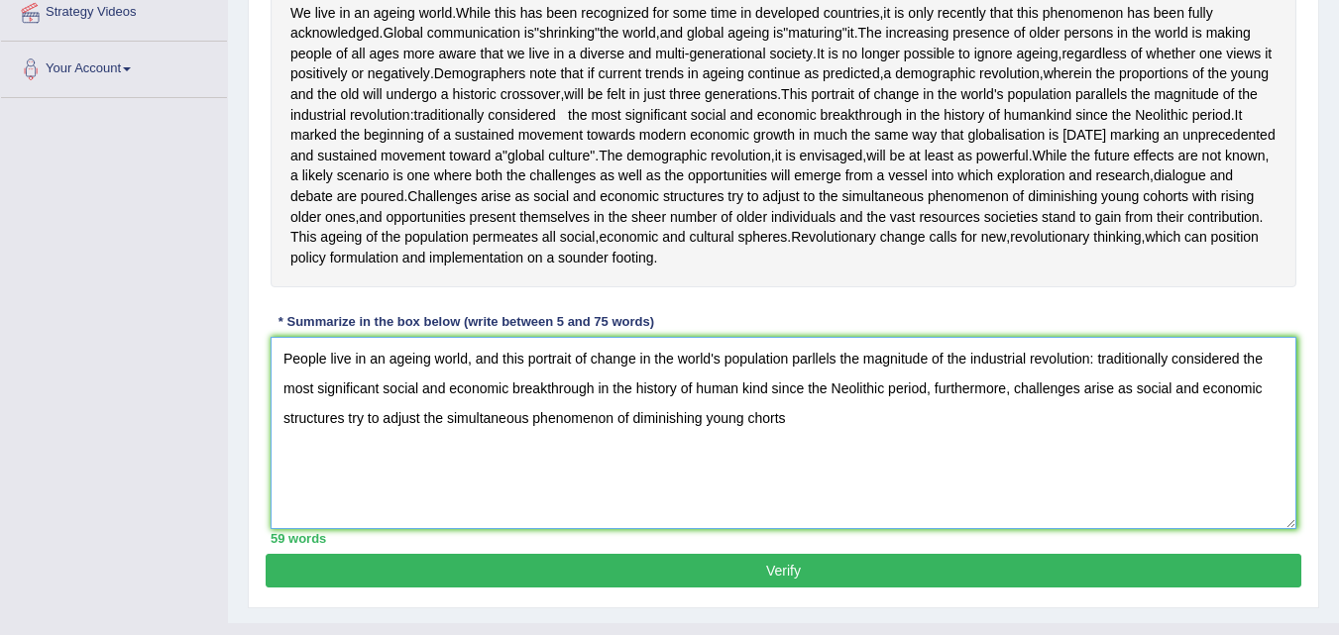
click at [774, 526] on textarea "People live in an ageing world, and this portrait of change in the world's popu…" at bounding box center [784, 433] width 1026 height 192
click at [910, 522] on textarea "People live in an ageing world, and this portrait of change in the world's popu…" at bounding box center [784, 433] width 1026 height 192
click at [889, 517] on textarea "People live in an ageing world, and this portrait of change in the world's popu…" at bounding box center [784, 433] width 1026 height 192
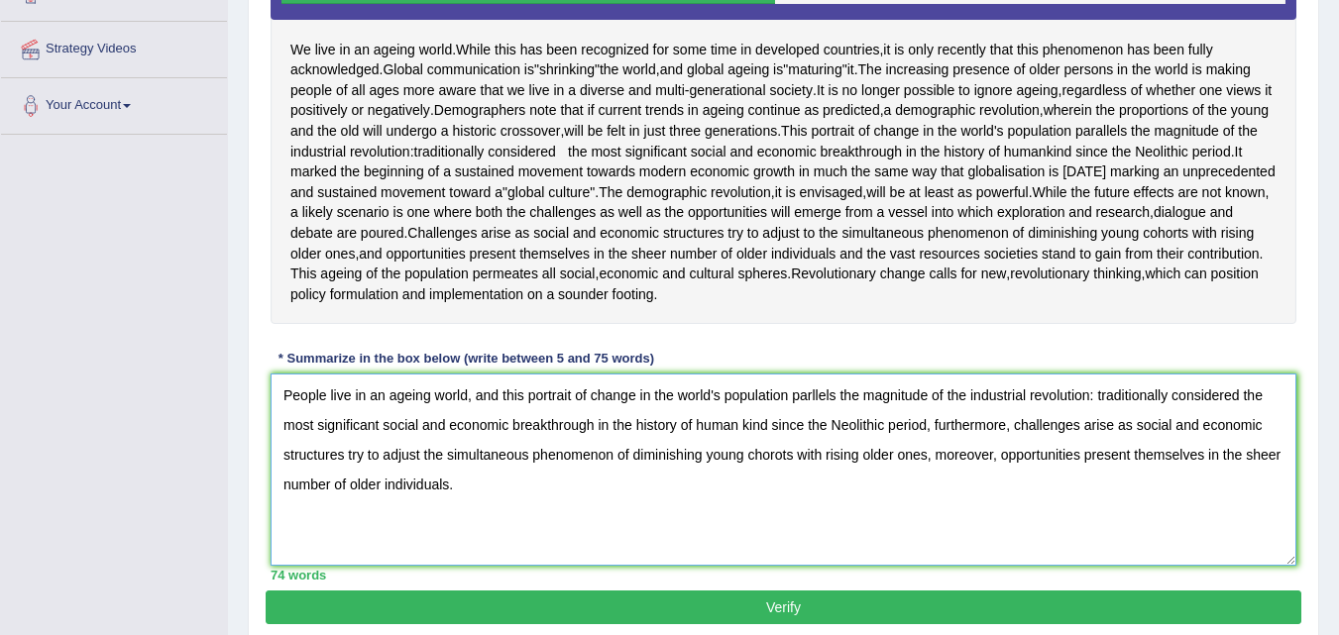
scroll to position [411, 0]
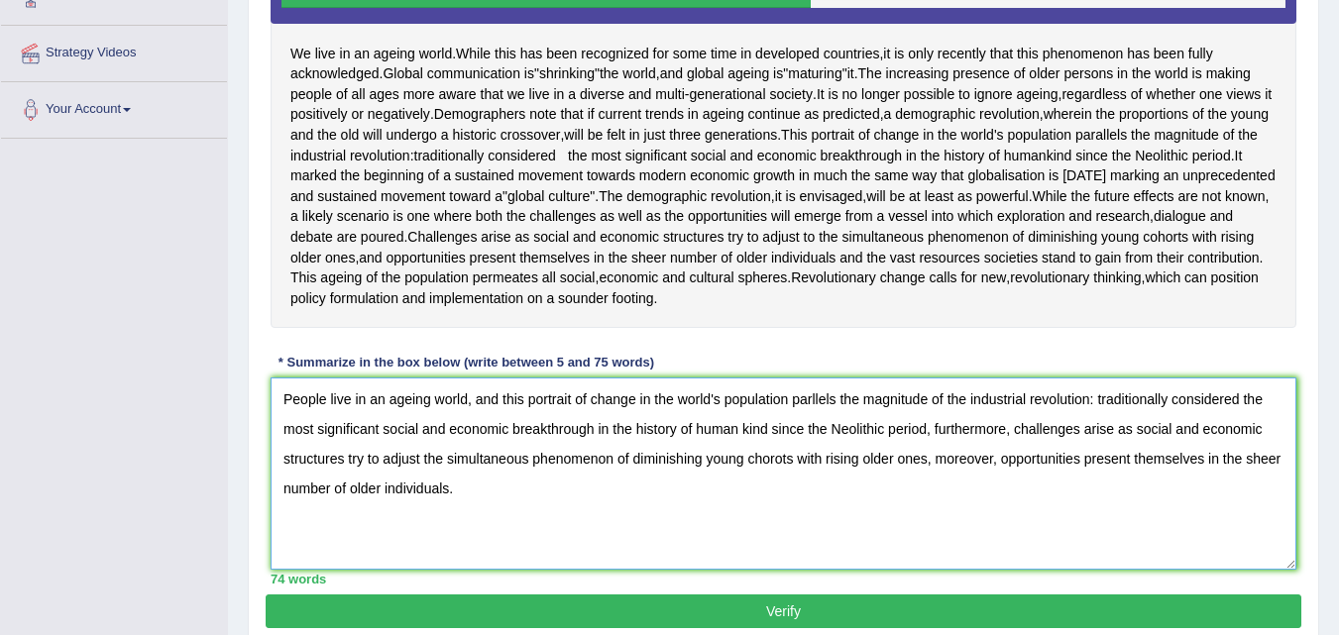
click at [812, 503] on textarea "People live in an ageing world, and this portrait of change in the world's popu…" at bounding box center [784, 474] width 1026 height 192
click at [740, 538] on textarea "People live in an ageing world, and this portrait of change in the world's popu…" at bounding box center [784, 474] width 1026 height 192
type textarea "People live in an ageing world, and this portrait of change in the world's popu…"
drag, startPoint x: 1326, startPoint y: 352, endPoint x: 1353, endPoint y: 373, distance: 33.9
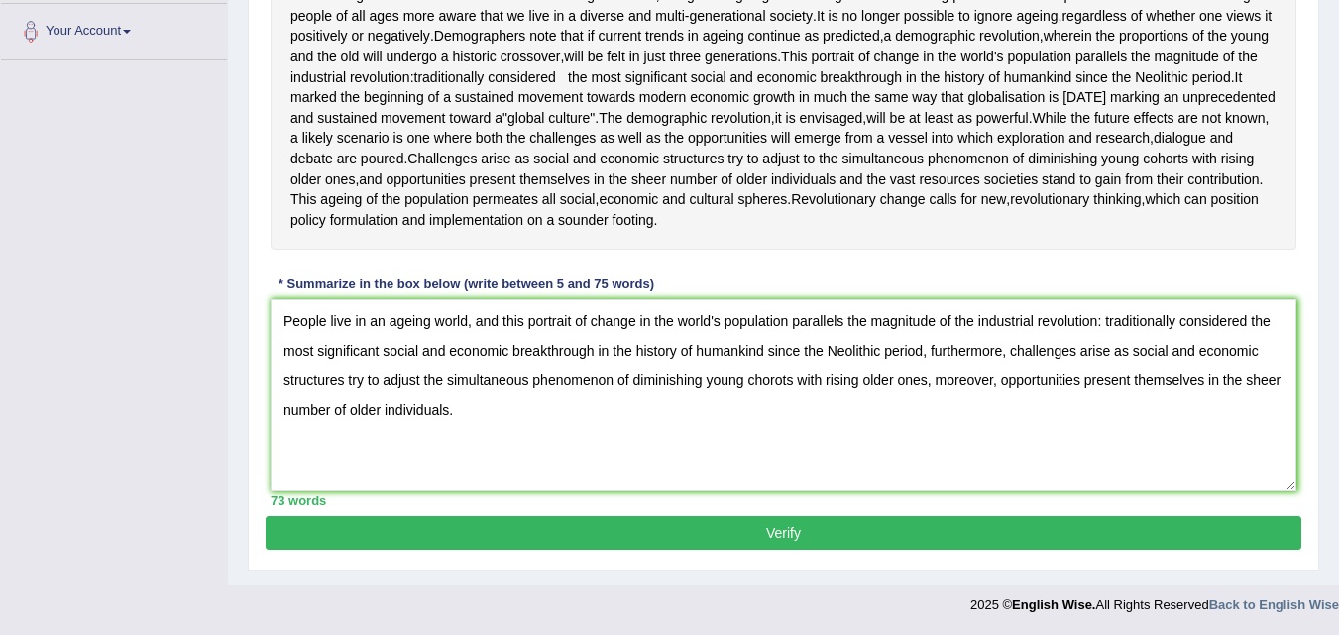
scroll to position [592, 0]
click at [1021, 552] on div "Practice Writing: Summarize Written Text 29 Ageing B1 Instructions: Read the pa…" at bounding box center [783, 124] width 1071 height 894
click at [1042, 538] on button "Verify" at bounding box center [784, 533] width 1036 height 34
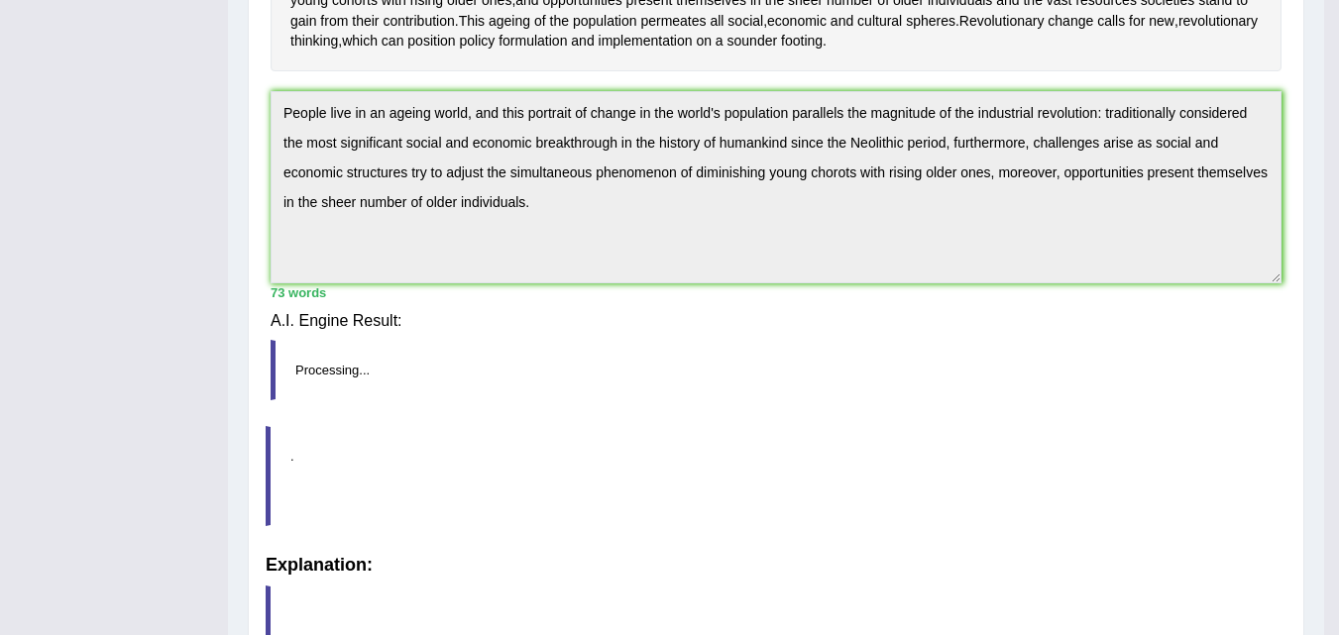
scroll to position [513, 0]
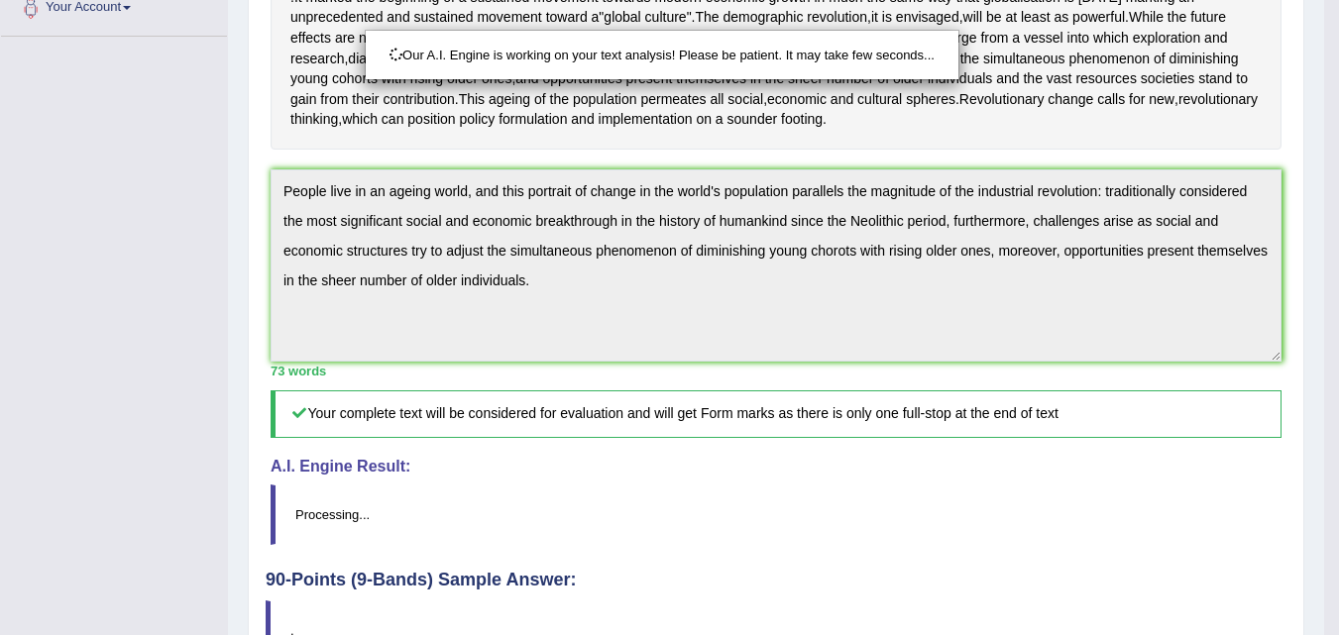
drag, startPoint x: 1353, startPoint y: 429, endPoint x: 1344, endPoint y: 495, distance: 66.0
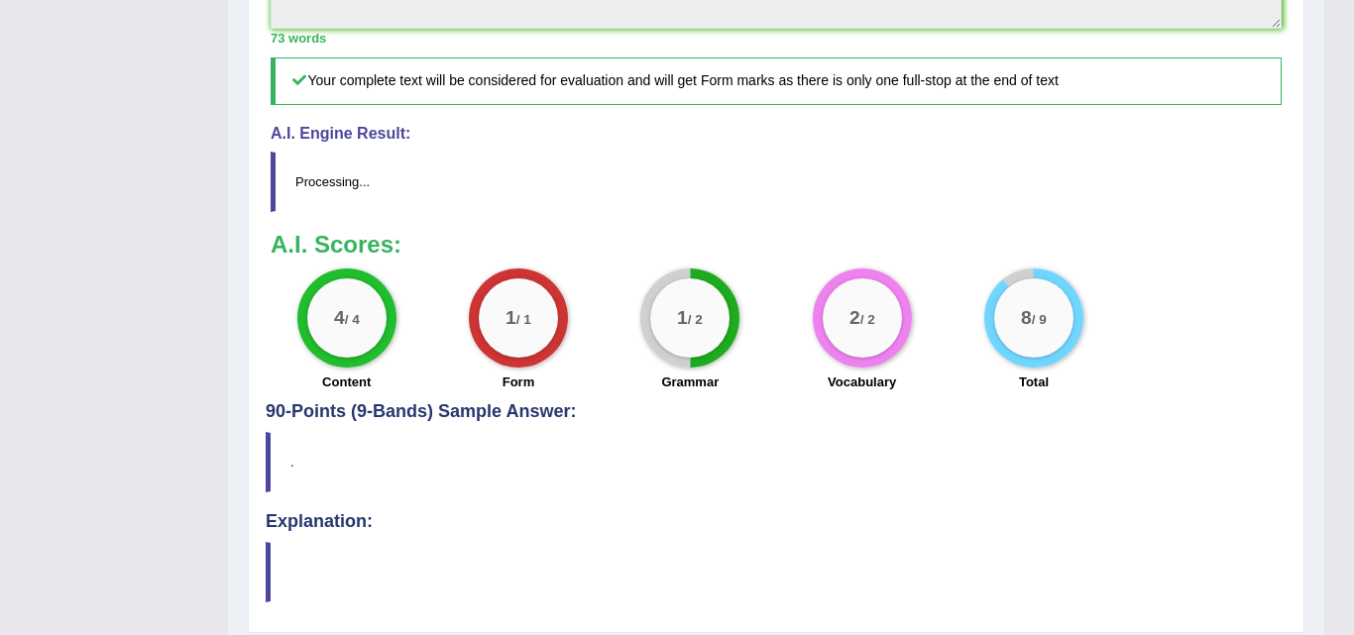
drag, startPoint x: 1344, startPoint y: 495, endPoint x: 1348, endPoint y: 534, distance: 39.8
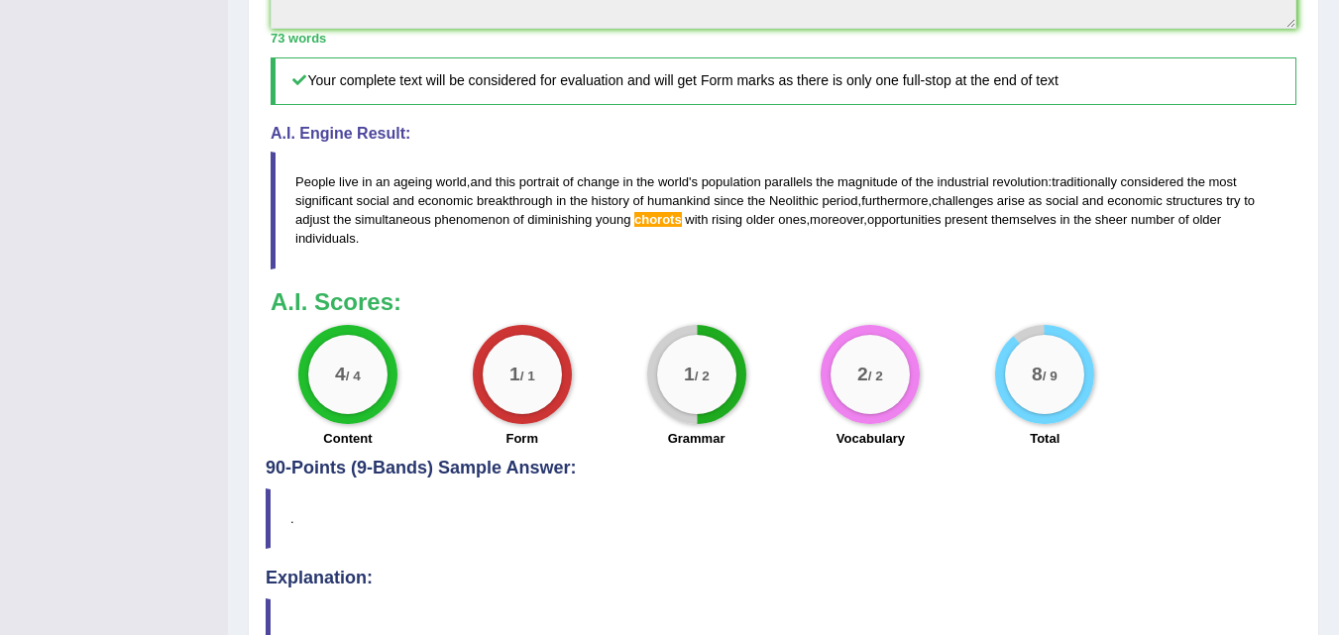
drag, startPoint x: 1348, startPoint y: 534, endPoint x: 1353, endPoint y: 483, distance: 51.8
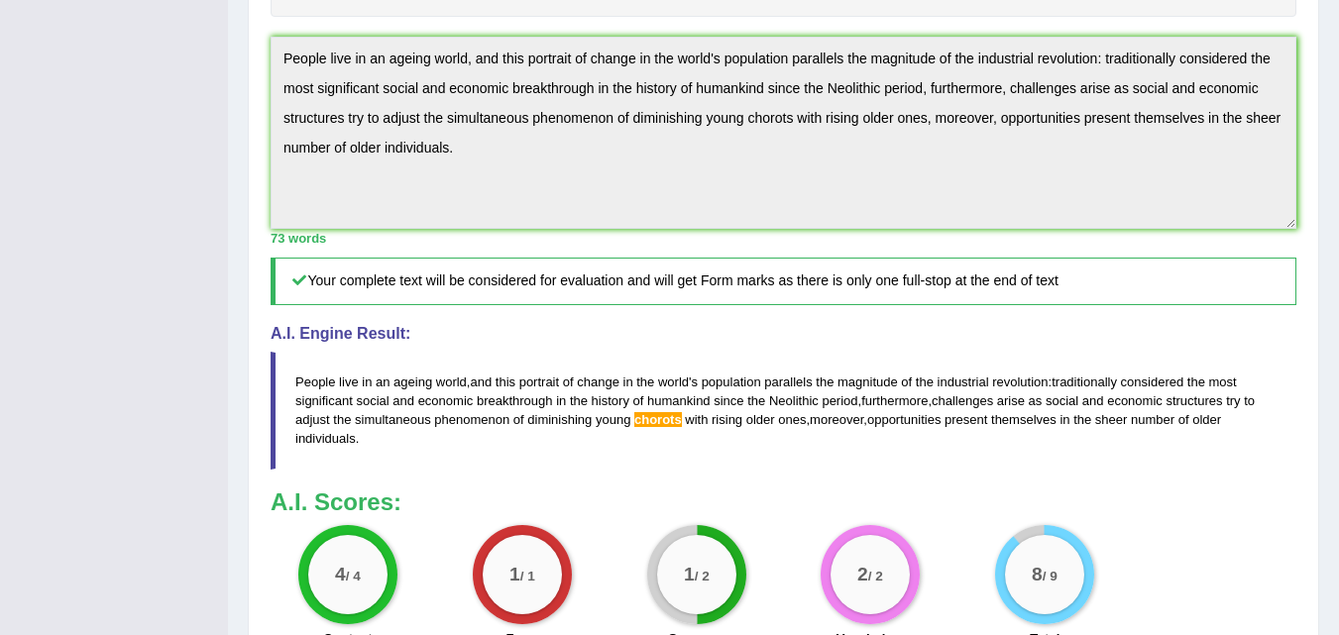
scroll to position [621, 0]
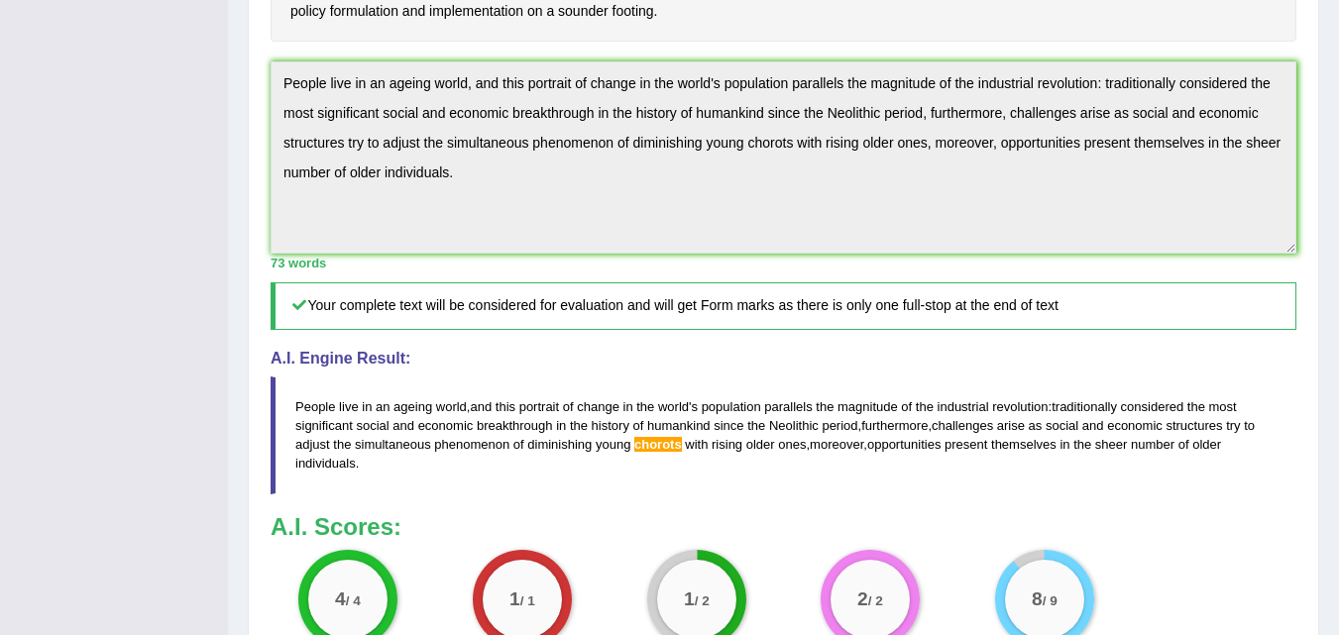
click at [262, 180] on div "Practice Writing: Summarize Written Text 29 Ageing B1 Instructions: Read the pa…" at bounding box center [783, 230] width 1071 height 1370
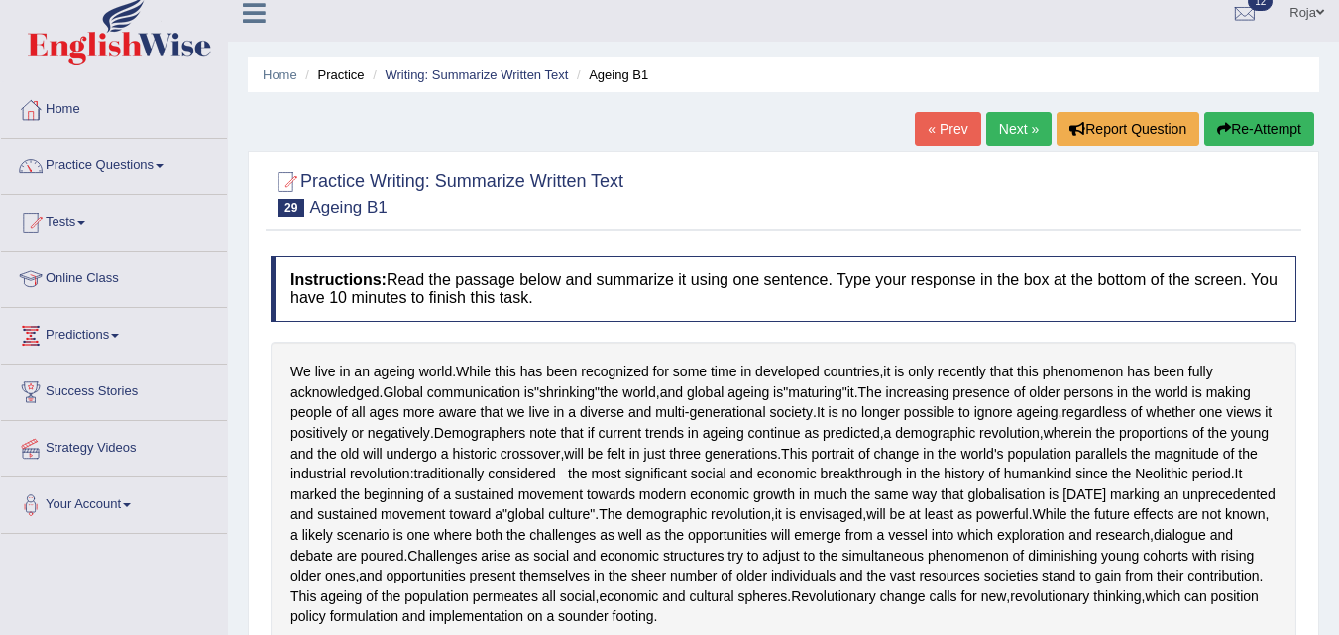
scroll to position [0, 0]
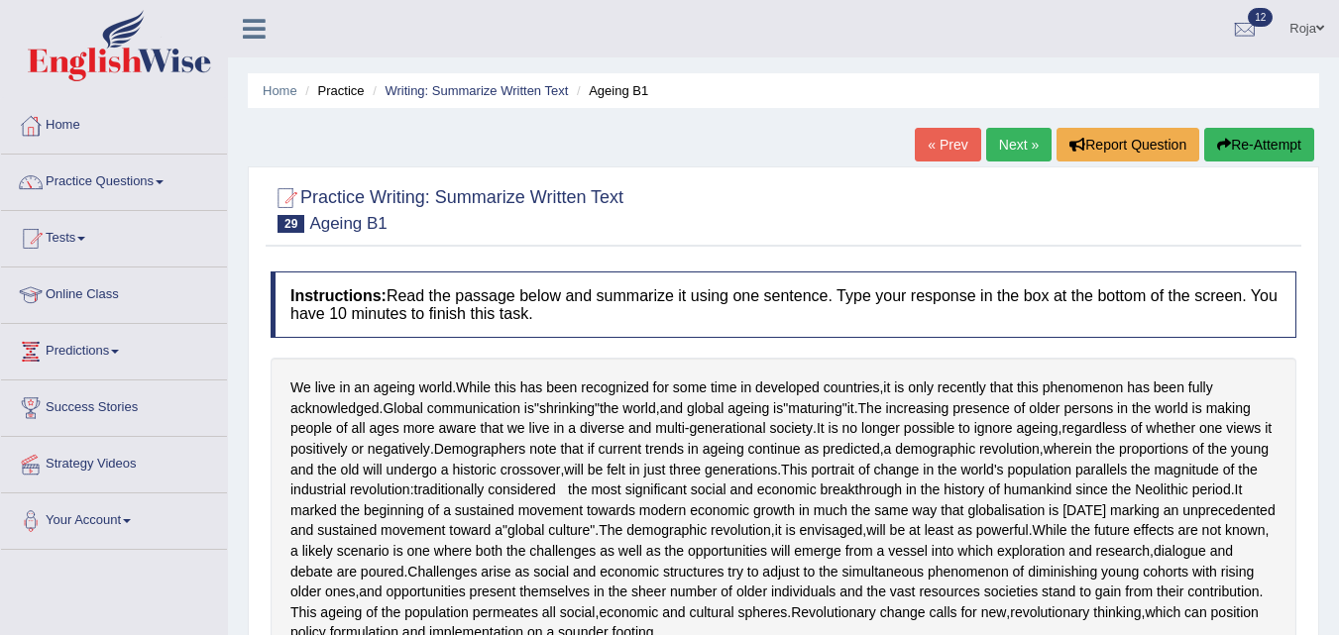
click at [1248, 156] on button "Re-Attempt" at bounding box center [1259, 145] width 110 height 34
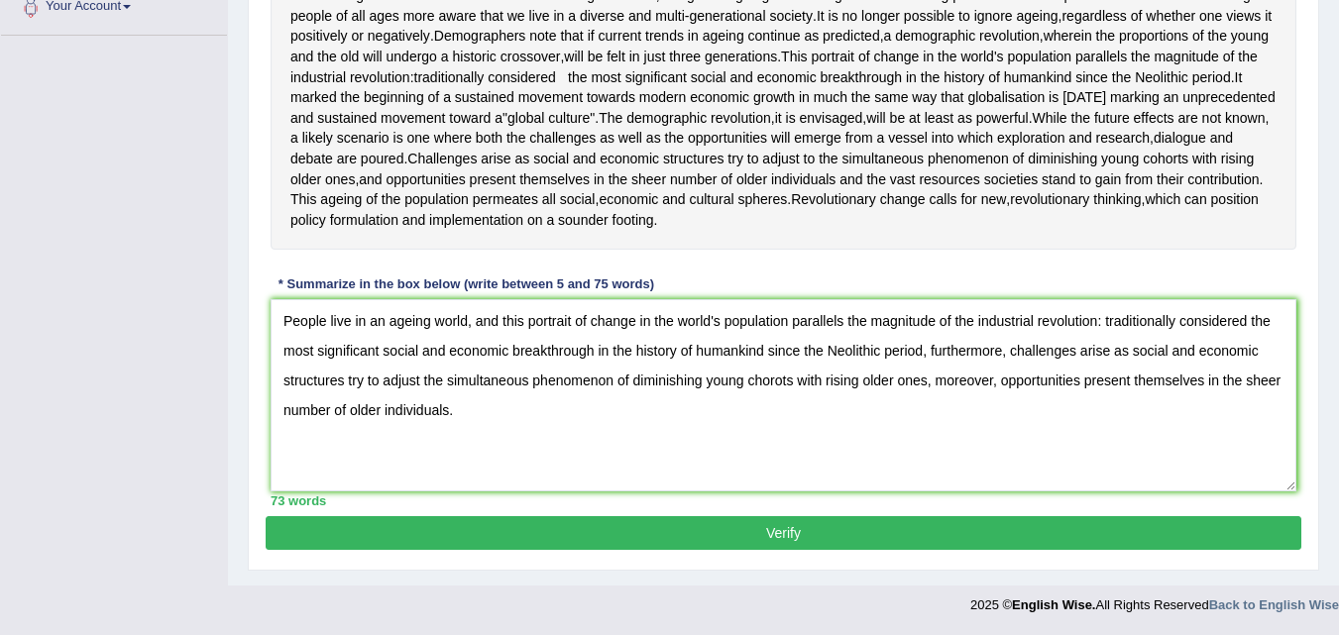
click at [764, 386] on textarea "People live in an ageing world, and this portrait of change in the world's popu…" at bounding box center [784, 395] width 1026 height 192
type textarea "People live in an ageing world, and this portrait of change in the world's popu…"
click at [779, 540] on button "Verify" at bounding box center [784, 533] width 1036 height 34
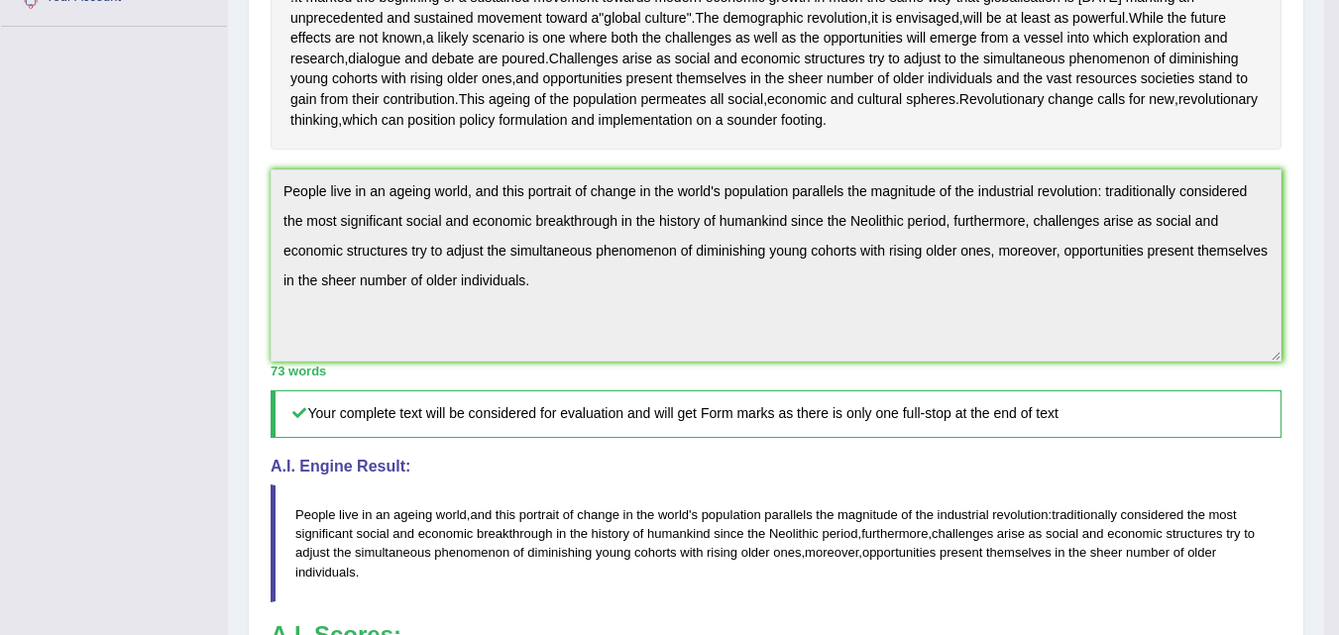
drag, startPoint x: 1341, startPoint y: 351, endPoint x: 1349, endPoint y: 367, distance: 17.7
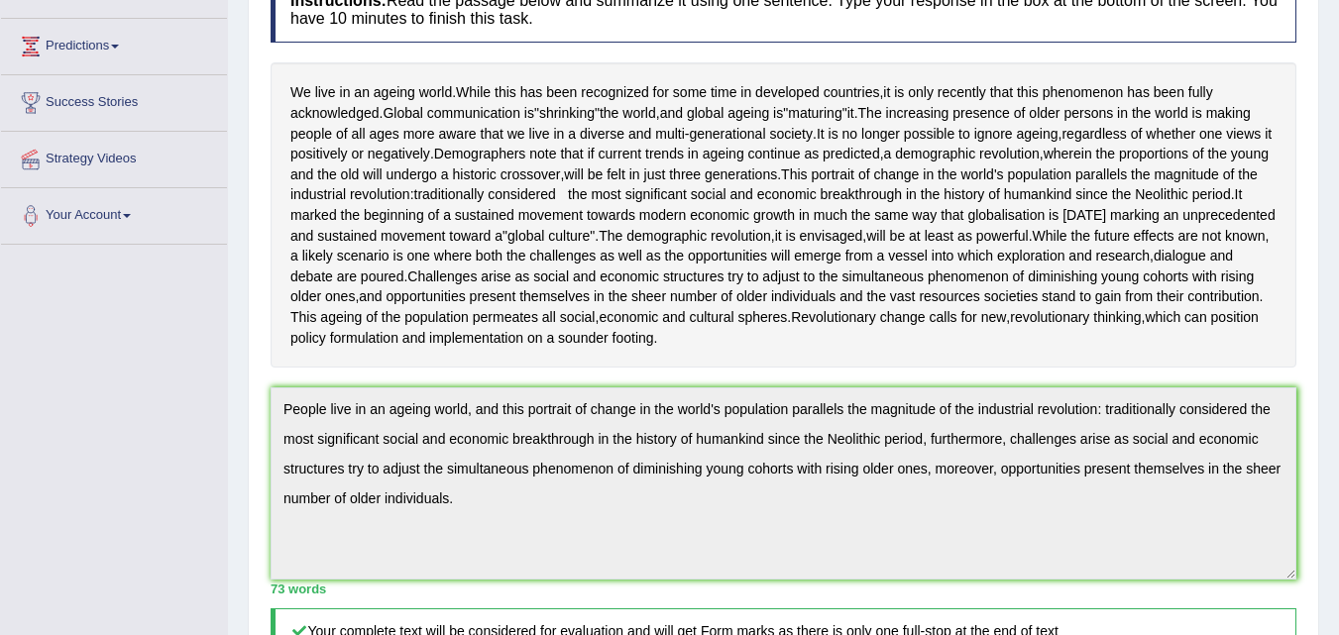
scroll to position [0, 0]
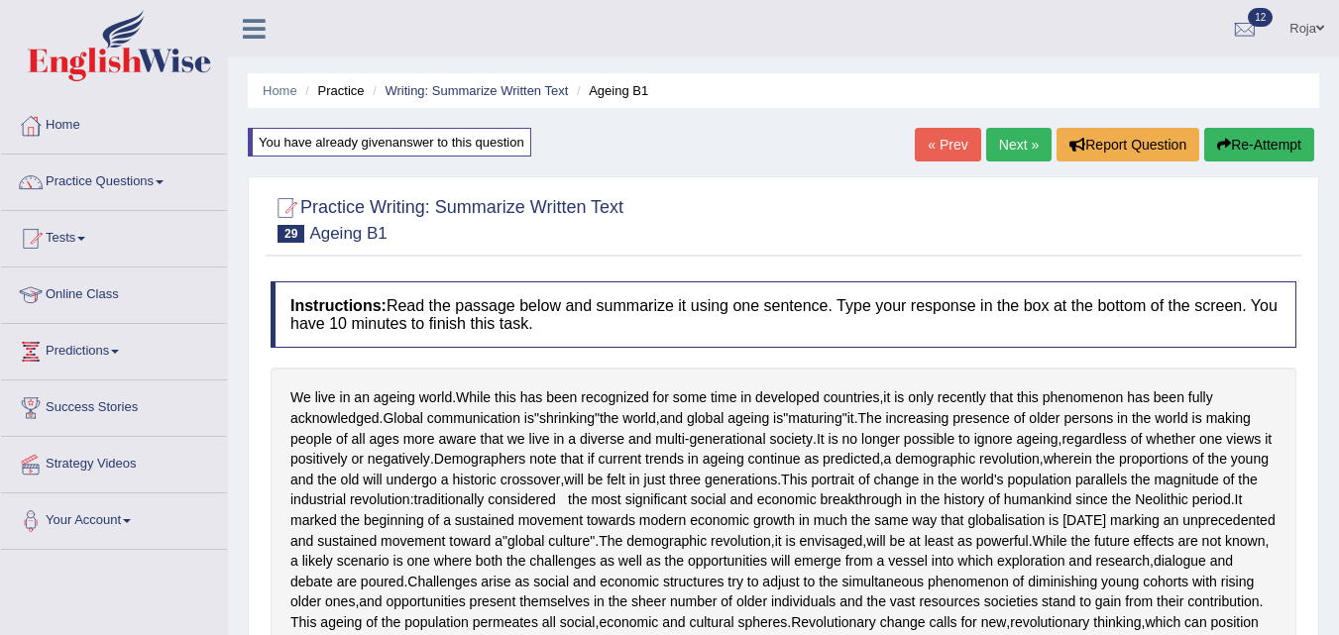
click at [1014, 137] on link "Next »" at bounding box center [1018, 145] width 65 height 34
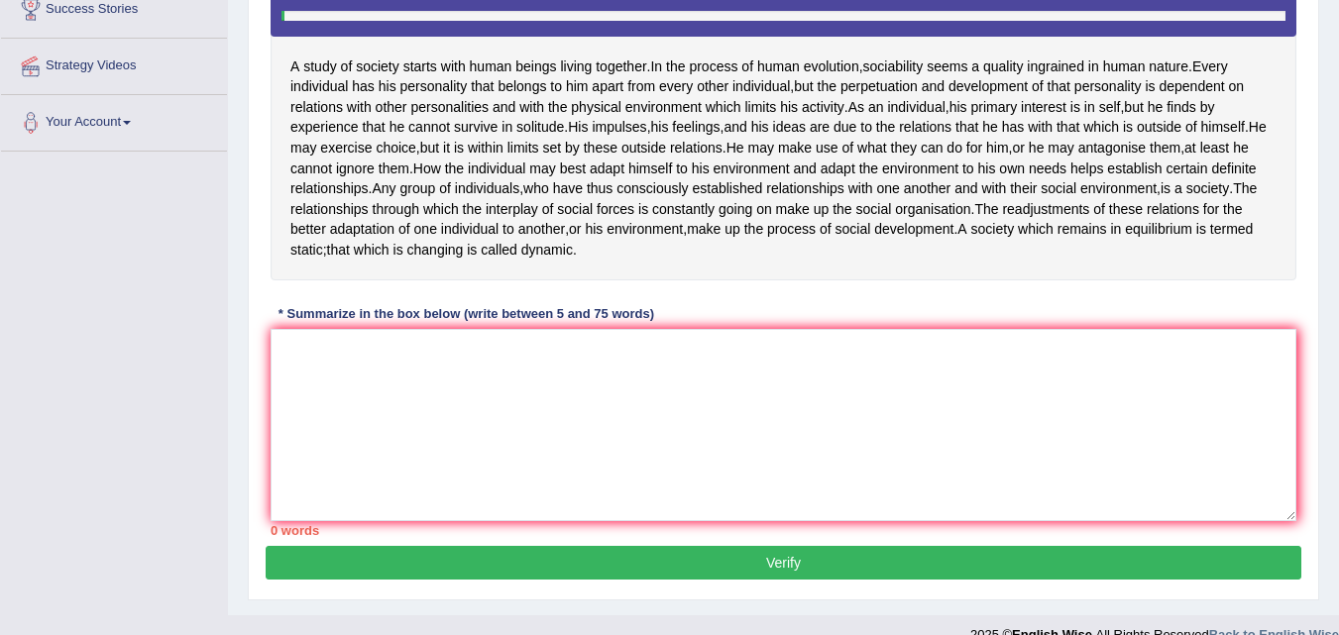
click at [794, 521] on textarea at bounding box center [784, 425] width 1026 height 192
click at [753, 521] on textarea at bounding box center [784, 425] width 1026 height 192
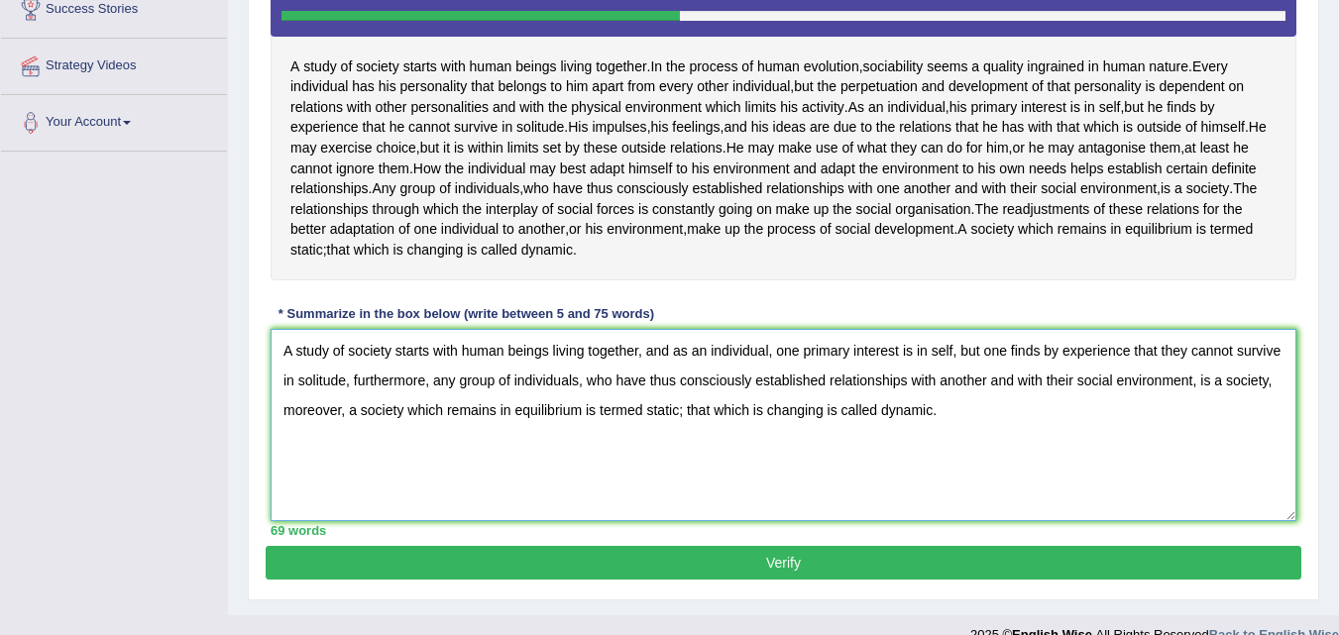
click at [944, 443] on textarea "A study of society starts with human beings living together, and as an individu…" at bounding box center [784, 425] width 1026 height 192
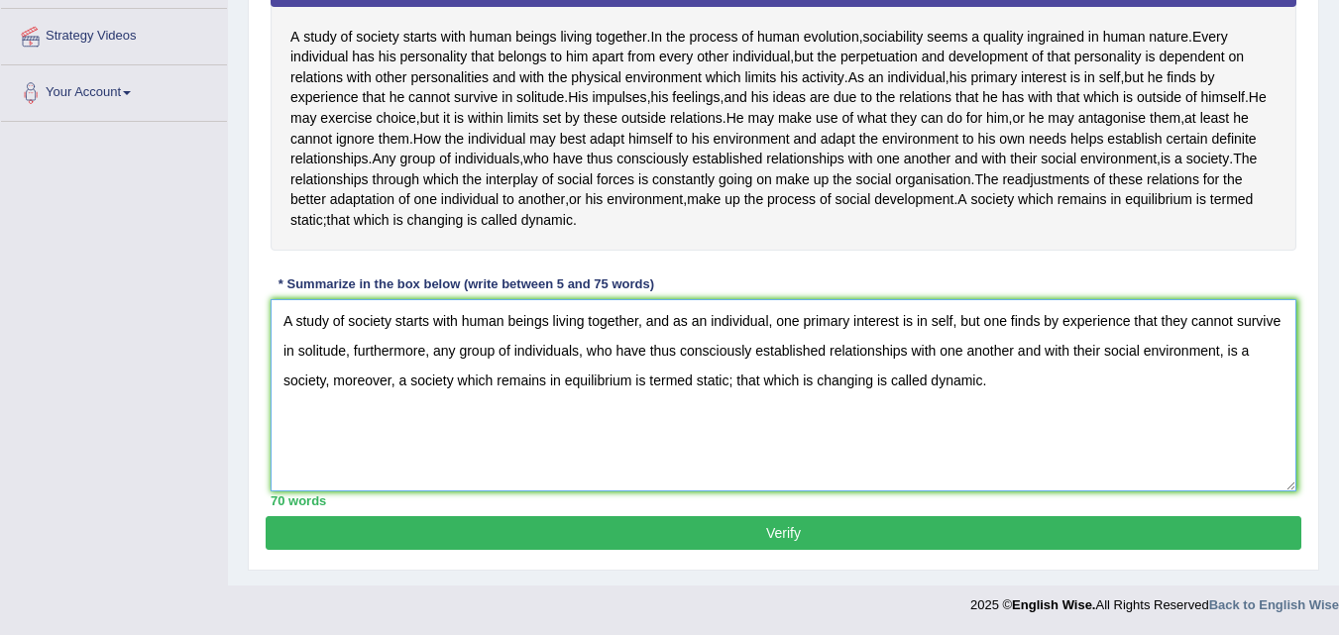
type textarea "A study of society starts with human beings living together, and as an individu…"
click at [993, 533] on button "Verify" at bounding box center [784, 533] width 1036 height 34
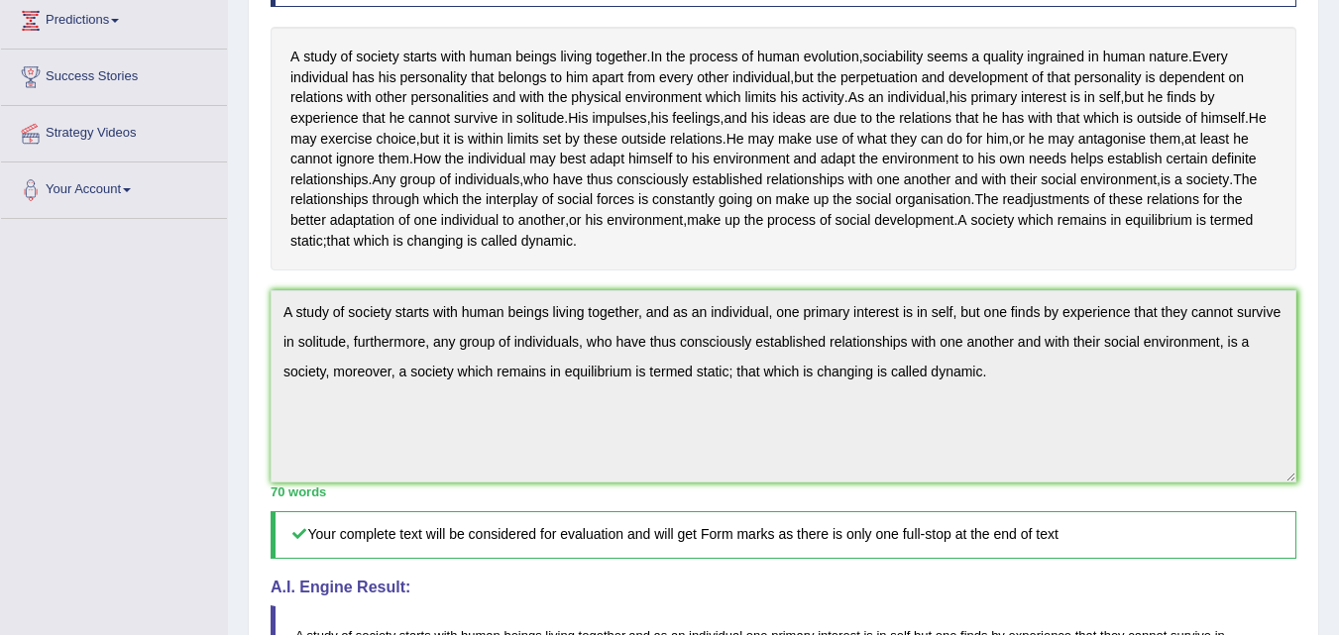
scroll to position [329, 0]
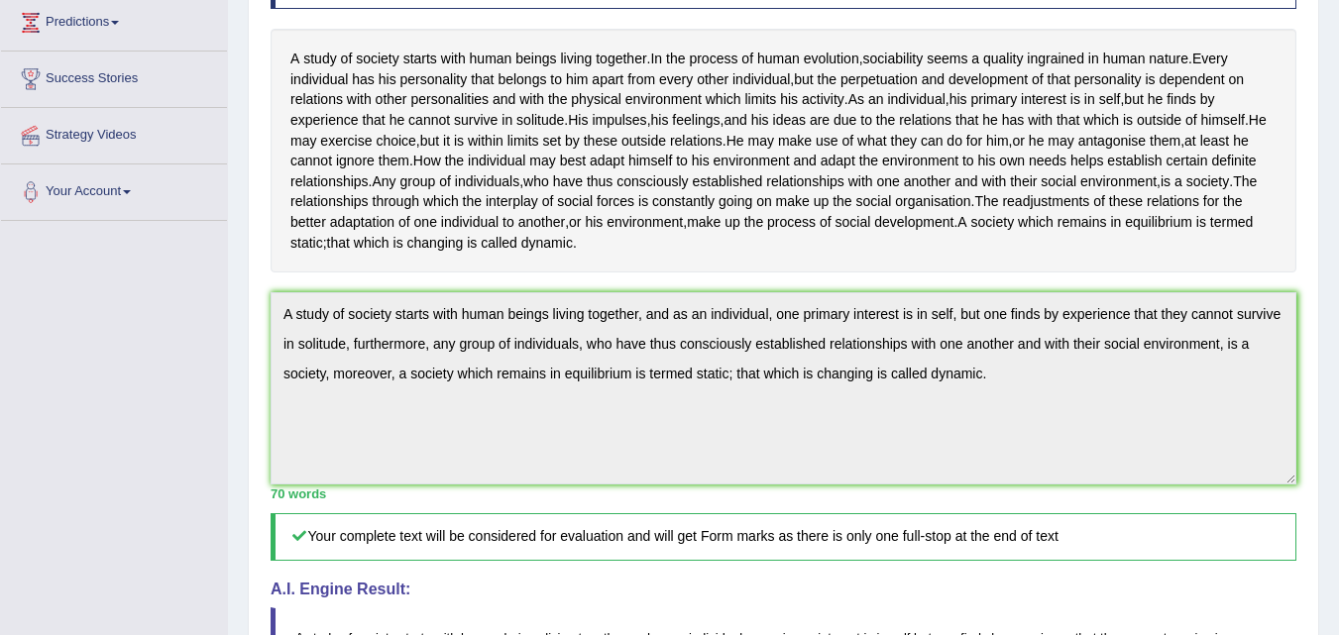
drag, startPoint x: 1343, startPoint y: 259, endPoint x: 1353, endPoint y: 249, distance: 14.0
